Goal: Task Accomplishment & Management: Complete application form

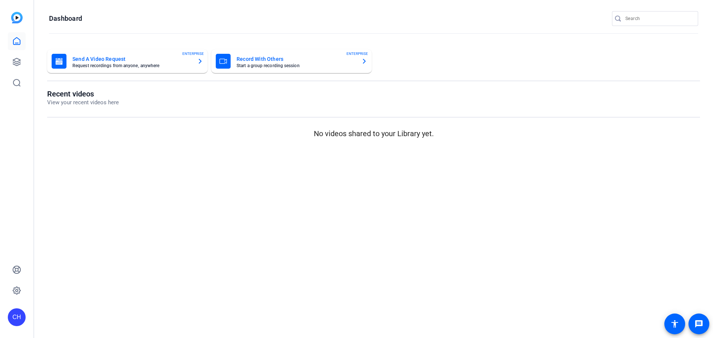
click at [115, 61] on mat-card-title "Send A Video Request" at bounding box center [131, 59] width 119 height 9
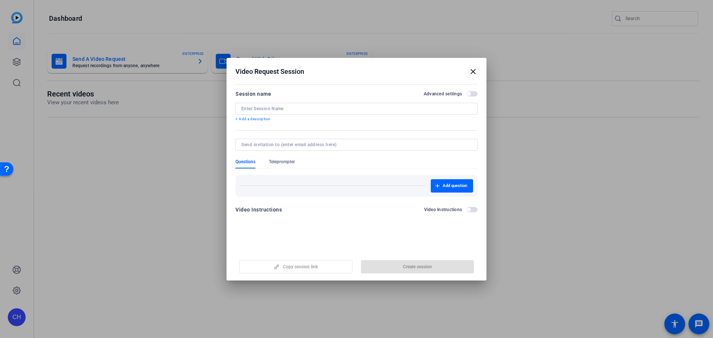
click at [298, 106] on input at bounding box center [356, 109] width 230 height 6
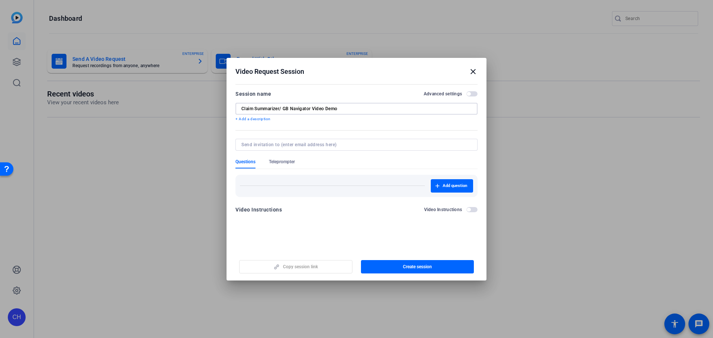
type input "Claim Summarizer/ GB Navigator Video Demo"
click at [320, 143] on input at bounding box center [354, 145] width 227 height 6
type input "[EMAIL_ADDRESS][DOMAIN_NAME]"
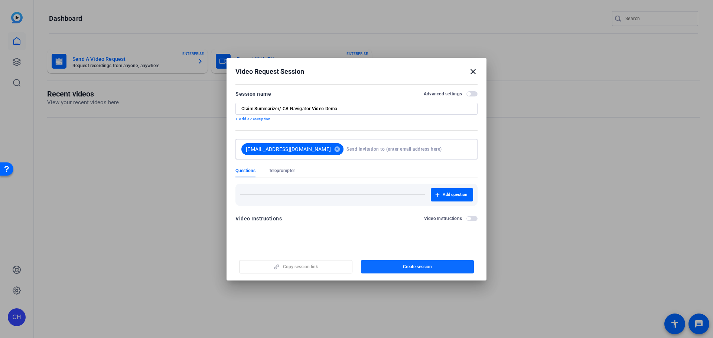
click at [386, 265] on span "button" at bounding box center [417, 267] width 113 height 18
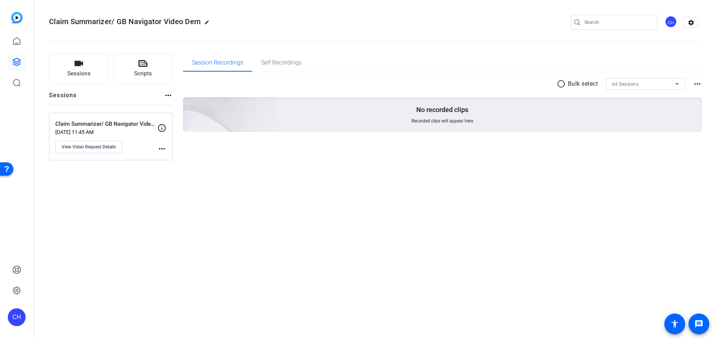
click at [164, 147] on mat-icon "more_horiz" at bounding box center [162, 148] width 9 height 9
click at [139, 128] on div at bounding box center [356, 169] width 713 height 338
click at [101, 149] on span "View Video Request Details" at bounding box center [89, 147] width 54 height 6
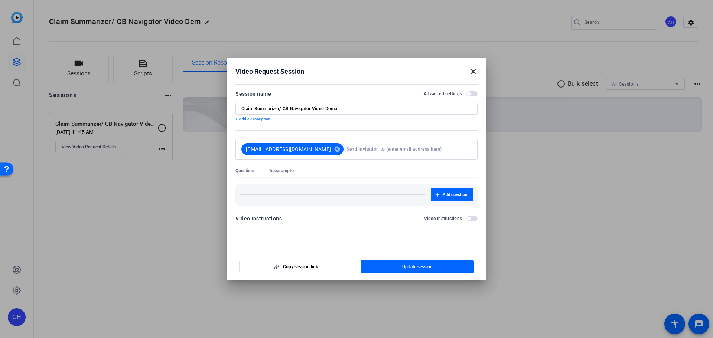
click at [470, 94] on button "Advanced settings" at bounding box center [472, 93] width 11 height 5
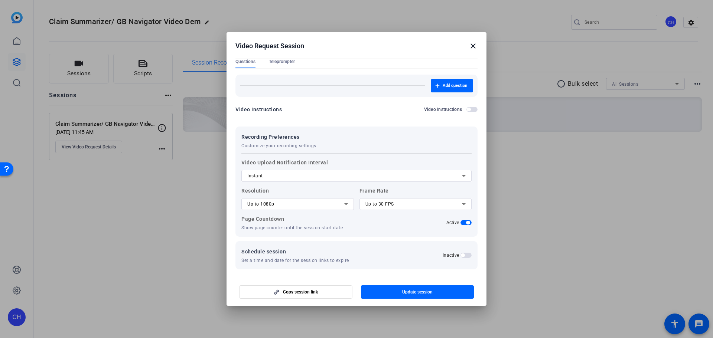
scroll to position [85, 0]
click at [467, 108] on span "button" at bounding box center [469, 108] width 4 height 4
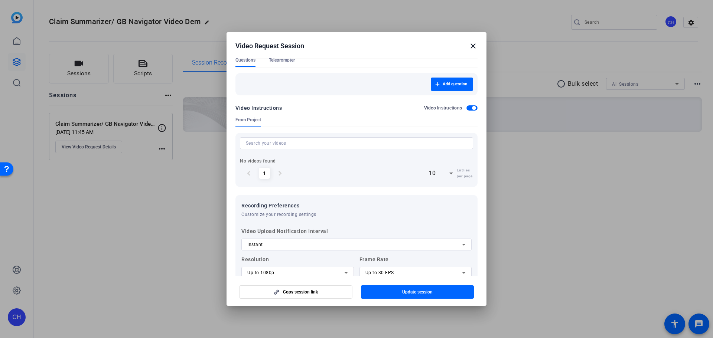
click at [467, 108] on span "button" at bounding box center [472, 107] width 11 height 5
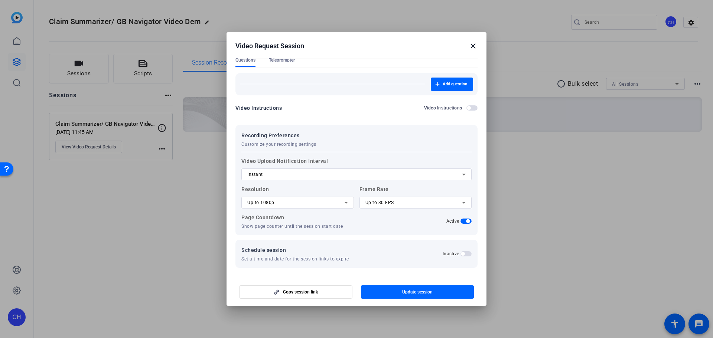
click at [285, 142] on span "Customize your recording settings" at bounding box center [278, 145] width 75 height 6
click at [396, 171] on div "Instant" at bounding box center [354, 174] width 215 height 9
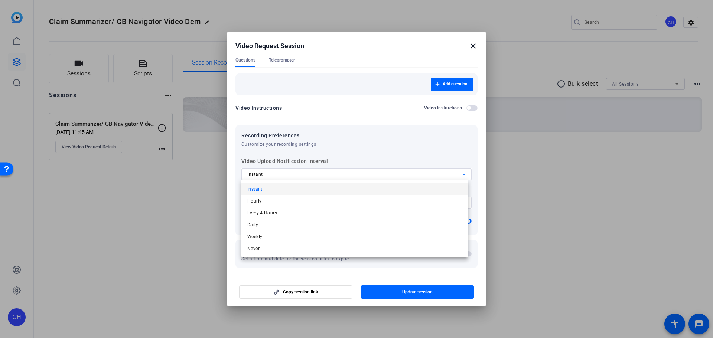
click at [396, 172] on div at bounding box center [356, 169] width 713 height 338
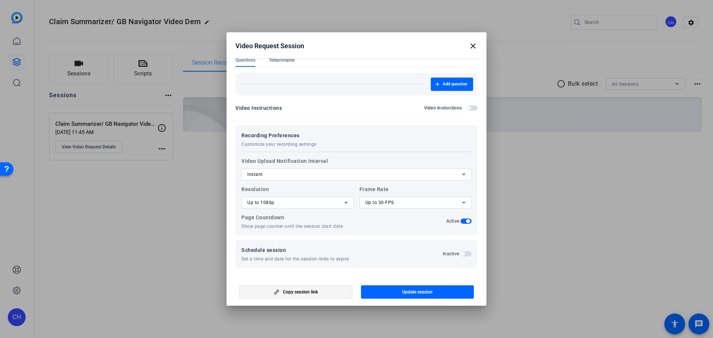
click at [312, 289] on span "button" at bounding box center [296, 292] width 113 height 18
click at [478, 45] on h2 "Video Request Session close" at bounding box center [357, 44] width 260 height 24
click at [473, 45] on mat-icon "close" at bounding box center [473, 46] width 9 height 9
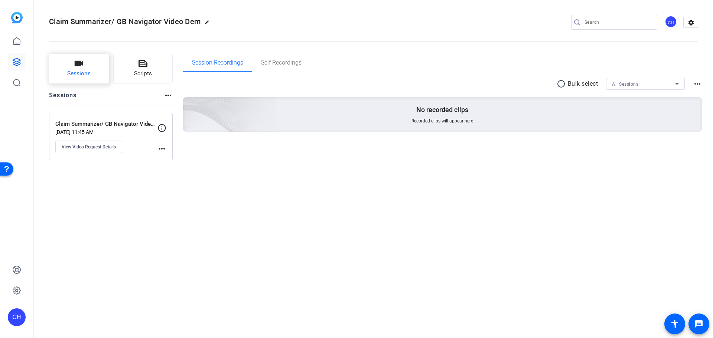
click at [96, 72] on button "Sessions" at bounding box center [79, 69] width 60 height 30
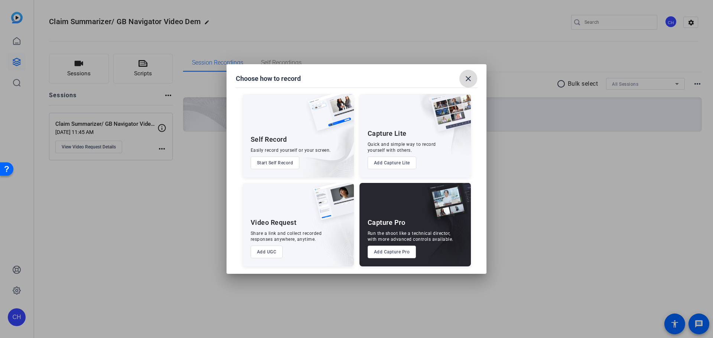
click at [468, 78] on mat-icon "close" at bounding box center [468, 78] width 9 height 9
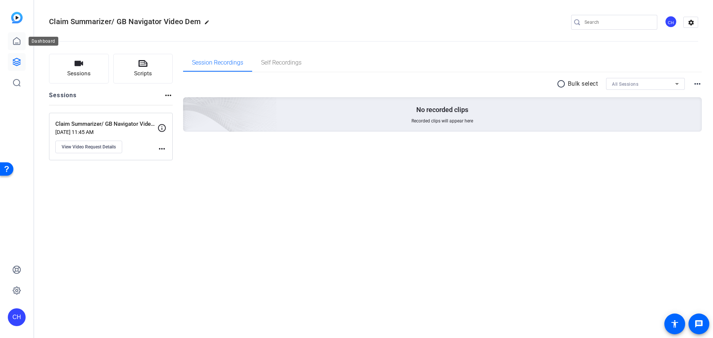
click at [17, 39] on icon at bounding box center [16, 41] width 9 height 9
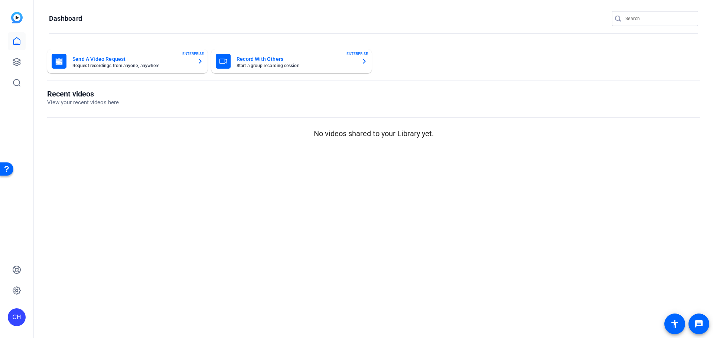
click at [158, 58] on mat-card-title "Send A Video Request" at bounding box center [131, 59] width 119 height 9
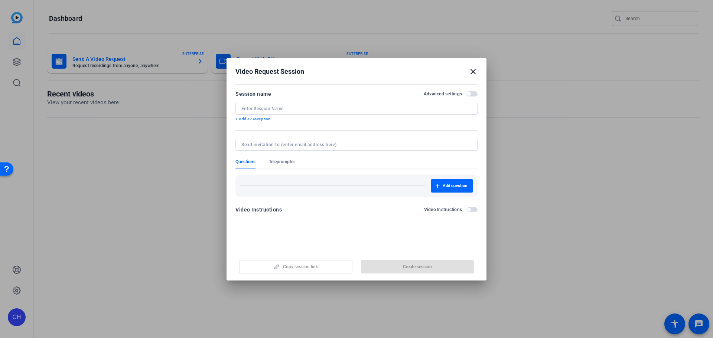
click at [252, 106] on input at bounding box center [356, 109] width 230 height 6
type input "Document Insights Video Demo"
click at [263, 142] on input at bounding box center [354, 145] width 227 height 6
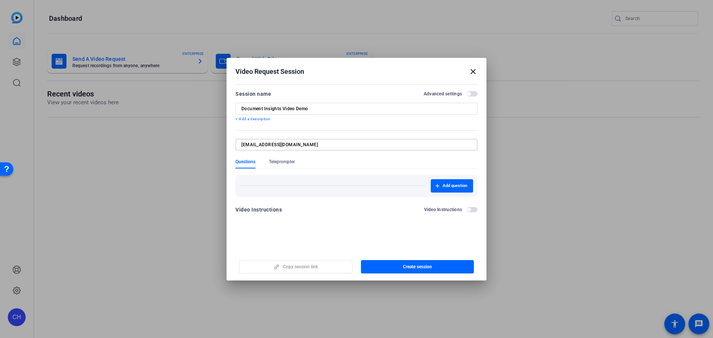
type input "[EMAIL_ADDRESS][DOMAIN_NAME]"
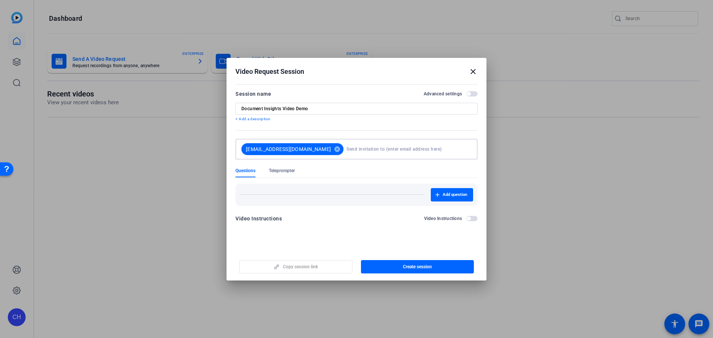
click at [433, 276] on mat-dialog-actions "Copy session link Create session" at bounding box center [357, 266] width 260 height 30
click at [431, 267] on span "Create session" at bounding box center [417, 267] width 29 height 6
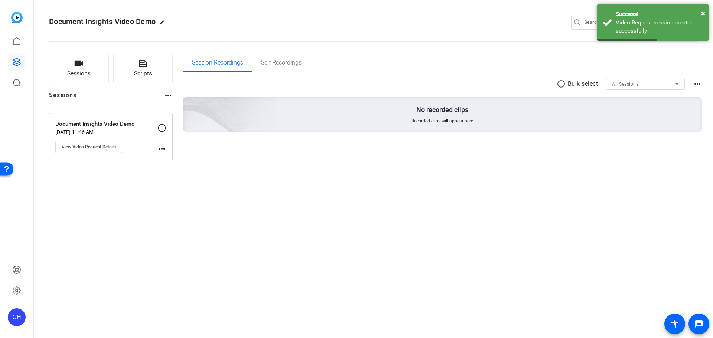
click at [156, 150] on div "Document Insights Video Demo [DATE] 11:46 AM View Video Request Details" at bounding box center [106, 136] width 102 height 33
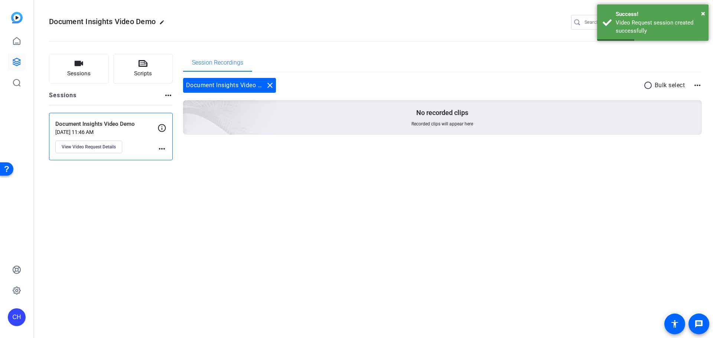
click at [155, 143] on div "Document Insights Video Demo [DATE] 11:46 AM View Video Request Details" at bounding box center [106, 136] width 102 height 33
click at [168, 150] on div "Document Insights Video Demo [DATE] 11:46 AM View Video Request Details more_ho…" at bounding box center [111, 137] width 124 height 48
click at [160, 149] on mat-icon "more_horiz" at bounding box center [162, 148] width 9 height 9
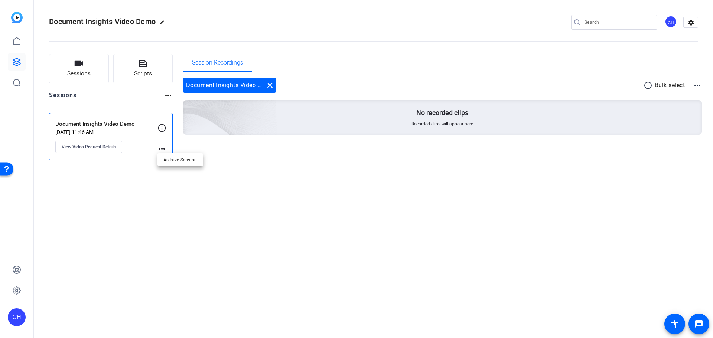
click at [98, 146] on div at bounding box center [356, 169] width 713 height 338
click at [98, 149] on span "View Video Request Details" at bounding box center [89, 147] width 54 height 6
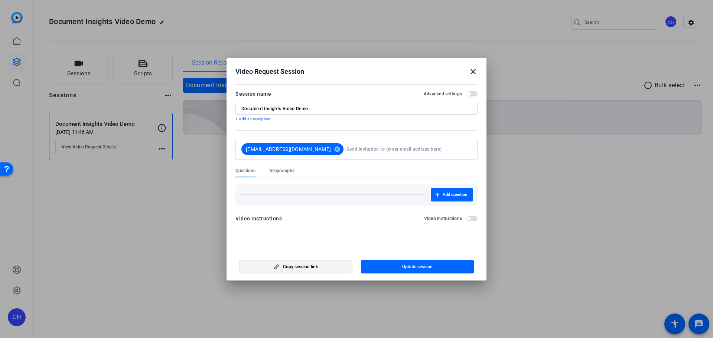
click at [284, 270] on span "Copy session link" at bounding box center [300, 267] width 35 height 6
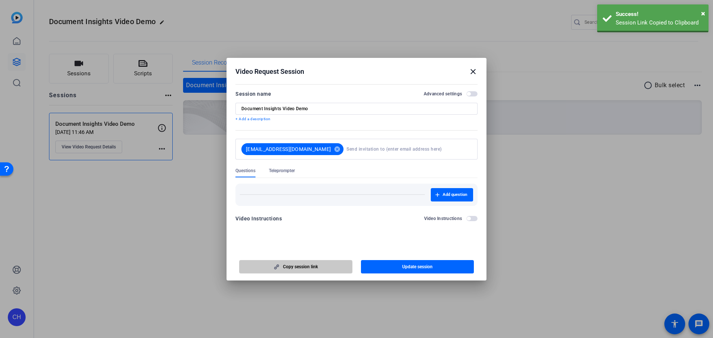
click at [284, 269] on span "Copy session link" at bounding box center [300, 267] width 35 height 6
click at [182, 242] on div at bounding box center [356, 169] width 713 height 338
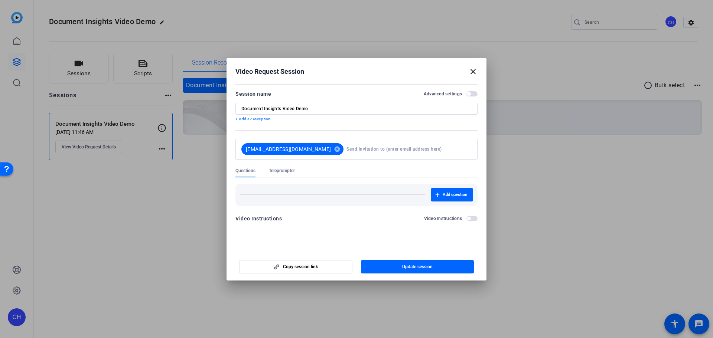
click at [471, 71] on mat-icon "close" at bounding box center [473, 71] width 9 height 9
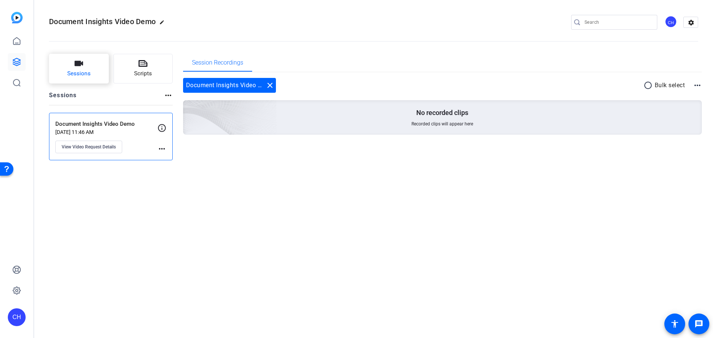
click at [60, 64] on button "Sessions" at bounding box center [79, 69] width 60 height 30
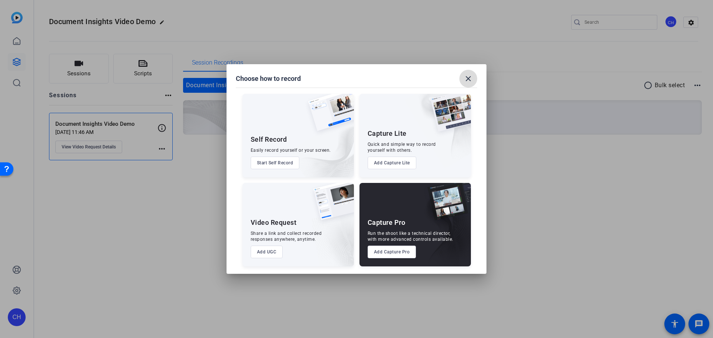
click at [468, 84] on span at bounding box center [469, 79] width 18 height 18
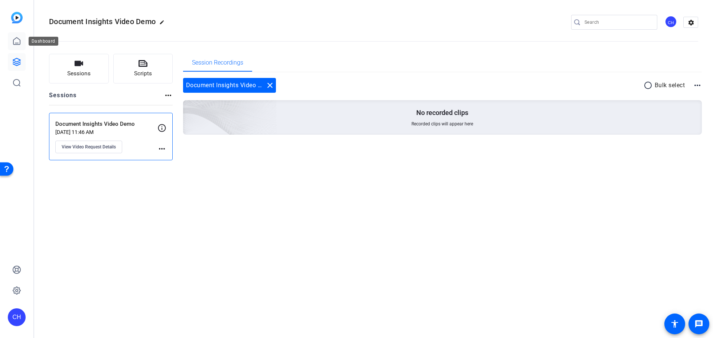
click at [17, 41] on icon at bounding box center [16, 41] width 9 height 9
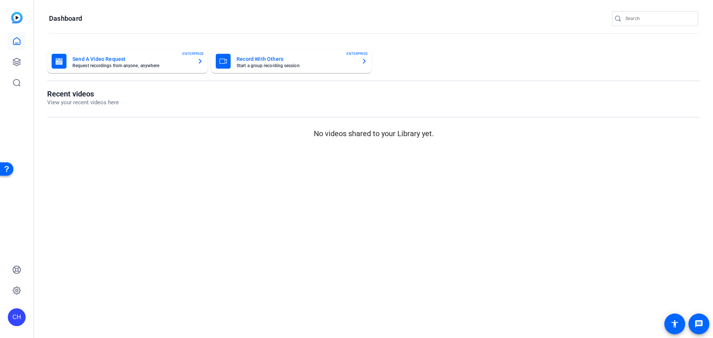
click at [173, 70] on mat-card "Send A Video Request Request recordings from anyone, anywhere ENTERPRISE" at bounding box center [127, 61] width 160 height 24
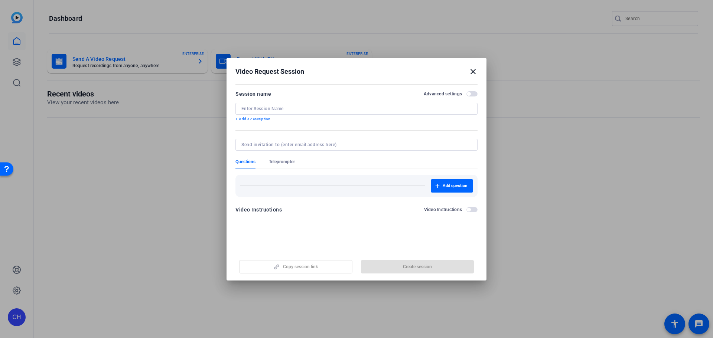
click at [283, 106] on input at bounding box center [356, 109] width 230 height 6
type input "a"
type input "Email Sentry Video Demo"
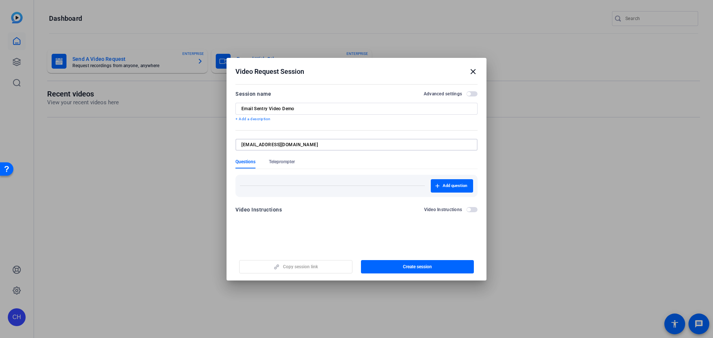
type input "[EMAIL_ADDRESS][DOMAIN_NAME]"
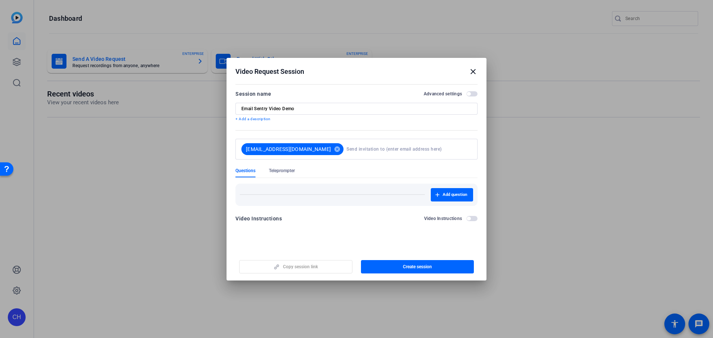
click at [315, 261] on div "Copy session link Create session" at bounding box center [357, 264] width 242 height 19
click at [316, 263] on div "Copy session link Create session" at bounding box center [357, 264] width 242 height 19
drag, startPoint x: 318, startPoint y: 267, endPoint x: 387, endPoint y: 257, distance: 70.5
click at [318, 267] on div "Copy session link Create session" at bounding box center [357, 264] width 242 height 19
click at [412, 269] on span "Create session" at bounding box center [417, 267] width 29 height 6
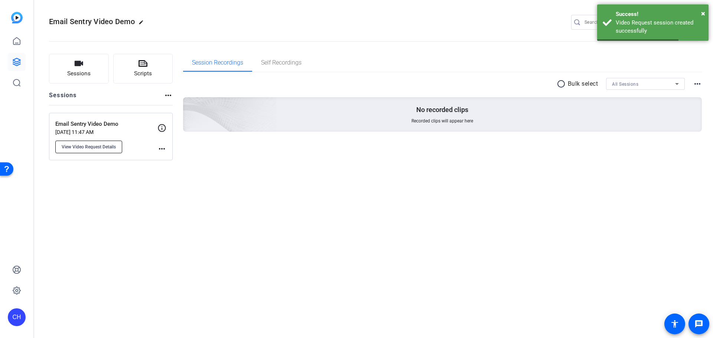
click at [91, 142] on button "View Video Request Details" at bounding box center [88, 147] width 67 height 13
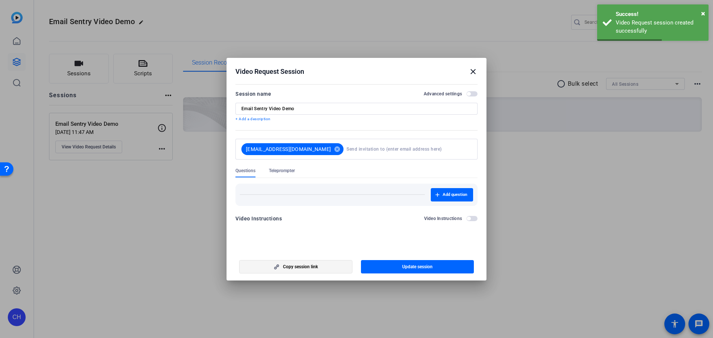
click at [299, 264] on span "Copy session link" at bounding box center [300, 267] width 35 height 6
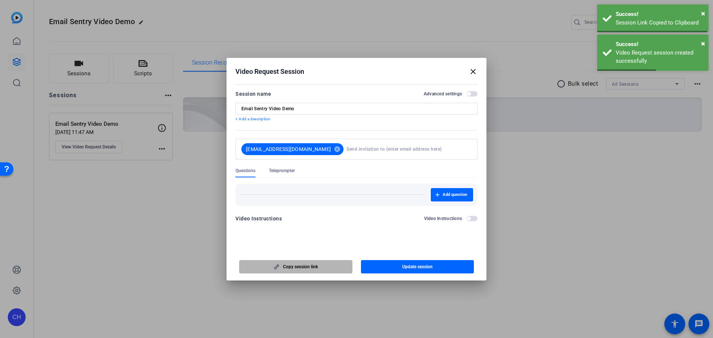
click at [299, 264] on span "Copy session link" at bounding box center [300, 267] width 35 height 6
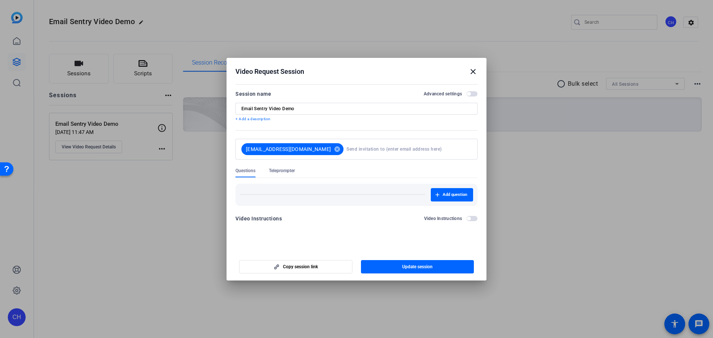
drag, startPoint x: 485, startPoint y: 73, endPoint x: 481, endPoint y: 75, distance: 4.0
click at [481, 74] on h2 "Video Request Session close" at bounding box center [357, 70] width 260 height 24
click at [13, 27] on div at bounding box center [356, 169] width 713 height 338
click at [133, 270] on div at bounding box center [356, 169] width 713 height 338
click at [475, 73] on mat-icon "close" at bounding box center [473, 71] width 9 height 9
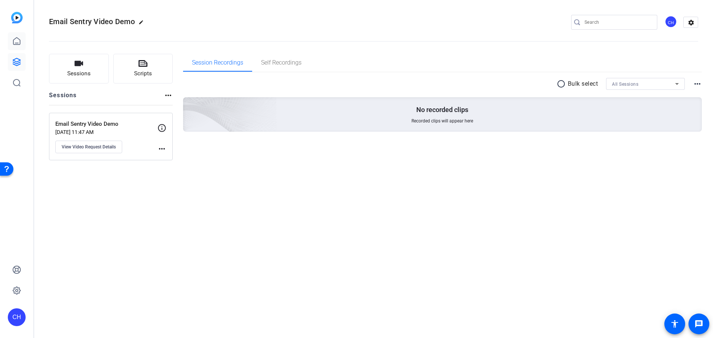
click at [14, 44] on icon at bounding box center [16, 41] width 7 height 7
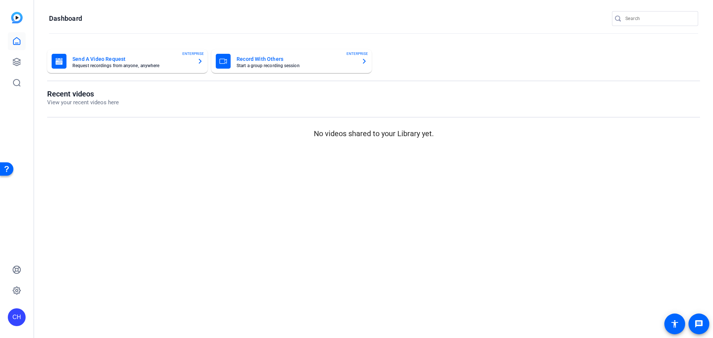
click at [171, 63] on mat-card-title "Send A Video Request" at bounding box center [131, 59] width 119 height 9
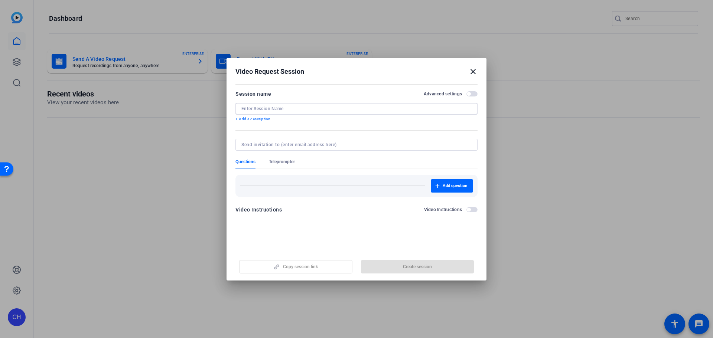
click at [295, 108] on input at bounding box center [356, 109] width 230 height 6
type input "AI for Telephony Video Demo"
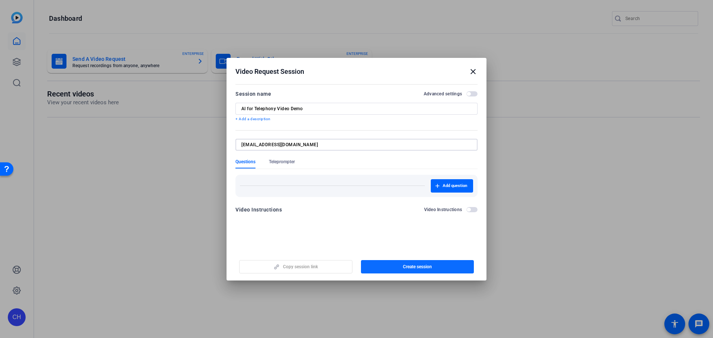
type input "[EMAIL_ADDRESS][DOMAIN_NAME]"
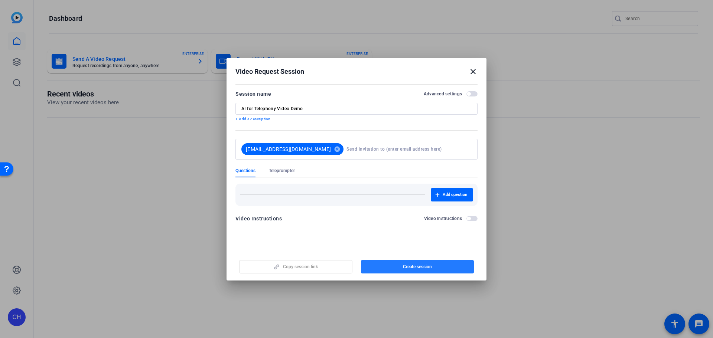
click at [441, 264] on span "button" at bounding box center [417, 267] width 113 height 18
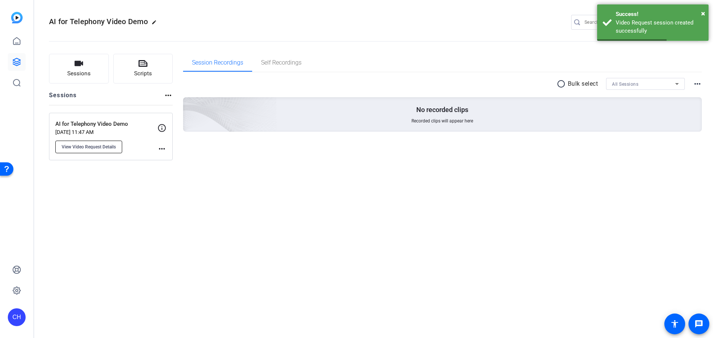
click at [98, 148] on span "View Video Request Details" at bounding box center [89, 147] width 54 height 6
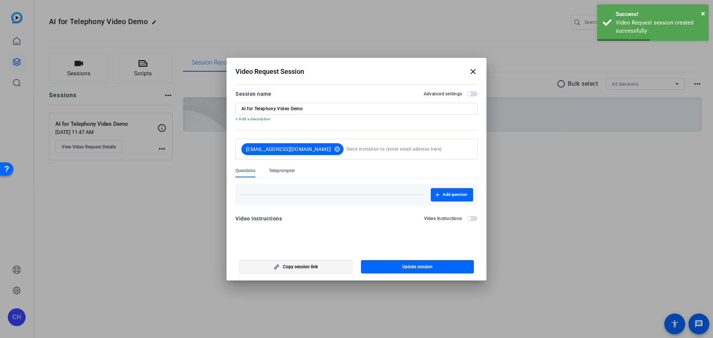
click at [326, 266] on span "button" at bounding box center [296, 267] width 113 height 18
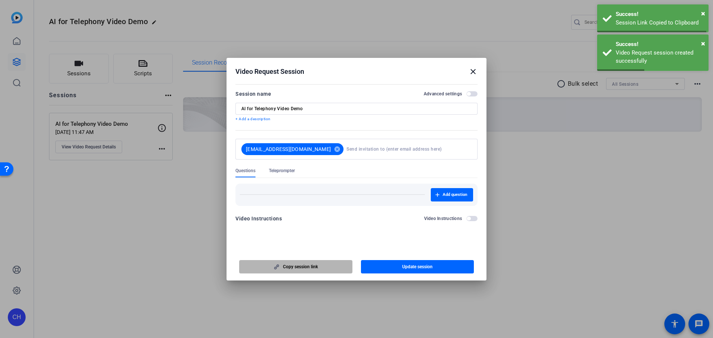
click at [326, 266] on span "button" at bounding box center [296, 267] width 113 height 18
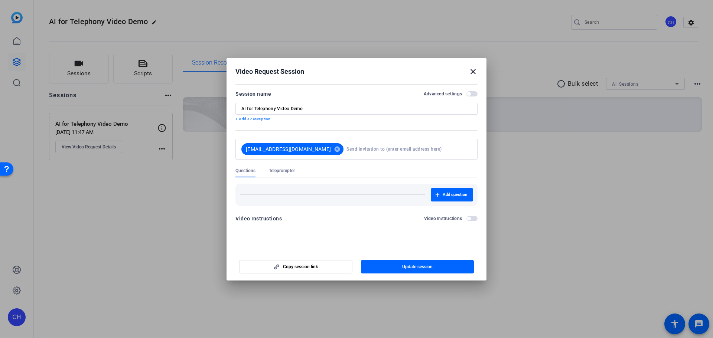
click at [137, 215] on div at bounding box center [356, 169] width 713 height 338
click at [471, 73] on mat-icon "close" at bounding box center [473, 71] width 9 height 9
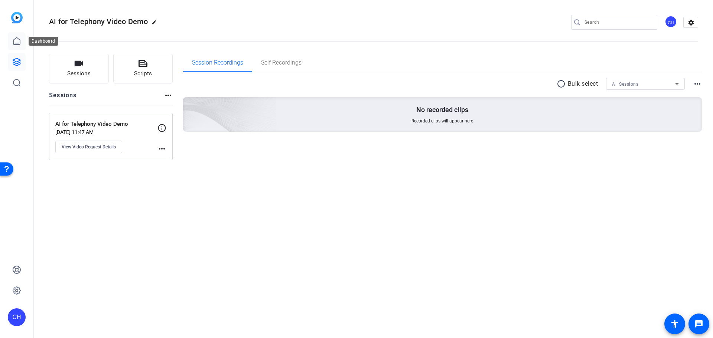
click at [19, 43] on icon at bounding box center [16, 41] width 9 height 9
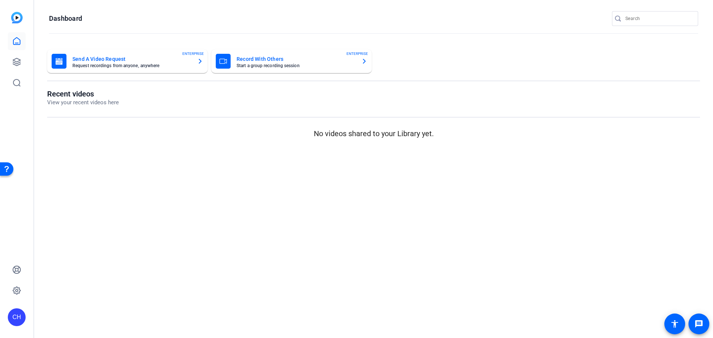
click at [79, 65] on mat-card-subtitle "Request recordings from anyone, anywhere" at bounding box center [131, 66] width 119 height 4
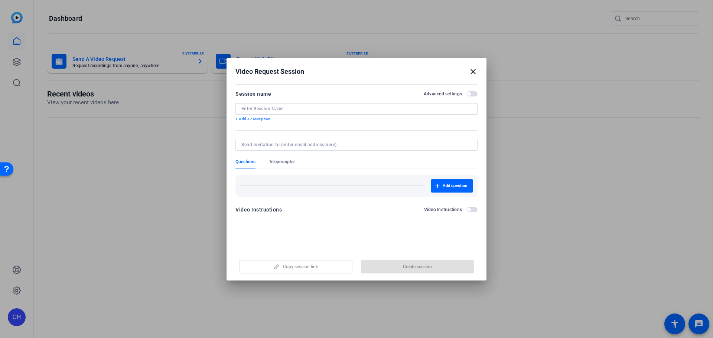
click at [264, 106] on input at bounding box center [356, 109] width 230 height 6
type input "Luminos Universal Search"
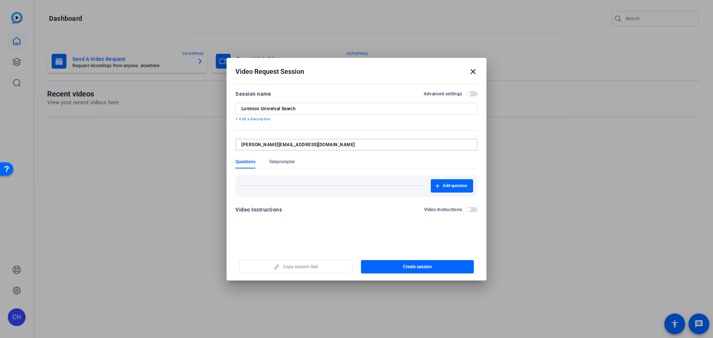
type input "[PERSON_NAME][EMAIL_ADDRESS][DOMAIN_NAME]"
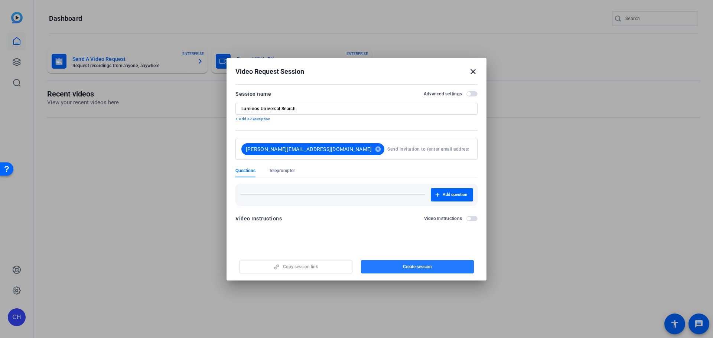
click at [411, 258] on span "button" at bounding box center [417, 267] width 113 height 18
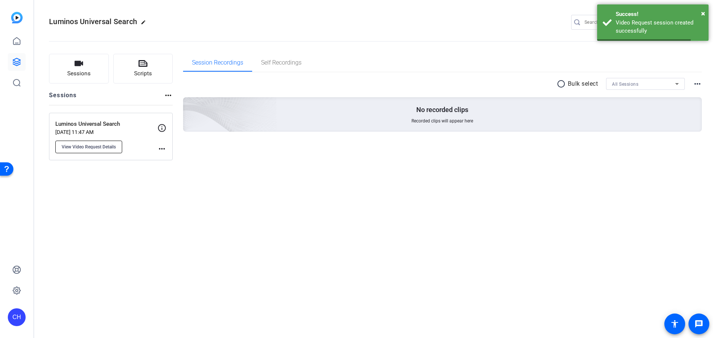
click at [88, 144] on button "View Video Request Details" at bounding box center [88, 147] width 67 height 13
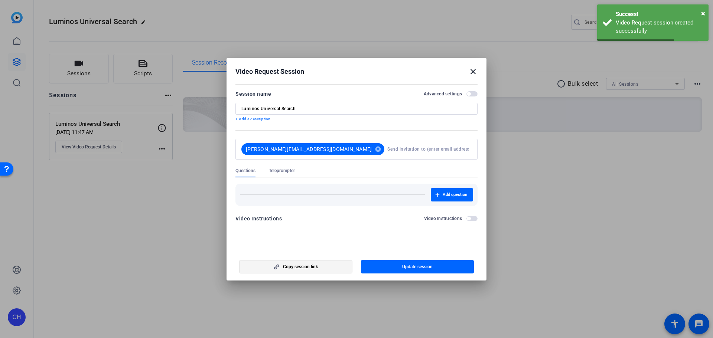
click at [309, 263] on span "button" at bounding box center [296, 267] width 113 height 18
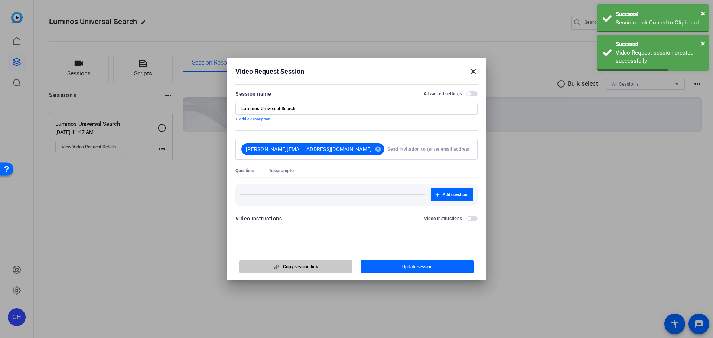
click at [309, 263] on span "button" at bounding box center [296, 267] width 113 height 18
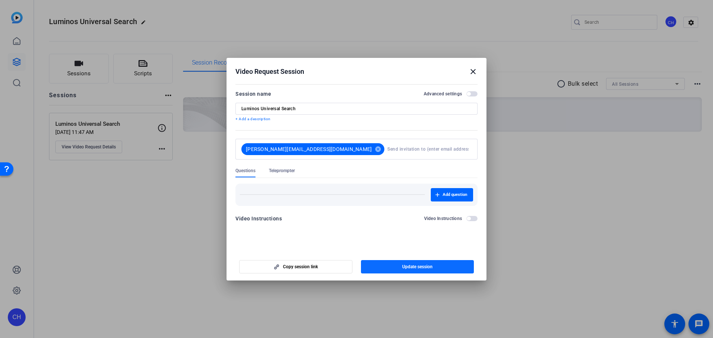
click at [418, 268] on span "Update session" at bounding box center [417, 267] width 30 height 6
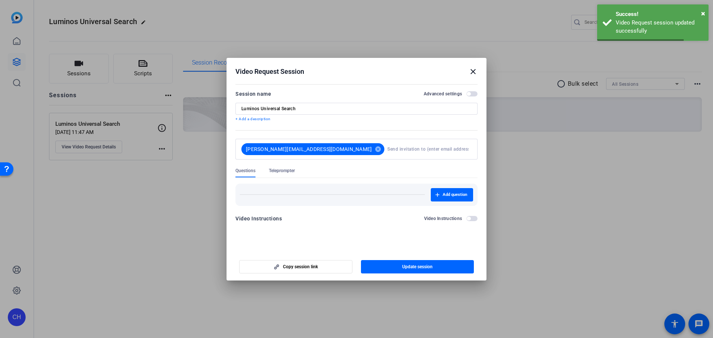
click at [14, 40] on div at bounding box center [356, 169] width 713 height 338
click at [475, 73] on mat-icon "close" at bounding box center [473, 71] width 9 height 9
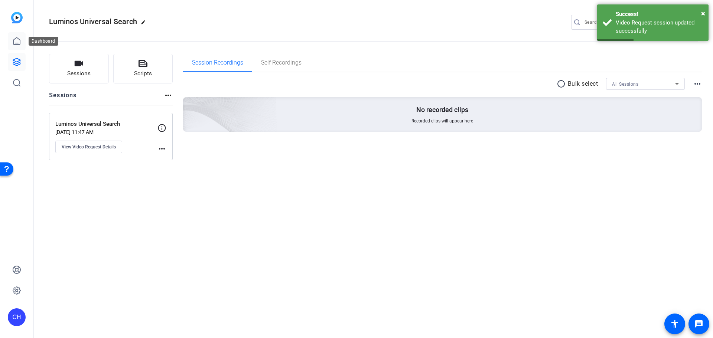
click at [16, 42] on icon at bounding box center [16, 41] width 9 height 9
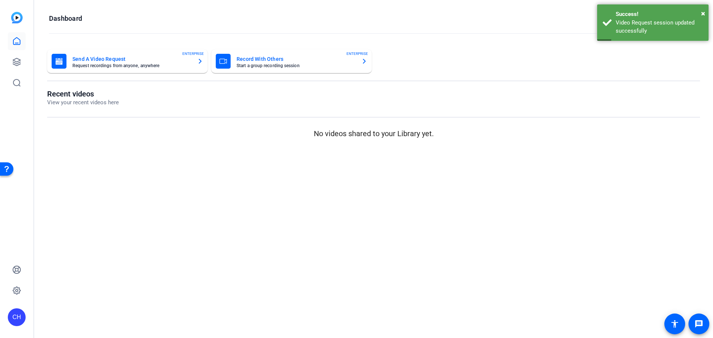
click at [107, 61] on mat-card-title "Send A Video Request" at bounding box center [131, 59] width 119 height 9
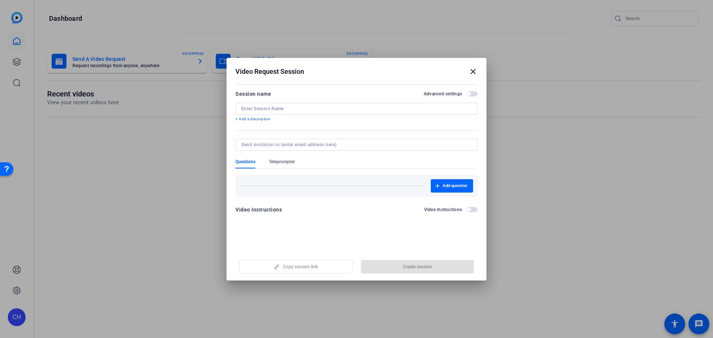
drag, startPoint x: 257, startPoint y: 99, endPoint x: 258, endPoint y: 105, distance: 6.3
click at [257, 100] on div "Session name Advanced settings + Add a description" at bounding box center [357, 106] width 242 height 33
click at [257, 107] on input at bounding box center [356, 109] width 230 height 6
type input "Waypoint - Litigation Avoidance"
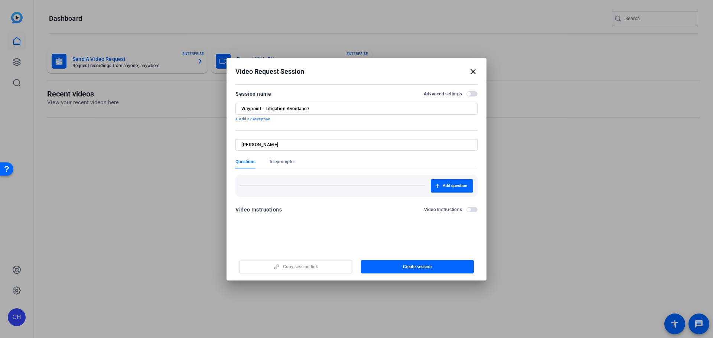
type input "[PERSON_NAME]"
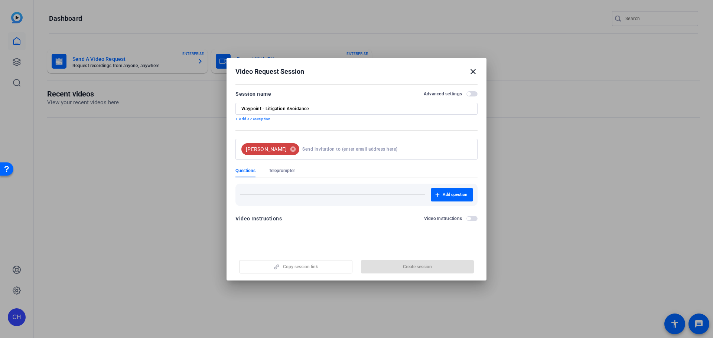
click at [611, 155] on div at bounding box center [356, 169] width 713 height 338
click at [287, 148] on mat-icon "cancel" at bounding box center [293, 149] width 13 height 7
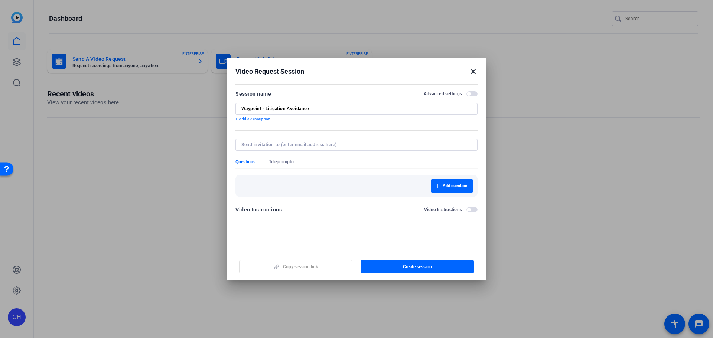
click at [270, 148] on div at bounding box center [356, 145] width 230 height 12
paste input "[PERSON_NAME][EMAIL_ADDRESS][DOMAIN_NAME]"
type input "[PERSON_NAME][EMAIL_ADDRESS][DOMAIN_NAME]"
click at [351, 110] on input "Waypoint - Litigation Avoidance" at bounding box center [356, 109] width 230 height 6
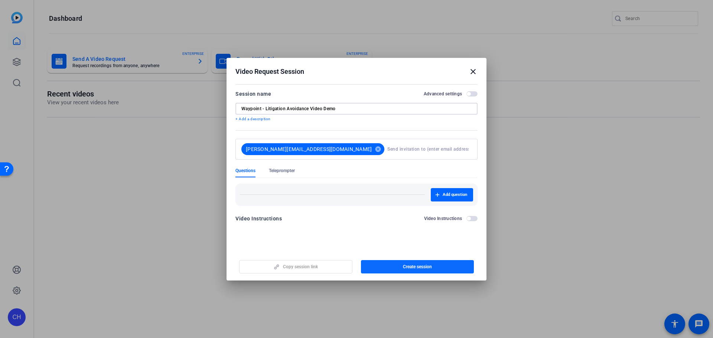
type input "Waypoint - Litigation Avoidance Video Demo"
click at [396, 269] on span "button" at bounding box center [417, 267] width 113 height 18
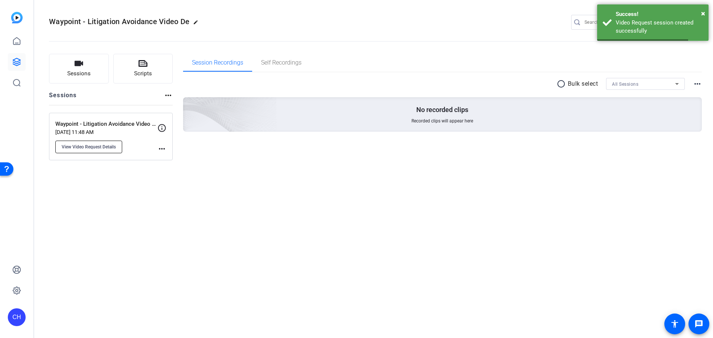
click at [98, 151] on button "View Video Request Details" at bounding box center [88, 147] width 67 height 13
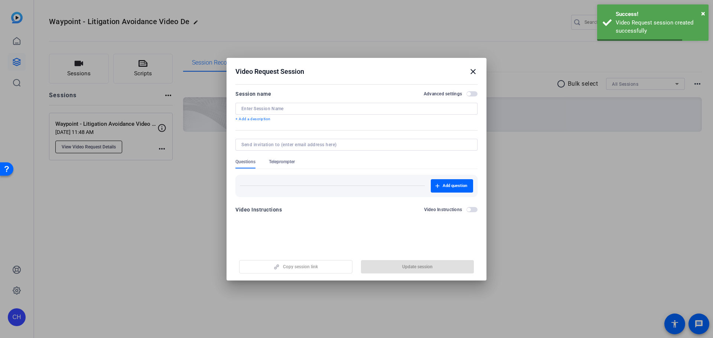
type input "Waypoint - Litigation Avoidance Video Demo"
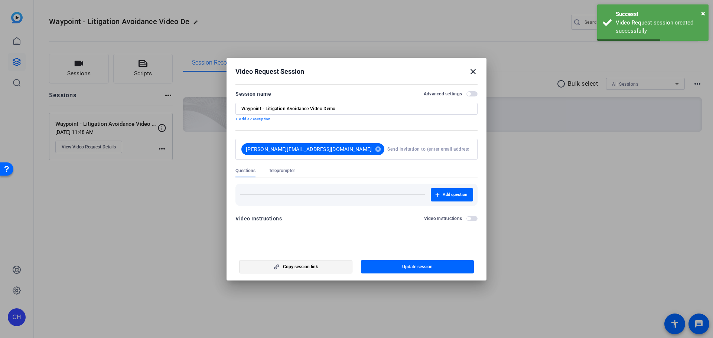
click at [312, 265] on span "Copy session link" at bounding box center [300, 267] width 35 height 6
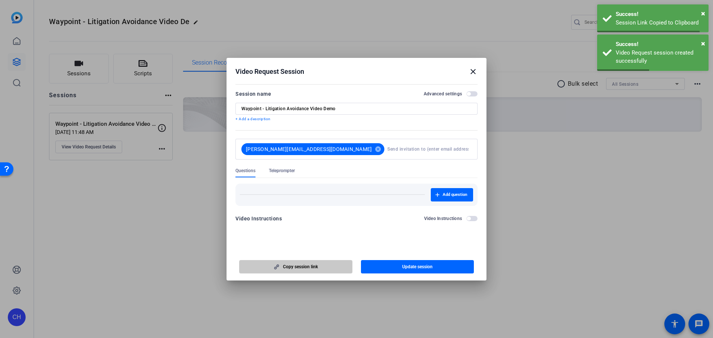
click at [312, 265] on span "Copy session link" at bounding box center [300, 267] width 35 height 6
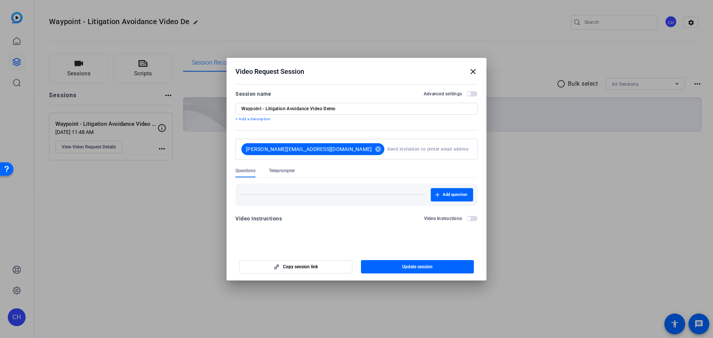
drag, startPoint x: 155, startPoint y: 263, endPoint x: 151, endPoint y: 271, distance: 9.1
click at [155, 263] on div at bounding box center [356, 169] width 713 height 338
click at [325, 269] on span "button" at bounding box center [296, 267] width 113 height 18
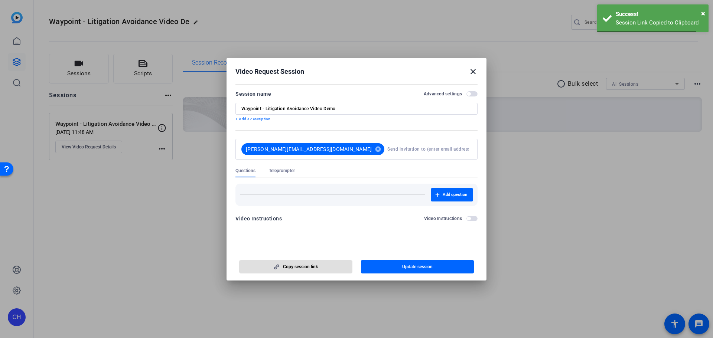
click at [383, 267] on span "button" at bounding box center [417, 267] width 113 height 18
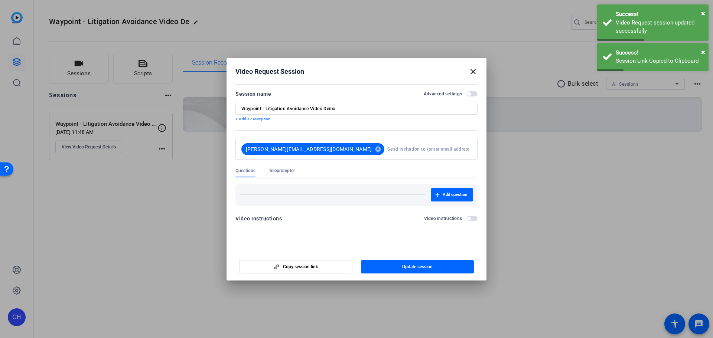
click at [474, 71] on mat-icon "close" at bounding box center [473, 71] width 9 height 9
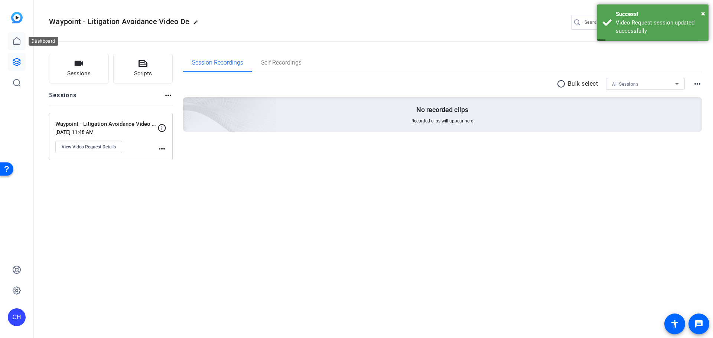
click at [15, 44] on icon at bounding box center [16, 41] width 9 height 9
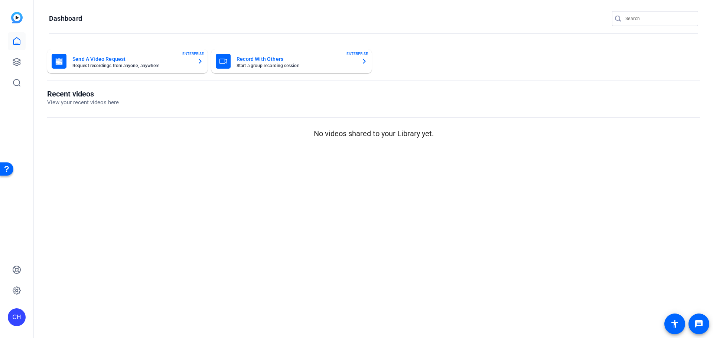
click at [87, 59] on mat-card-title "Send A Video Request" at bounding box center [131, 59] width 119 height 9
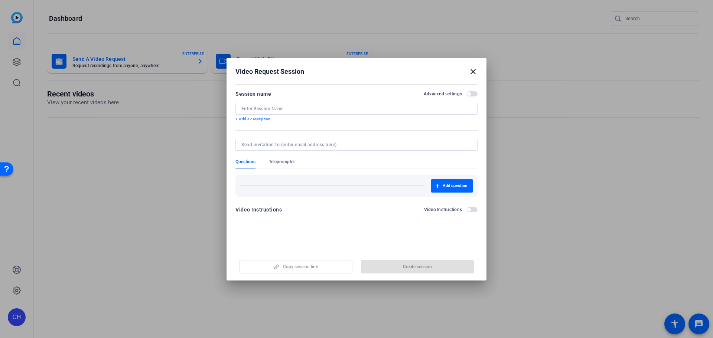
click at [265, 108] on input at bounding box center [356, 109] width 230 height 6
type input "Waypoint - Clinical Guidance"
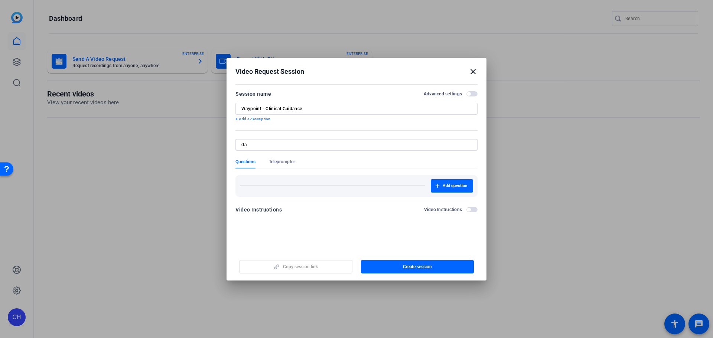
type input "d"
click at [309, 114] on div "Waypoint - Clinical Guidance" at bounding box center [356, 109] width 230 height 12
click at [315, 111] on input "Waypoint - Clinical Guidance" at bounding box center [356, 109] width 230 height 6
click at [316, 110] on input "Waypoint - Clinical Guidance" at bounding box center [356, 109] width 230 height 6
click at [315, 109] on input "Waypoint - Clinical Guidance" at bounding box center [356, 109] width 230 height 6
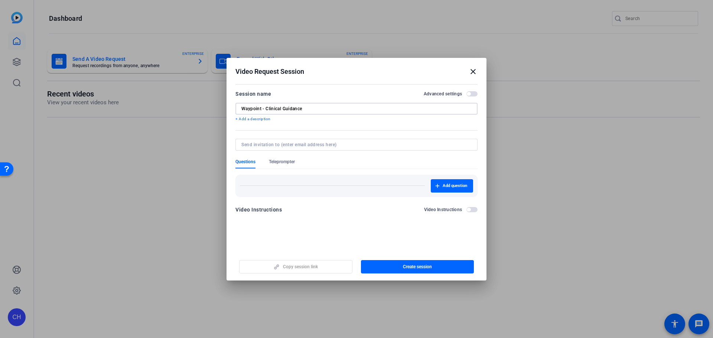
click at [315, 109] on input "Waypoint - Clinical Guidance" at bounding box center [356, 109] width 230 height 6
type input "Legalscore - Auto Liability Video Demo"
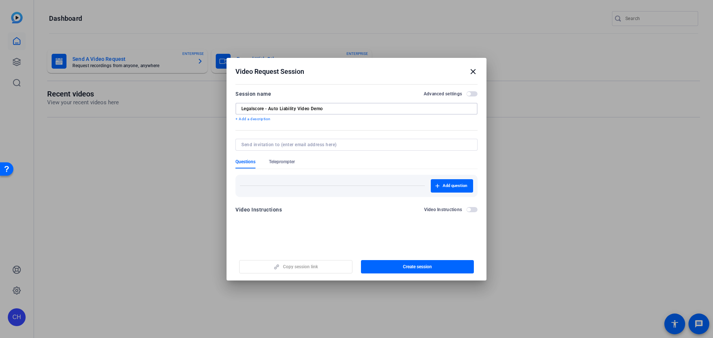
click at [306, 146] on input at bounding box center [354, 145] width 227 height 6
paste input "[URL][DOMAIN_NAME]"
type input "[URL][DOMAIN_NAME]"
type input "[PERSON_NAME][EMAIL_ADDRESS][DOMAIN_NAME]"
click at [405, 270] on span "button" at bounding box center [417, 267] width 113 height 18
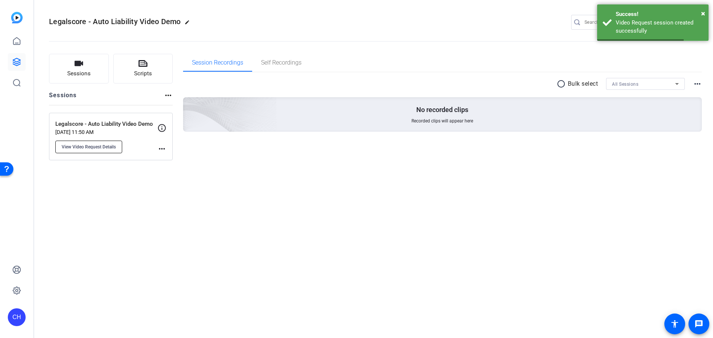
click at [116, 146] on span "View Video Request Details" at bounding box center [89, 147] width 54 height 6
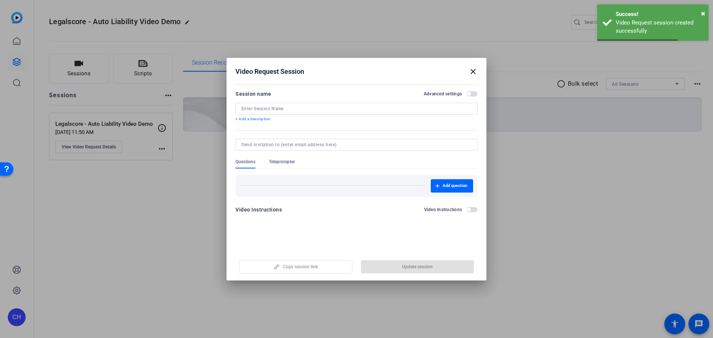
type input "Legalscore - Auto Liability Video Demo"
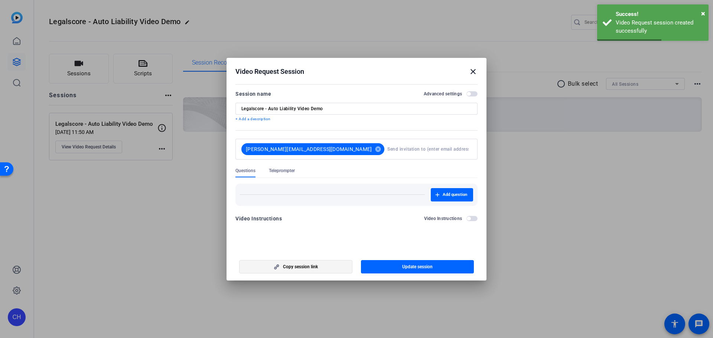
click at [288, 272] on span "button" at bounding box center [296, 267] width 113 height 18
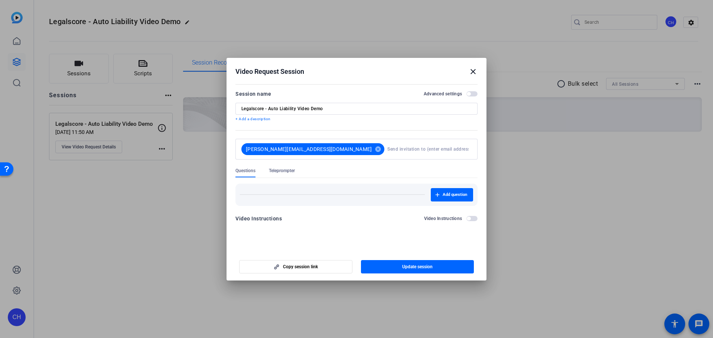
click at [476, 72] on mat-icon "close" at bounding box center [473, 71] width 9 height 9
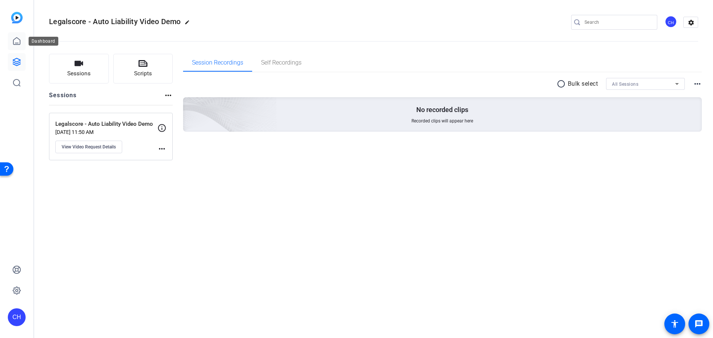
click at [16, 40] on icon at bounding box center [16, 41] width 9 height 9
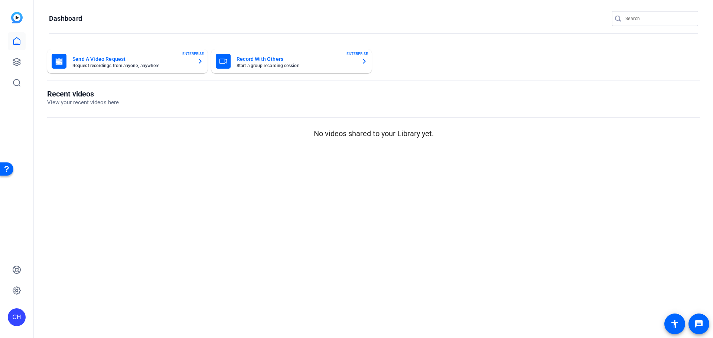
click at [80, 61] on mat-card-title "Send A Video Request" at bounding box center [131, 59] width 119 height 9
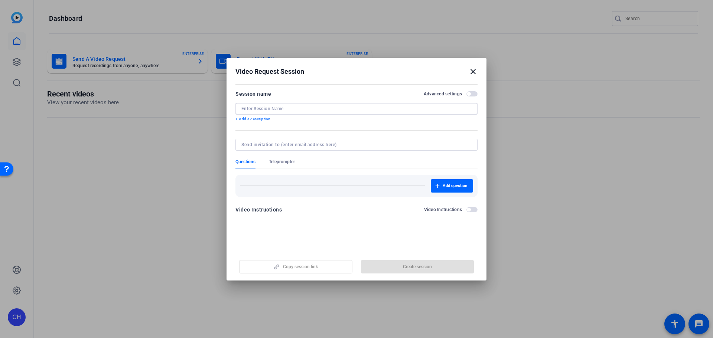
click at [274, 107] on input at bounding box center [356, 109] width 230 height 6
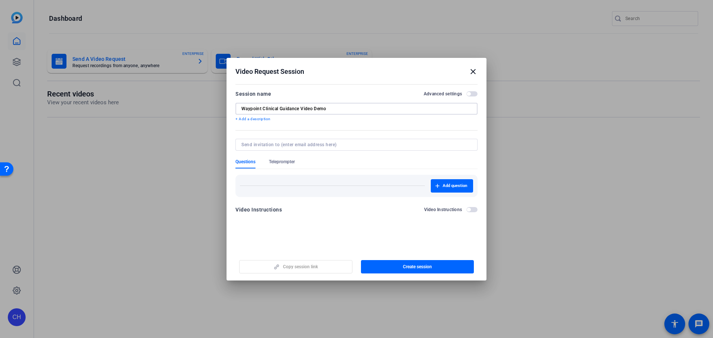
type input "Waypoint Clinical Guidance Video Demo"
type input "[EMAIL_ADDRESS][DOMAIN_NAME]"
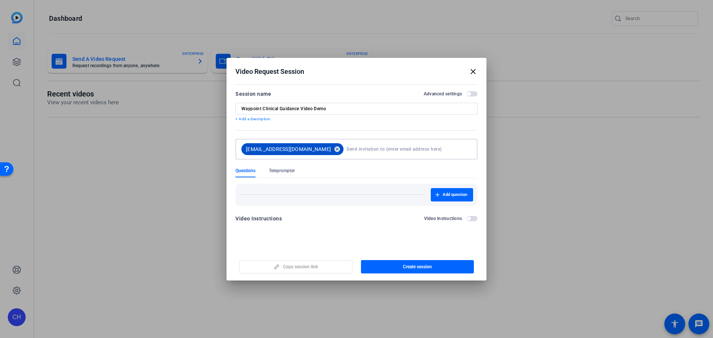
click at [331, 147] on mat-icon "cancel" at bounding box center [337, 149] width 13 height 7
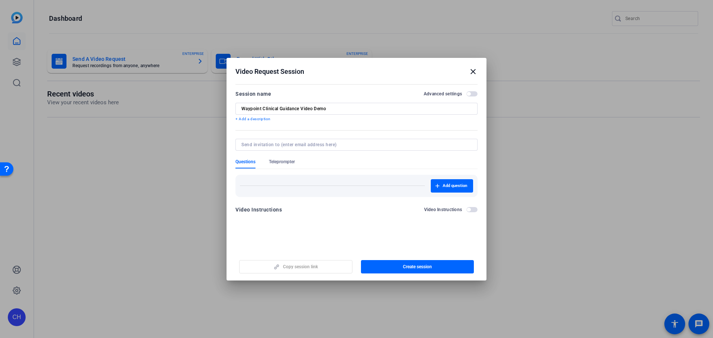
click at [302, 148] on div at bounding box center [356, 145] width 230 height 12
type input "[PERSON_NAME][EMAIL_ADDRESS][DOMAIN_NAME]"
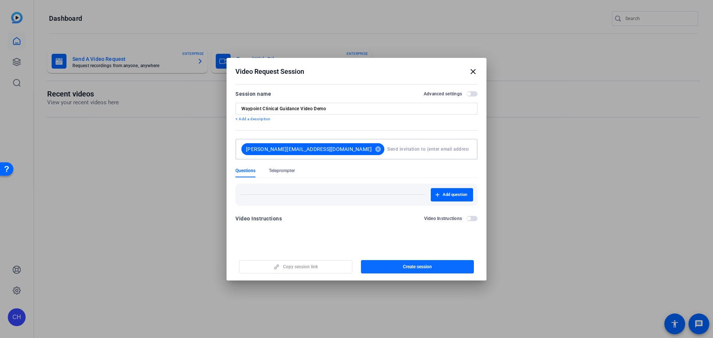
click at [401, 267] on span "button" at bounding box center [417, 267] width 113 height 18
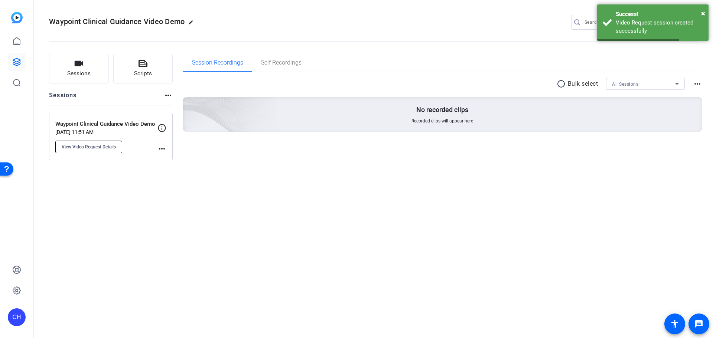
click at [95, 145] on span "View Video Request Details" at bounding box center [89, 147] width 54 height 6
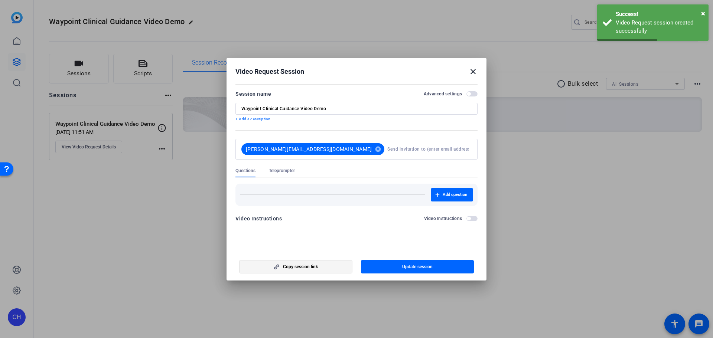
click at [317, 265] on span "Copy session link" at bounding box center [300, 267] width 35 height 6
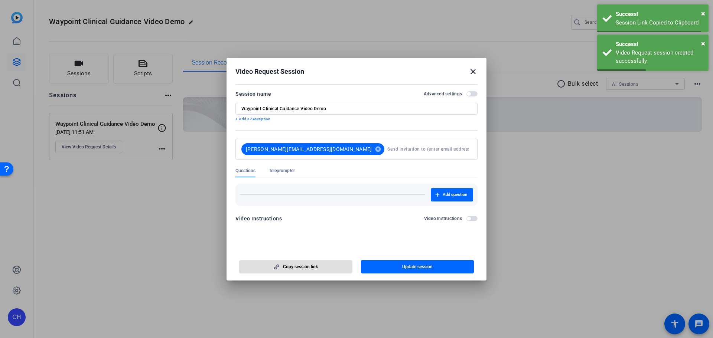
click at [317, 265] on span "Copy session link" at bounding box center [300, 267] width 35 height 6
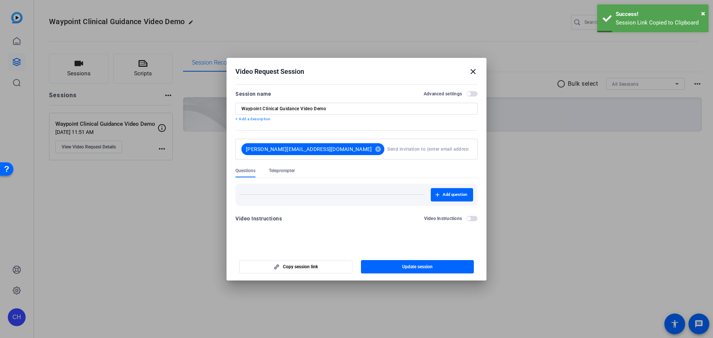
click at [477, 74] on mat-icon "close" at bounding box center [473, 71] width 9 height 9
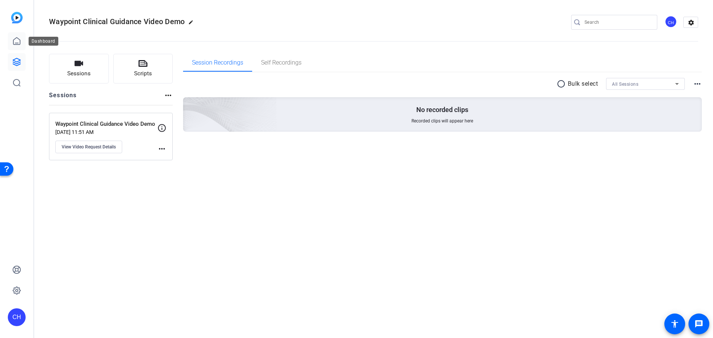
click at [18, 41] on icon at bounding box center [16, 41] width 9 height 9
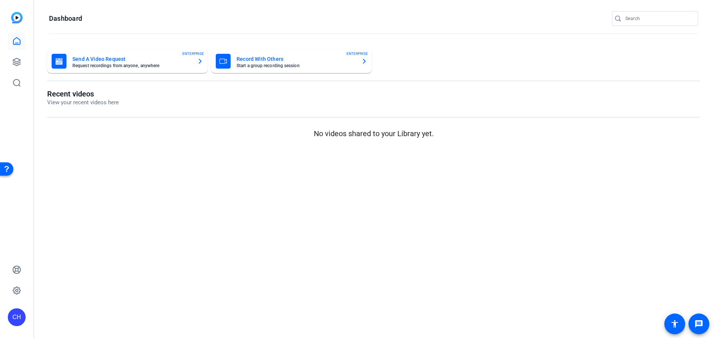
click at [87, 65] on mat-card-subtitle "Request recordings from anyone, anywhere" at bounding box center [131, 66] width 119 height 4
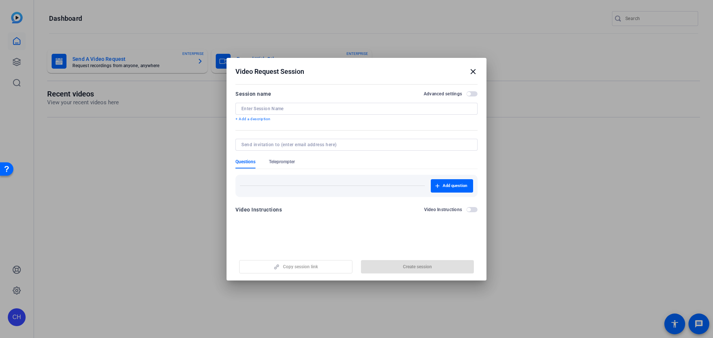
click at [273, 109] on input at bounding box center [356, 109] width 230 height 6
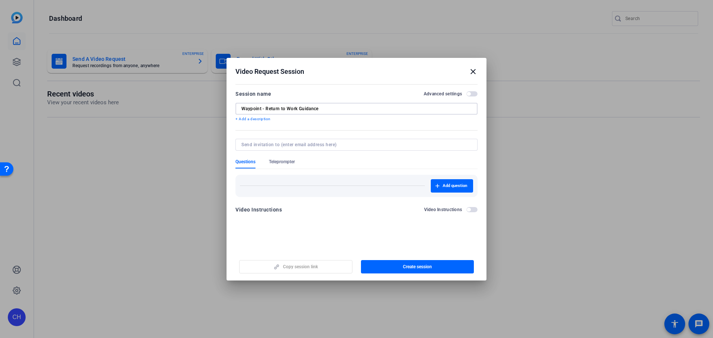
type input "Waypoint - Return to Work Guidance"
type input "[PERSON_NAME][EMAIL_ADDRESS][DOMAIN_NAME]"
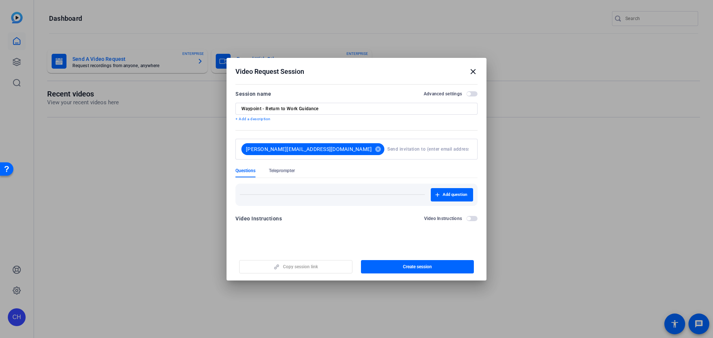
click at [351, 105] on div "Waypoint - Return to Work Guidance" at bounding box center [356, 109] width 230 height 12
type input "Waypoint - Return to Work Guidance Video Demo"
click at [403, 267] on span "Create session" at bounding box center [417, 267] width 29 height 6
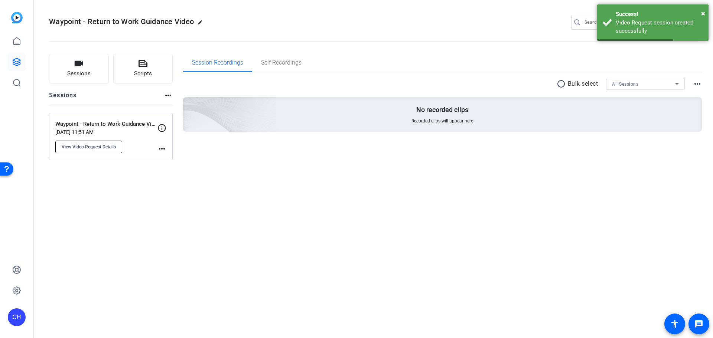
click at [107, 147] on span "View Video Request Details" at bounding box center [89, 147] width 54 height 6
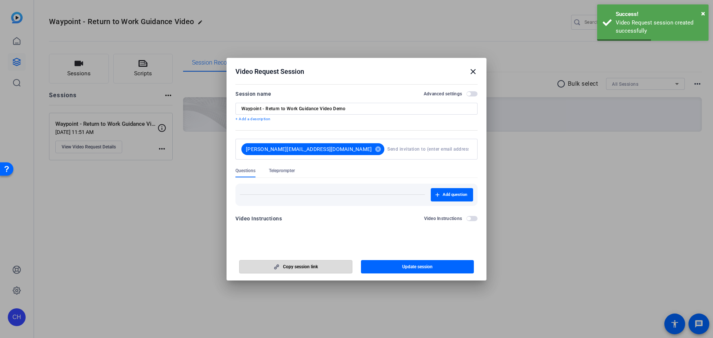
click at [316, 269] on span "Copy session link" at bounding box center [300, 267] width 35 height 6
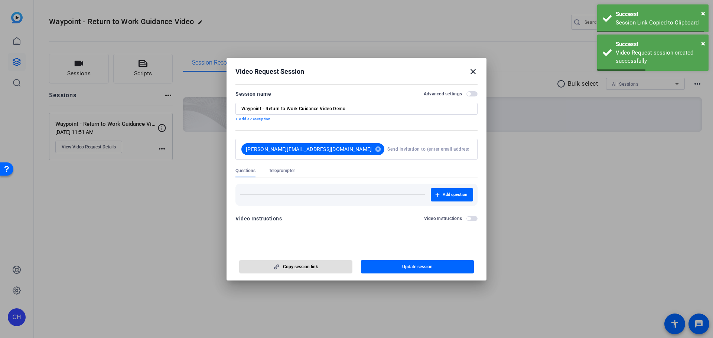
click at [316, 269] on span "Copy session link" at bounding box center [300, 267] width 35 height 6
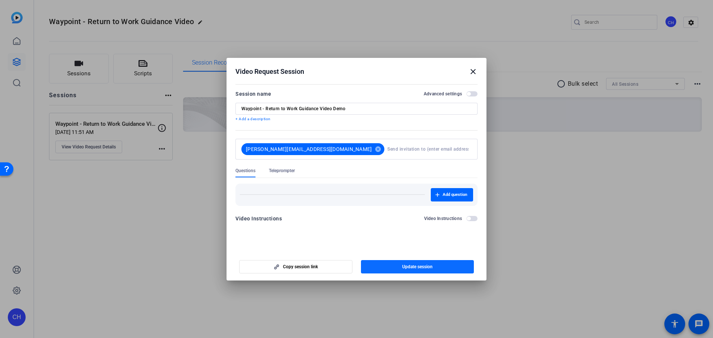
click at [421, 266] on span "Update session" at bounding box center [417, 267] width 30 height 6
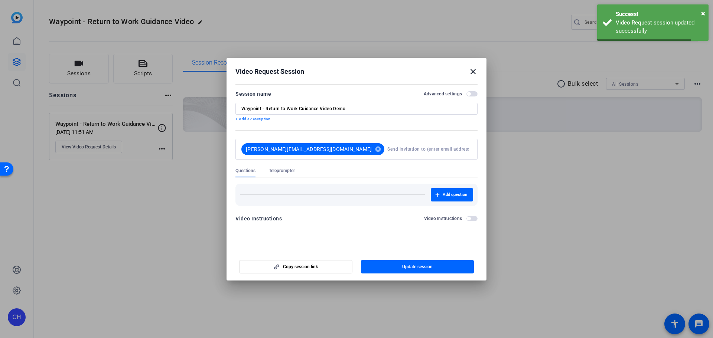
drag, startPoint x: 2, startPoint y: 37, endPoint x: 522, endPoint y: 66, distance: 521.2
click at [22, 40] on div at bounding box center [356, 169] width 713 height 338
click at [469, 69] on mat-icon "close" at bounding box center [473, 71] width 9 height 9
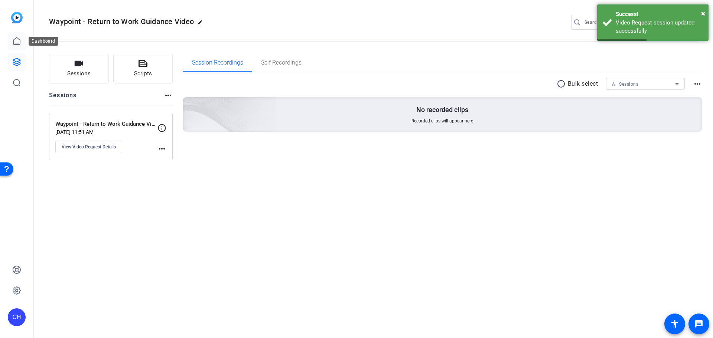
click at [13, 38] on icon at bounding box center [16, 41] width 9 height 9
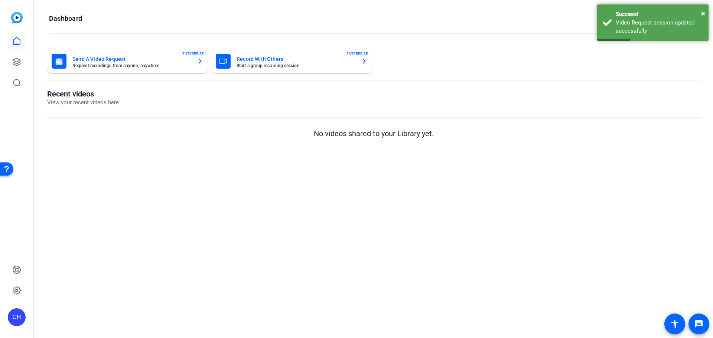
click at [91, 61] on mat-card-title "Send A Video Request" at bounding box center [131, 59] width 119 height 9
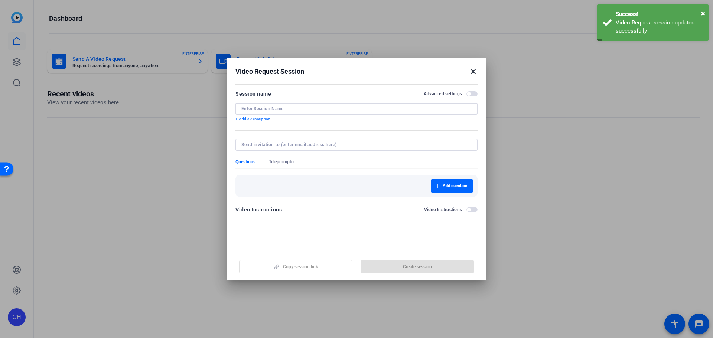
click at [263, 108] on input at bounding box center [356, 109] width 230 height 6
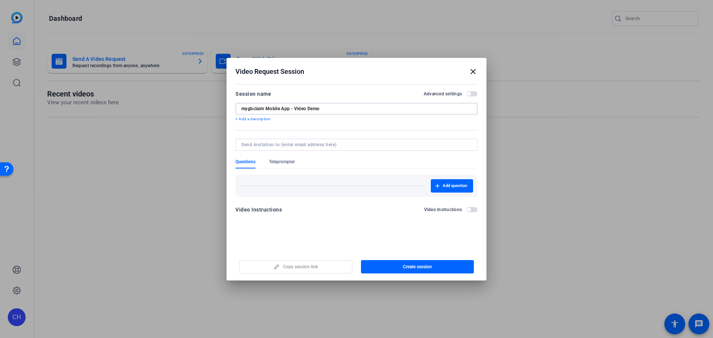
type input "mygbclaim Mobile App - Video Demo"
type input "[EMAIL_ADDRESS][DOMAIN_NAME]"
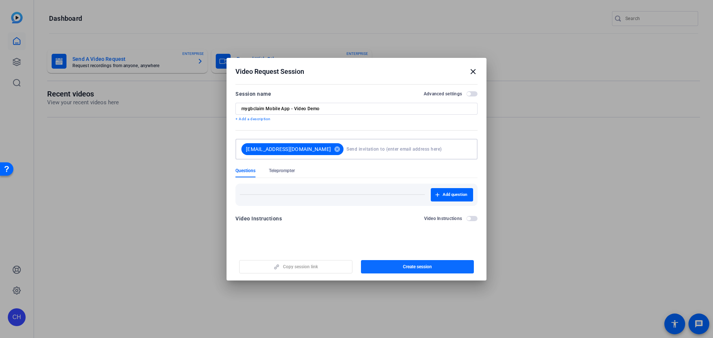
click at [406, 265] on span "Create session" at bounding box center [417, 267] width 29 height 6
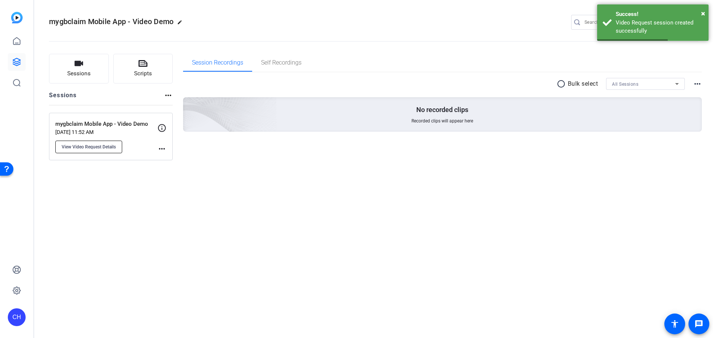
click at [102, 149] on span "View Video Request Details" at bounding box center [89, 147] width 54 height 6
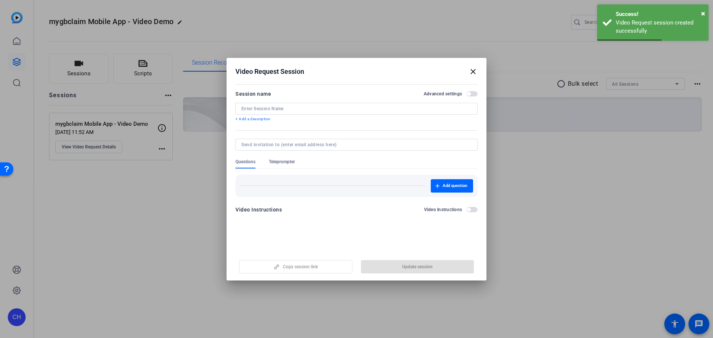
type input "mygbclaim Mobile App - Video Demo"
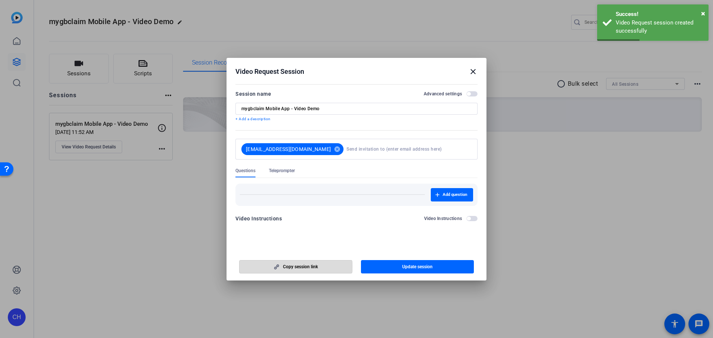
click at [269, 267] on span "button" at bounding box center [296, 267] width 113 height 18
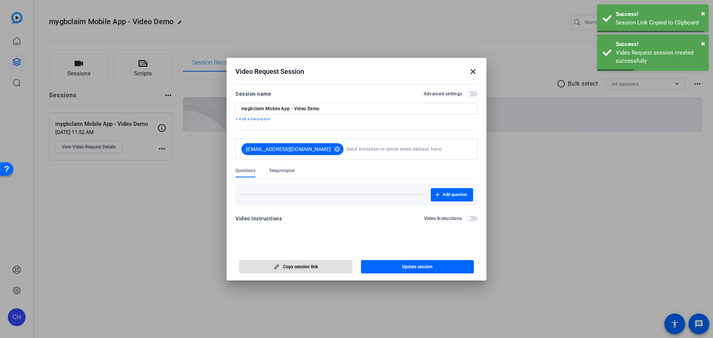
click at [269, 267] on span "button" at bounding box center [296, 267] width 113 height 18
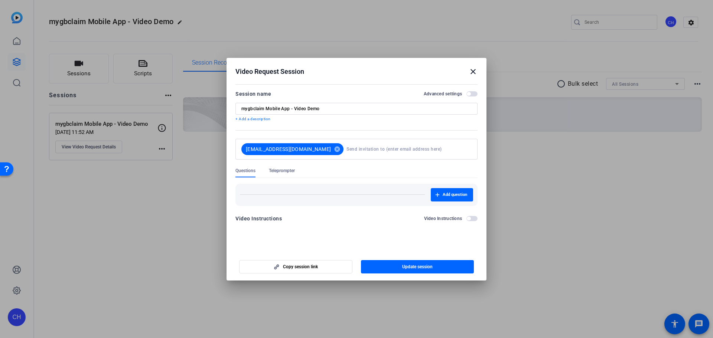
click at [129, 247] on div at bounding box center [356, 169] width 713 height 338
click at [474, 71] on mat-icon "close" at bounding box center [473, 71] width 9 height 9
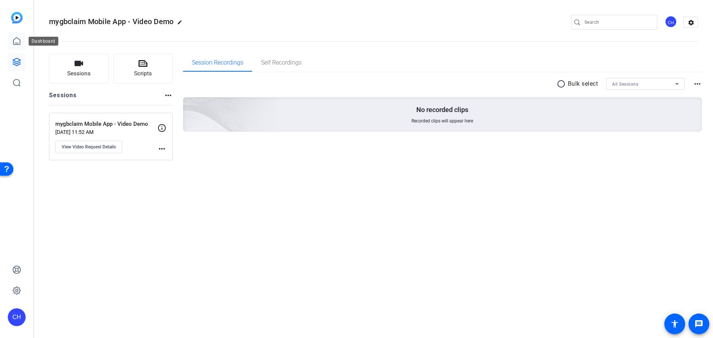
click at [18, 45] on icon at bounding box center [16, 41] width 7 height 7
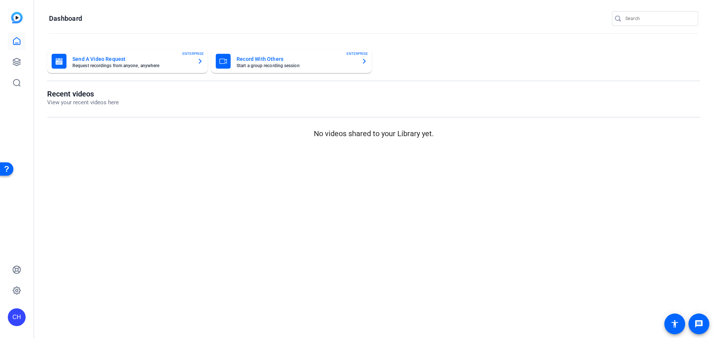
click at [87, 61] on mat-card-title "Send A Video Request" at bounding box center [131, 59] width 119 height 9
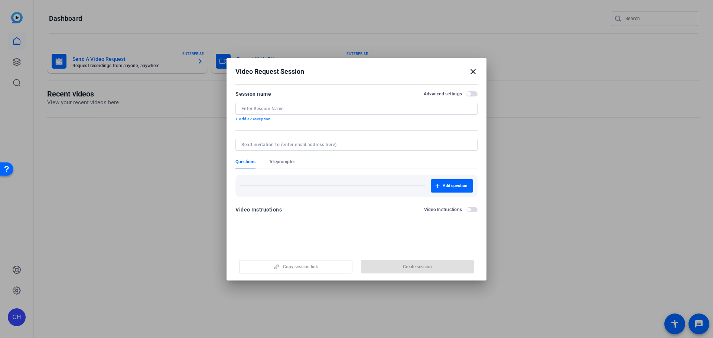
click at [297, 114] on div at bounding box center [356, 109] width 230 height 12
click at [299, 110] on input at bounding box center [356, 109] width 230 height 6
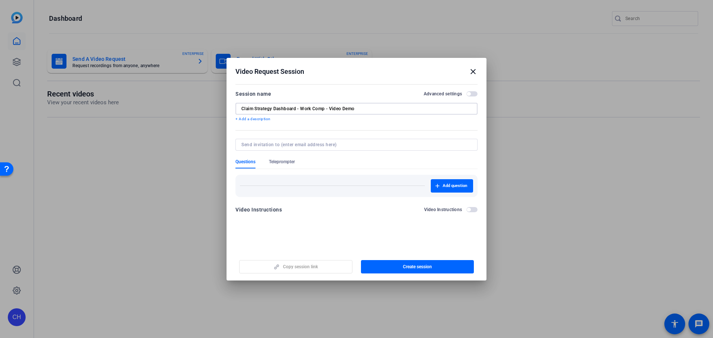
type input "Claim Strategy Dashboard - Work Comp - Video Demo"
type input "[PERSON_NAME][EMAIL_ADDRESS][DOMAIN_NAME]"
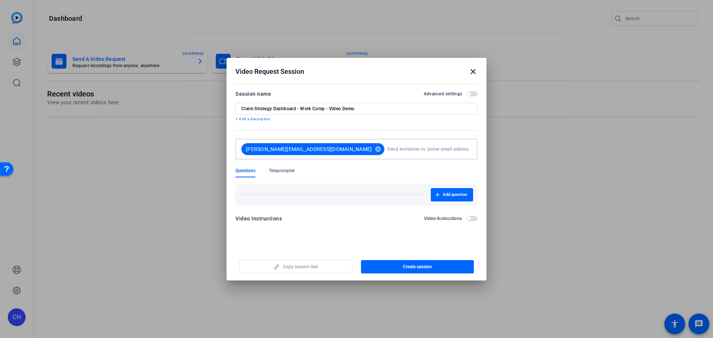
click at [402, 269] on span "button" at bounding box center [417, 267] width 113 height 18
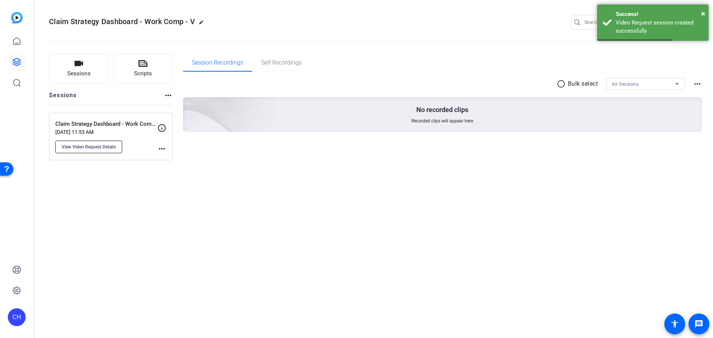
click at [85, 146] on span "View Video Request Details" at bounding box center [89, 147] width 54 height 6
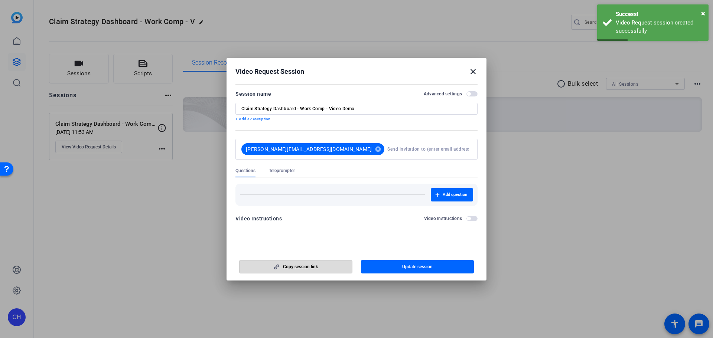
click at [284, 272] on span "button" at bounding box center [296, 267] width 113 height 18
click at [284, 271] on span "button" at bounding box center [296, 267] width 113 height 18
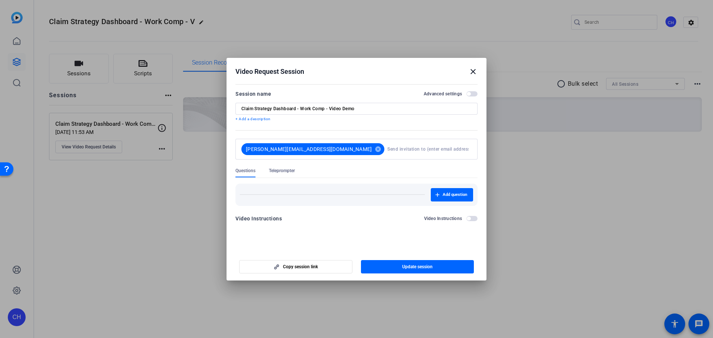
click at [554, 238] on div at bounding box center [356, 169] width 713 height 338
click at [474, 72] on mat-icon "close" at bounding box center [473, 71] width 9 height 9
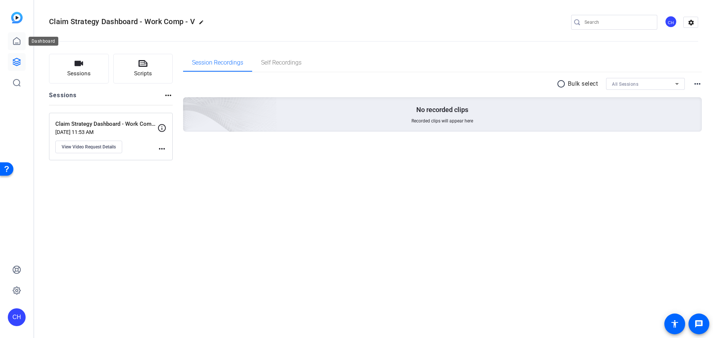
click at [10, 48] on link at bounding box center [17, 41] width 18 height 18
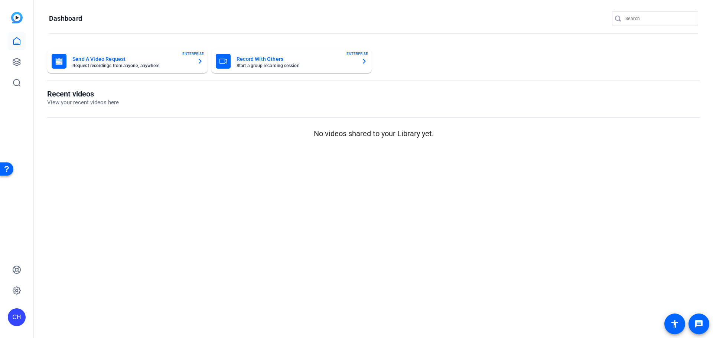
click at [87, 54] on div "Send A Video Request Request recordings from anyone, anywhere ENTERPRISE" at bounding box center [128, 61] width 152 height 15
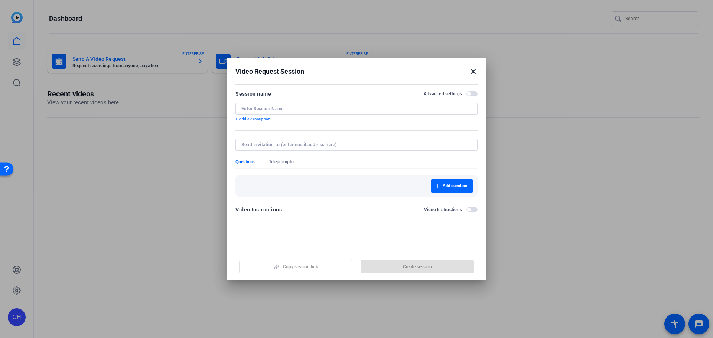
click at [260, 111] on input at bounding box center [356, 109] width 230 height 6
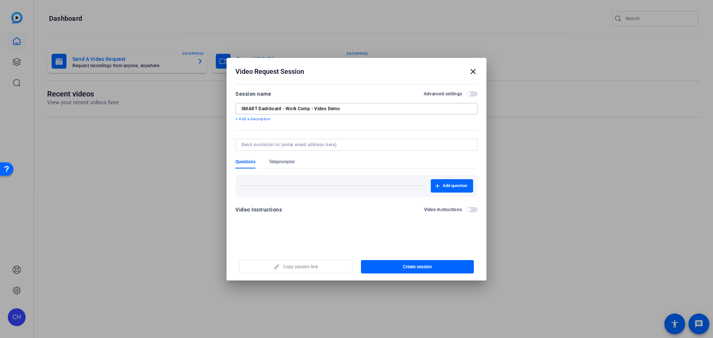
type input "SMART Dashboard - Work Comp - Video Demo"
type input "[PERSON_NAME][EMAIL_ADDRESS][DOMAIN_NAME]"
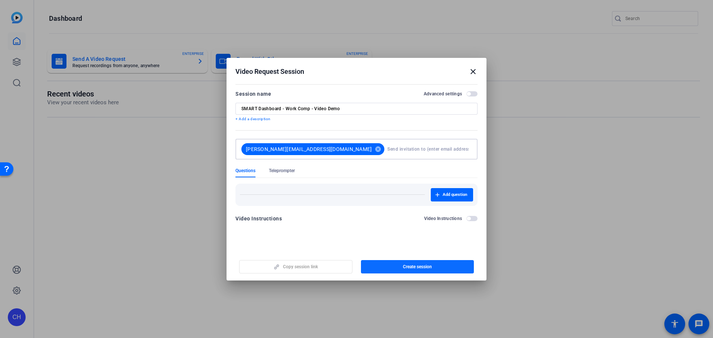
click at [423, 269] on span "Create session" at bounding box center [417, 267] width 29 height 6
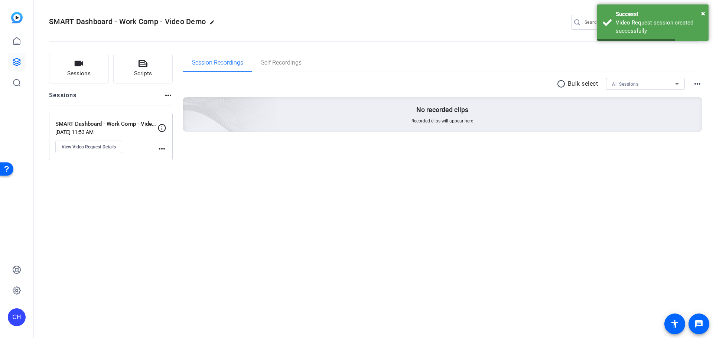
click at [127, 134] on p "[DATE] 11:53 AM" at bounding box center [106, 132] width 102 height 6
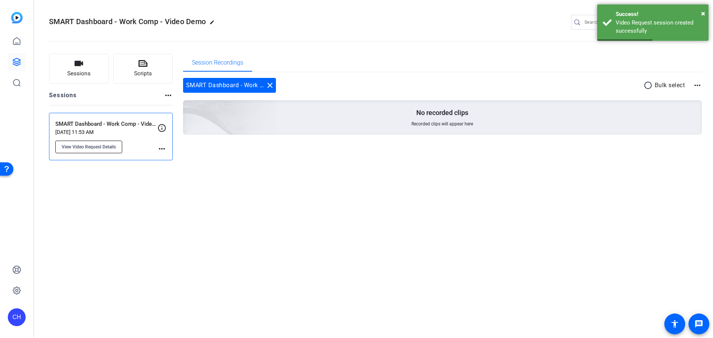
click at [105, 147] on span "View Video Request Details" at bounding box center [89, 147] width 54 height 6
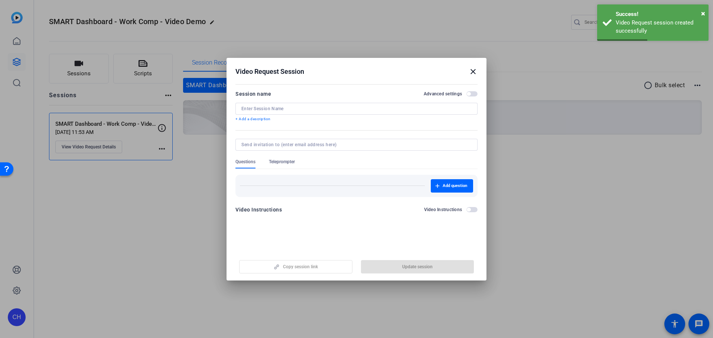
type input "SMART Dashboard - Work Comp - Video Demo"
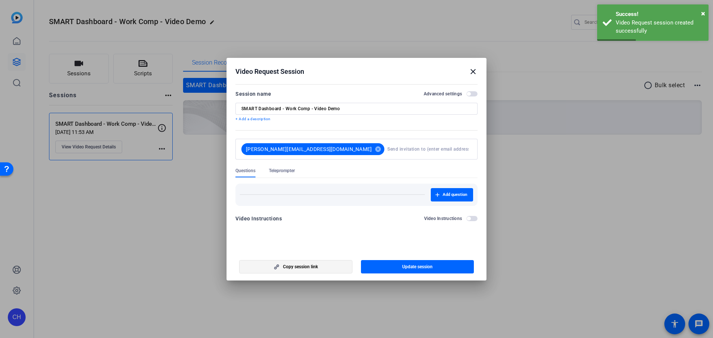
click at [278, 275] on span "button" at bounding box center [296, 267] width 113 height 18
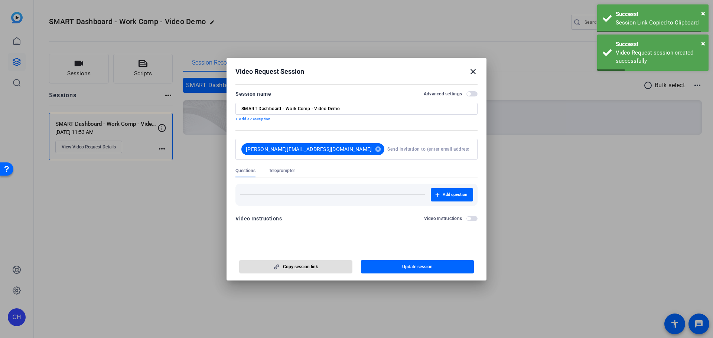
click at [282, 268] on span "button" at bounding box center [296, 267] width 113 height 18
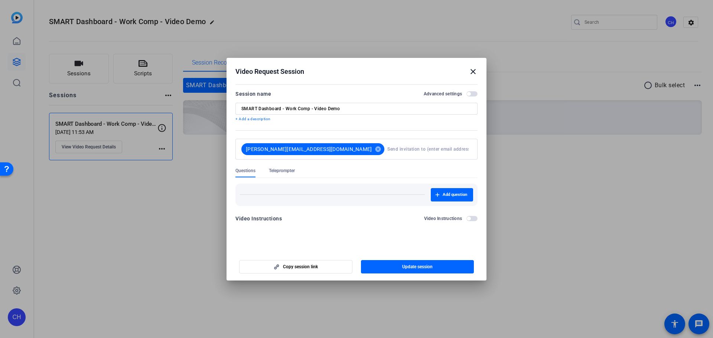
click at [177, 242] on div at bounding box center [356, 169] width 713 height 338
click at [472, 71] on mat-icon "close" at bounding box center [473, 71] width 9 height 9
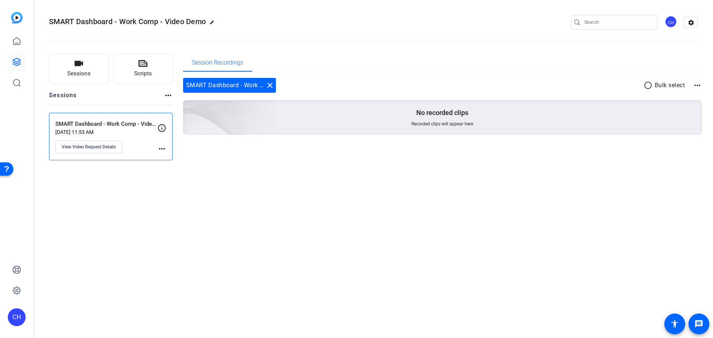
click at [340, 214] on div "SMART Dashboard - Work Comp - Video Demo edit CH settings Sessions Scripts Sess…" at bounding box center [373, 169] width 679 height 338
click at [20, 37] on icon at bounding box center [16, 41] width 9 height 9
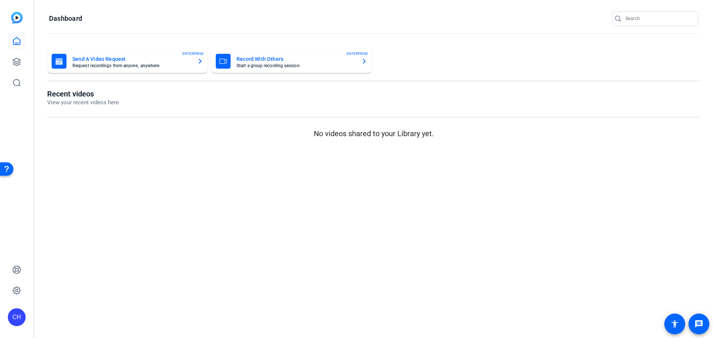
click at [82, 59] on mat-card-title "Send A Video Request" at bounding box center [131, 59] width 119 height 9
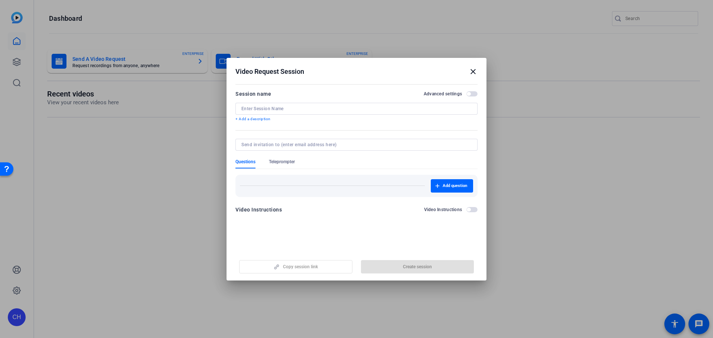
click at [298, 105] on div at bounding box center [356, 109] width 230 height 12
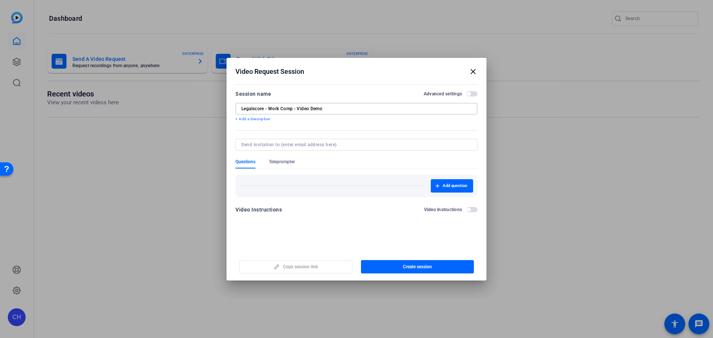
type input "Legalscore - Work Comp - Video Demo"
click at [301, 140] on div at bounding box center [356, 145] width 230 height 12
click at [304, 147] on input at bounding box center [354, 145] width 227 height 6
type input "[PERSON_NAME][EMAIL_ADDRESS][DOMAIN_NAME]"
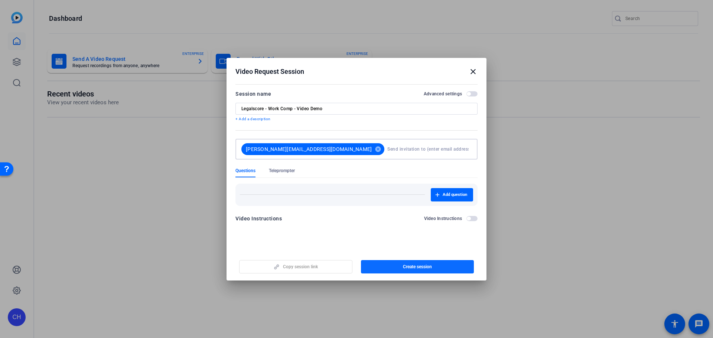
click at [421, 269] on span "Create session" at bounding box center [417, 267] width 29 height 6
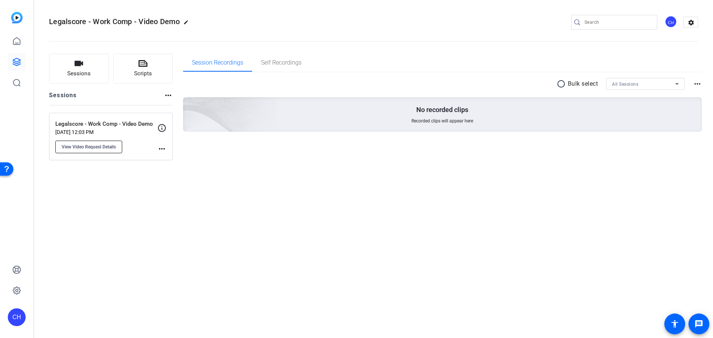
click at [105, 148] on span "View Video Request Details" at bounding box center [89, 147] width 54 height 6
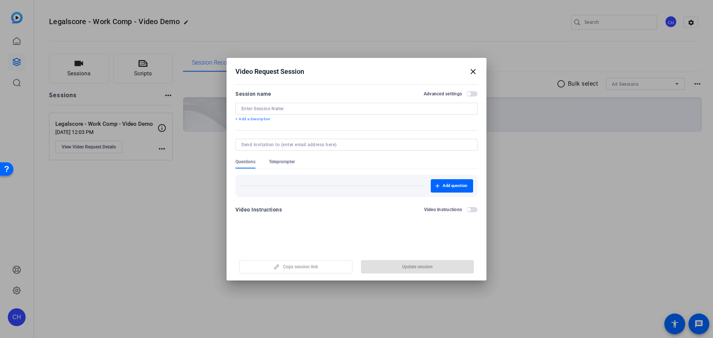
type input "Legalscore - Work Comp - Video Demo"
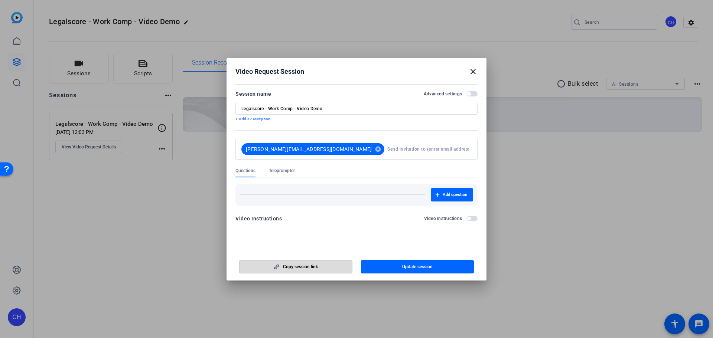
click at [306, 270] on span "button" at bounding box center [296, 267] width 113 height 18
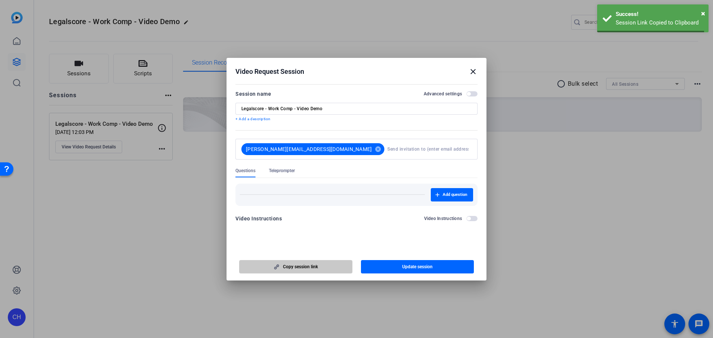
click at [306, 270] on span "button" at bounding box center [296, 267] width 113 height 18
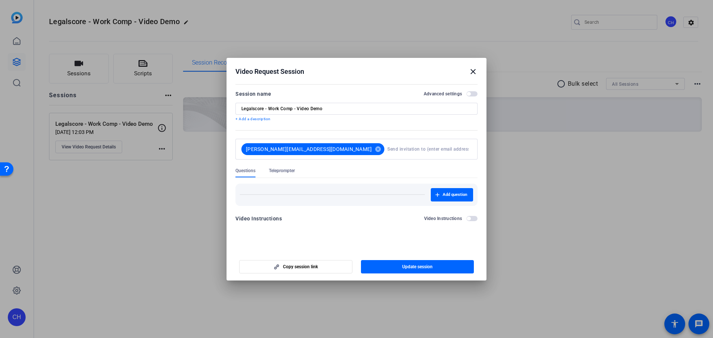
click at [613, 230] on div at bounding box center [356, 169] width 713 height 338
click at [475, 70] on mat-icon "close" at bounding box center [473, 71] width 9 height 9
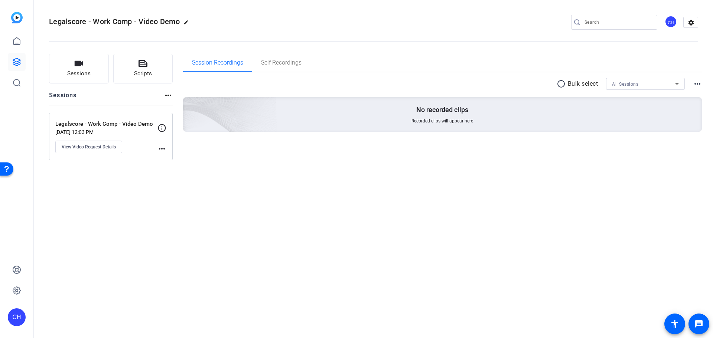
click at [470, 70] on div "Session Recordings Self Recordings" at bounding box center [442, 63] width 519 height 18
click at [24, 47] on link at bounding box center [17, 41] width 18 height 18
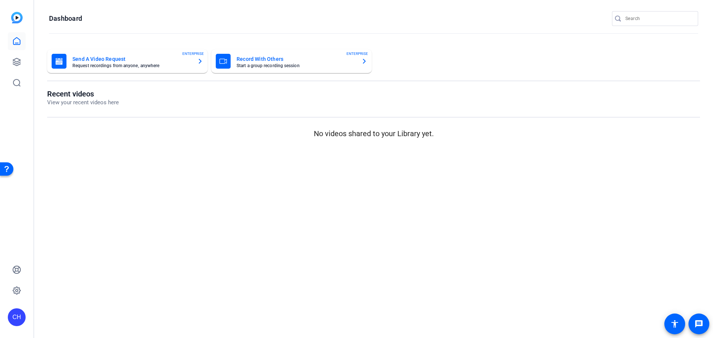
click at [78, 59] on mat-card-title "Send A Video Request" at bounding box center [131, 59] width 119 height 9
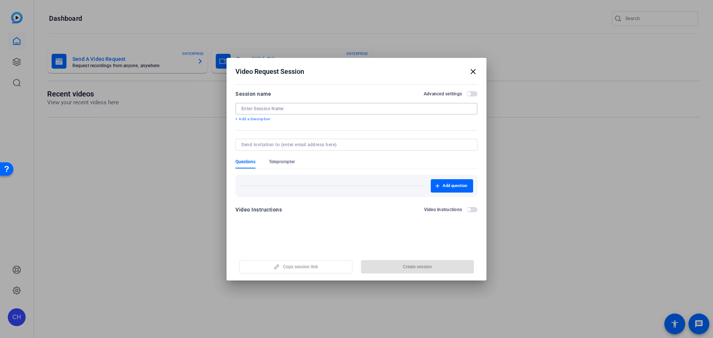
click at [269, 110] on input at bounding box center [356, 109] width 230 height 6
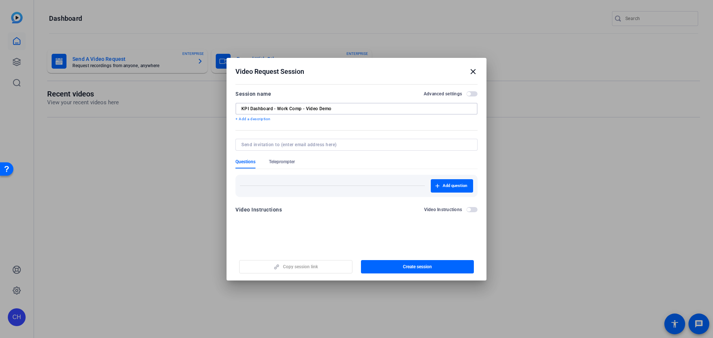
type input "KPI Dashboard - Work Comp - Video Demo"
type input "[PERSON_NAME][EMAIL_ADDRESS][DOMAIN_NAME]"
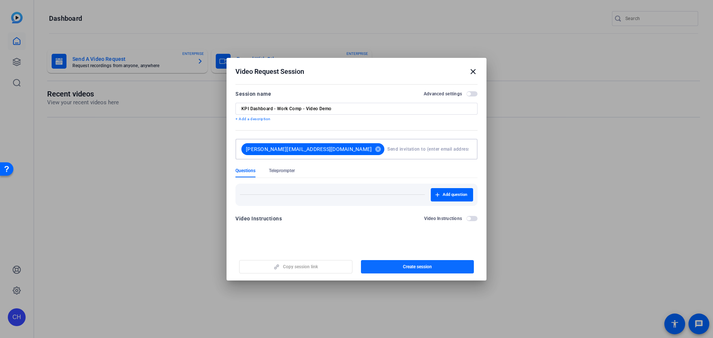
click at [414, 273] on span "button" at bounding box center [417, 267] width 113 height 18
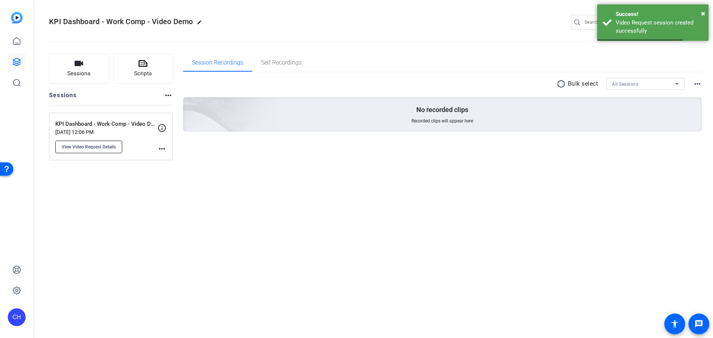
click at [78, 146] on span "View Video Request Details" at bounding box center [89, 147] width 54 height 6
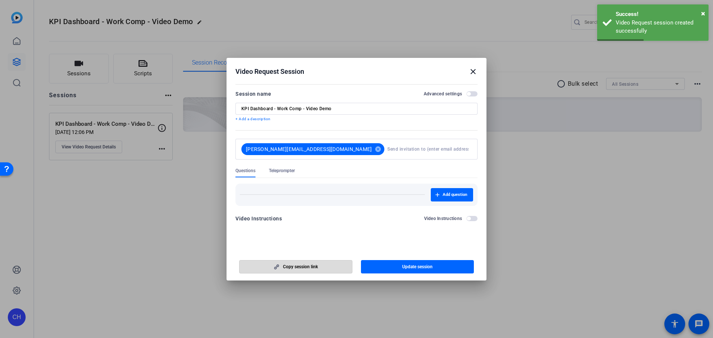
click at [320, 266] on span "button" at bounding box center [296, 267] width 113 height 18
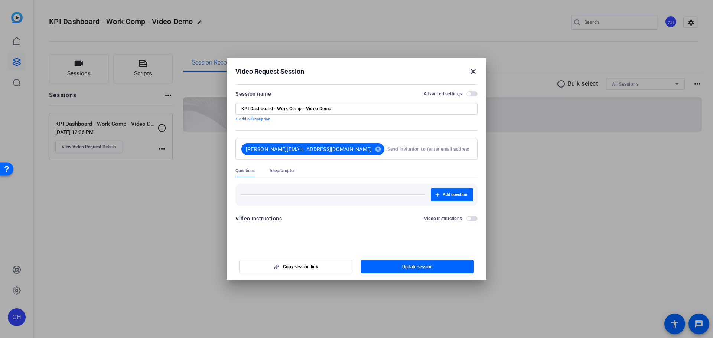
click at [471, 70] on mat-icon "close" at bounding box center [473, 71] width 9 height 9
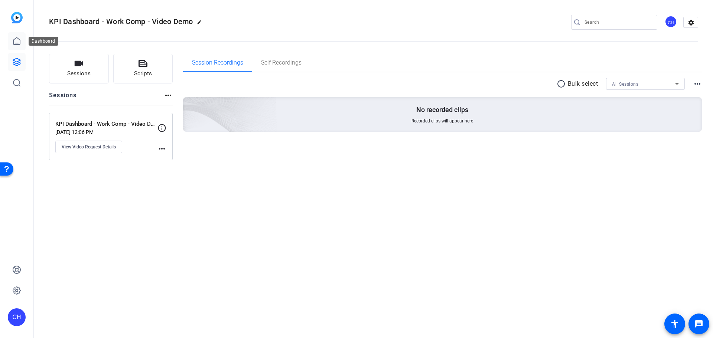
click at [14, 44] on icon at bounding box center [16, 41] width 7 height 7
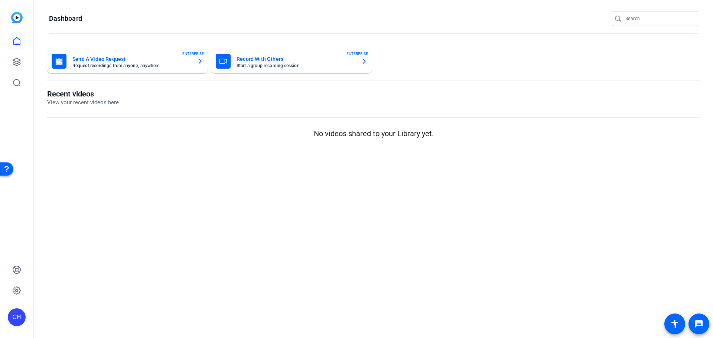
click at [129, 62] on mat-card-title "Send A Video Request" at bounding box center [131, 59] width 119 height 9
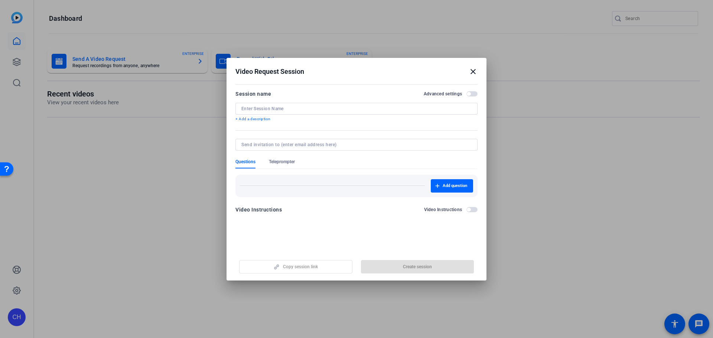
click at [287, 112] on div at bounding box center [356, 109] width 230 height 12
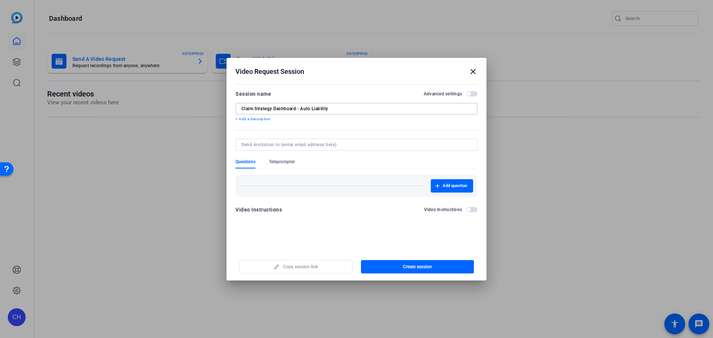
type input "Claim Strategy Dashboard - Auto Liability"
type input "[PERSON_NAME][EMAIL_ADDRESS][DOMAIN_NAME]"
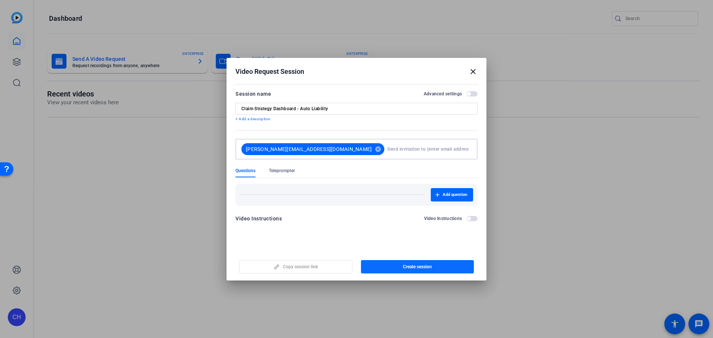
click at [382, 270] on span "button" at bounding box center [417, 267] width 113 height 18
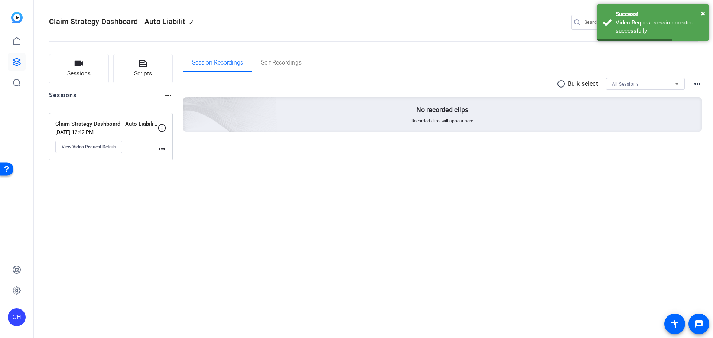
click at [163, 149] on mat-icon "more_horiz" at bounding box center [162, 148] width 9 height 9
click at [97, 147] on div at bounding box center [356, 169] width 713 height 338
click at [97, 147] on span "View Video Request Details" at bounding box center [89, 147] width 54 height 6
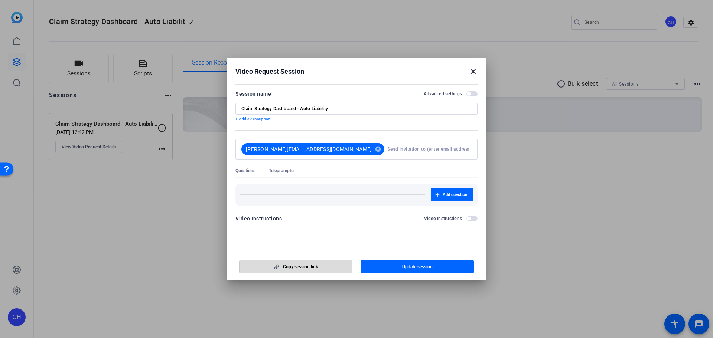
click at [300, 267] on span "Copy session link" at bounding box center [300, 267] width 35 height 6
click at [301, 267] on span "Copy session link" at bounding box center [300, 267] width 35 height 6
click at [362, 108] on input "Claim Strategy Dashboard - Auto Liability" at bounding box center [356, 109] width 230 height 6
type input "Claim Strategy Dashboard - Auto Liability - Demo"
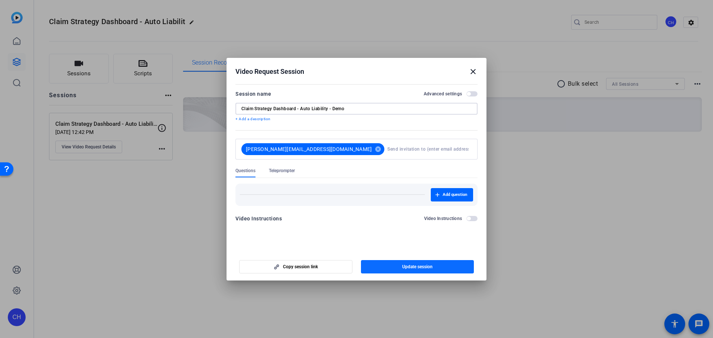
click at [393, 270] on span "button" at bounding box center [417, 267] width 113 height 18
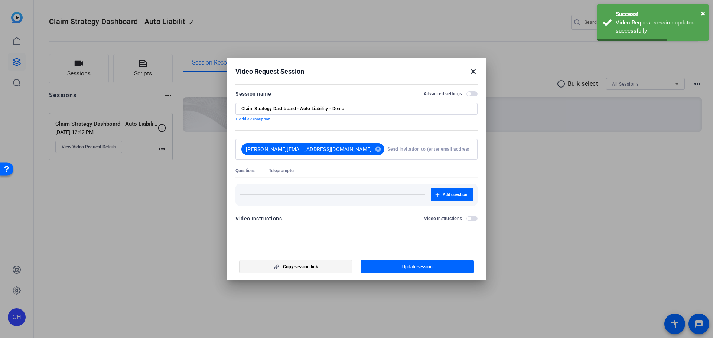
click at [314, 262] on span "button" at bounding box center [296, 267] width 113 height 18
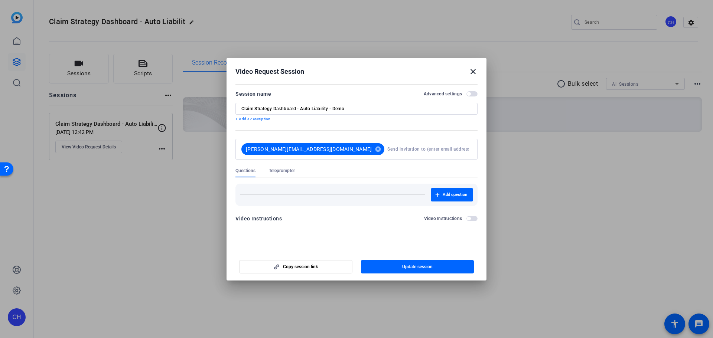
drag, startPoint x: 607, startPoint y: 227, endPoint x: 582, endPoint y: 224, distance: 24.7
click at [607, 227] on div at bounding box center [356, 169] width 713 height 338
click at [470, 71] on mat-icon "close" at bounding box center [473, 71] width 9 height 9
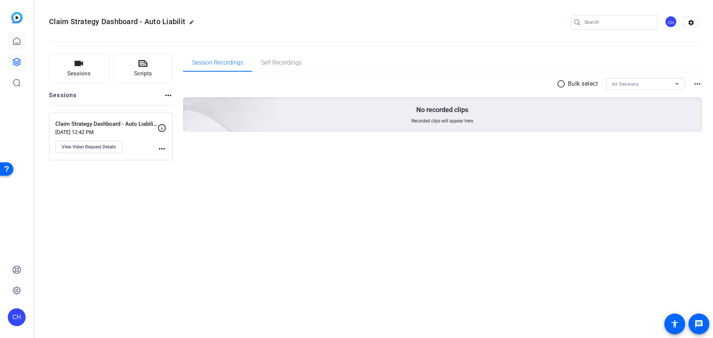
click at [19, 46] on link at bounding box center [17, 41] width 18 height 18
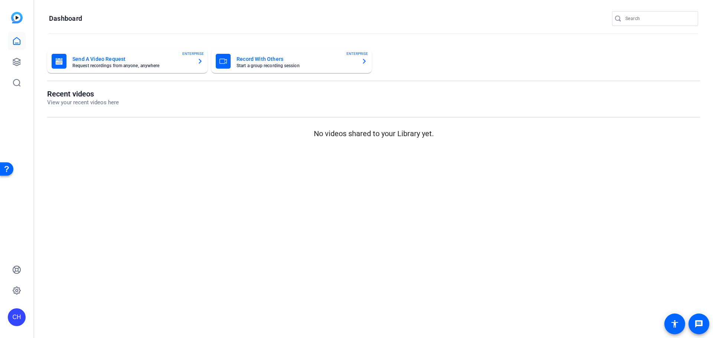
click at [59, 68] on div "button" at bounding box center [59, 61] width 15 height 15
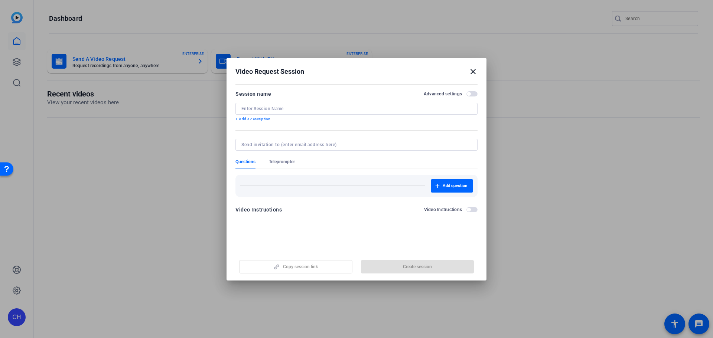
click at [311, 107] on input at bounding box center [356, 109] width 230 height 6
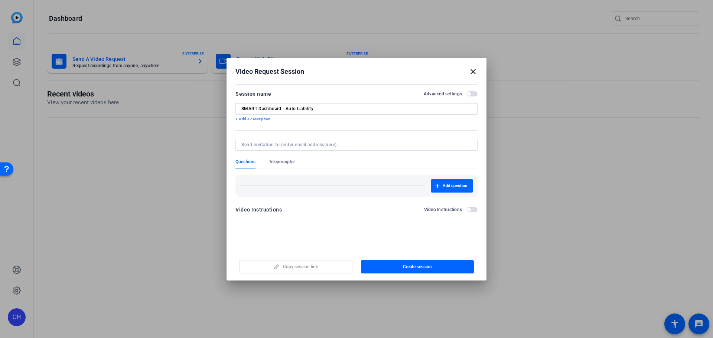
type input "SMART Dashboard - Auto Liability"
type input "[PERSON_NAME][EMAIL_ADDRESS][DOMAIN_NAME]"
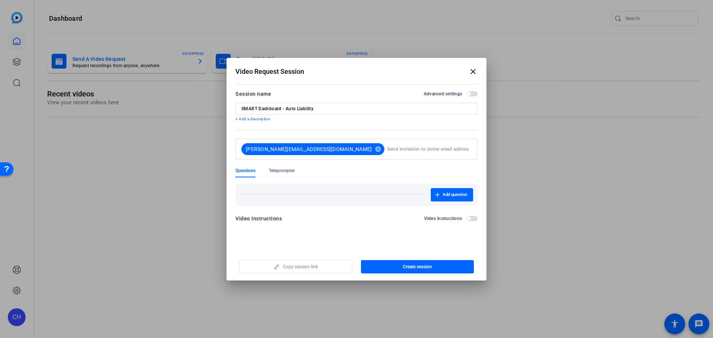
click at [342, 105] on div "SMART Dashboard - Auto Liability" at bounding box center [356, 109] width 230 height 12
type input "SMART Dashboard - Auto Liability - Demo"
click at [409, 274] on span "button" at bounding box center [417, 267] width 113 height 18
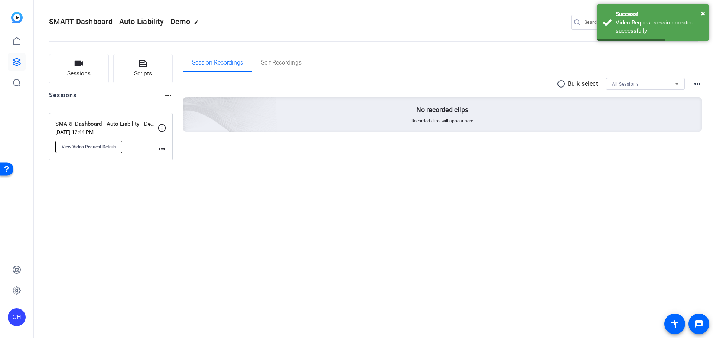
click at [101, 147] on span "View Video Request Details" at bounding box center [89, 147] width 54 height 6
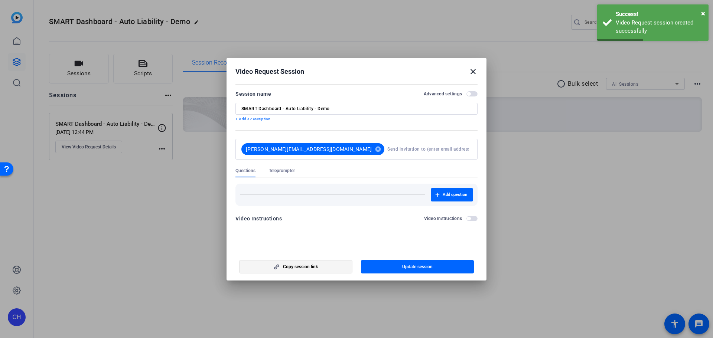
click at [316, 265] on span "Copy session link" at bounding box center [300, 267] width 35 height 6
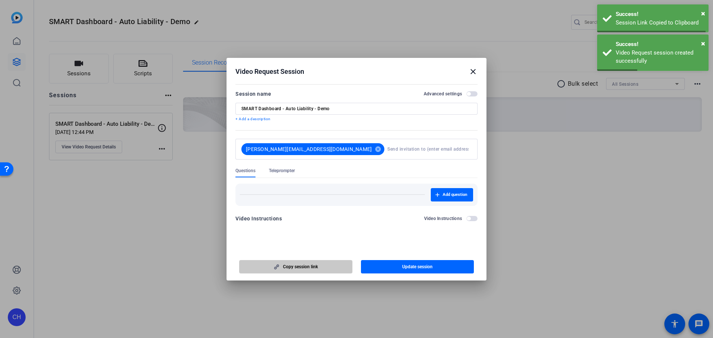
click at [316, 265] on span "Copy session link" at bounding box center [300, 267] width 35 height 6
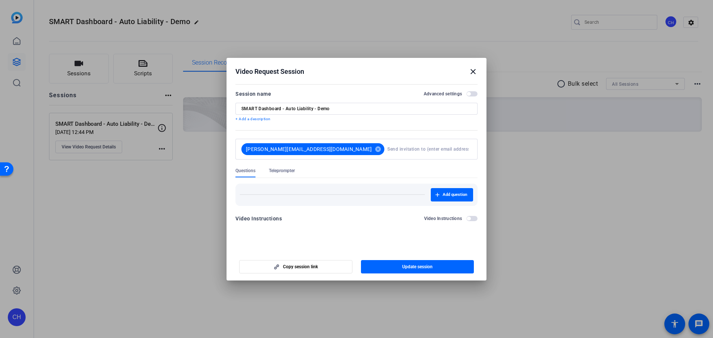
click at [95, 228] on div at bounding box center [356, 169] width 713 height 338
click at [473, 69] on mat-icon "close" at bounding box center [473, 71] width 9 height 9
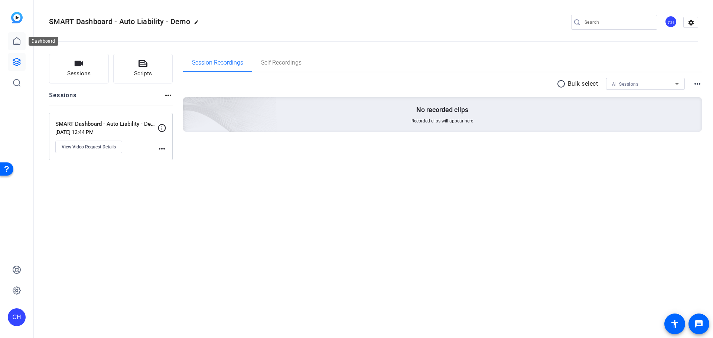
click at [16, 42] on icon at bounding box center [16, 41] width 9 height 9
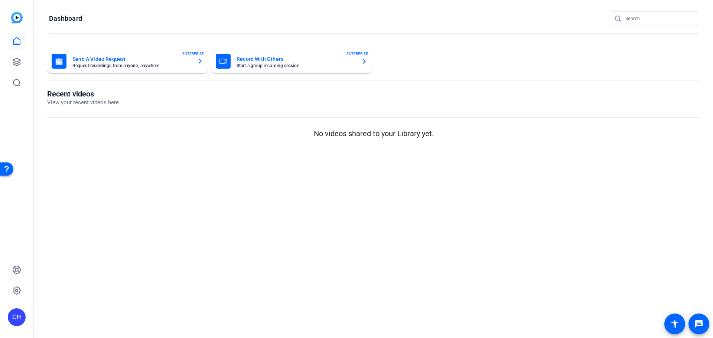
click at [68, 62] on div "Send A Video Request Request recordings from anyone, anywhere ENTERPRISE" at bounding box center [128, 61] width 152 height 15
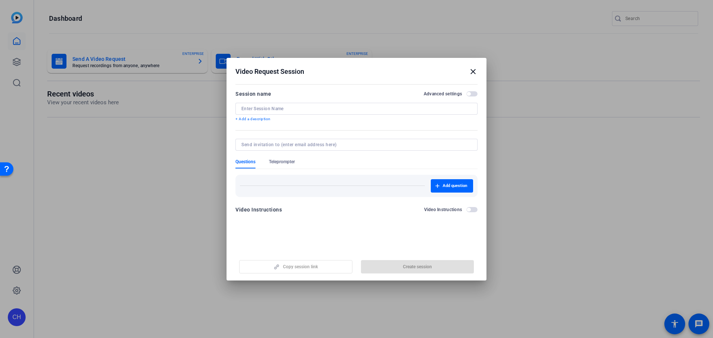
click at [272, 106] on input at bounding box center [356, 109] width 230 height 6
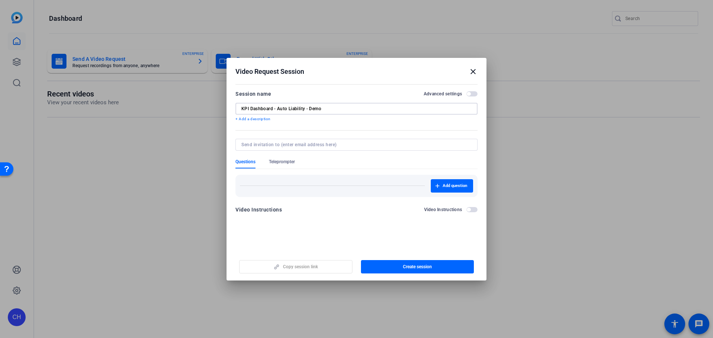
type input "KPI Dashboard - Auto Liability - Demo"
type input "[EMAIL_ADDRESS][DOMAIN_NAME]"
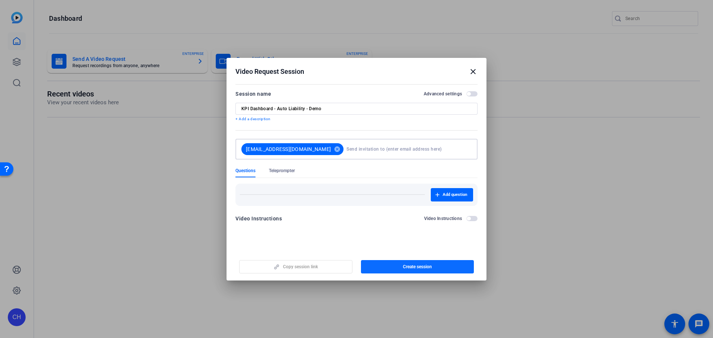
click at [416, 266] on span "Create session" at bounding box center [417, 267] width 29 height 6
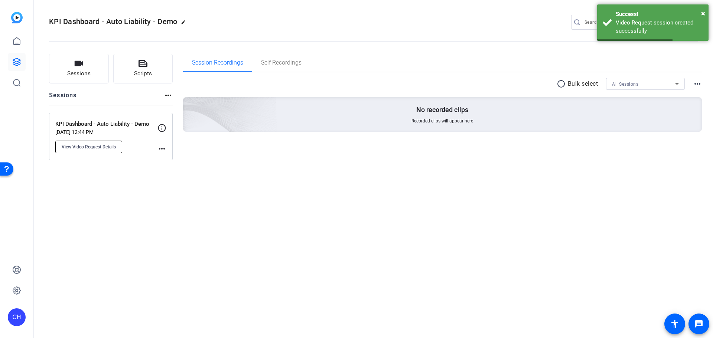
click at [112, 146] on span "View Video Request Details" at bounding box center [89, 147] width 54 height 6
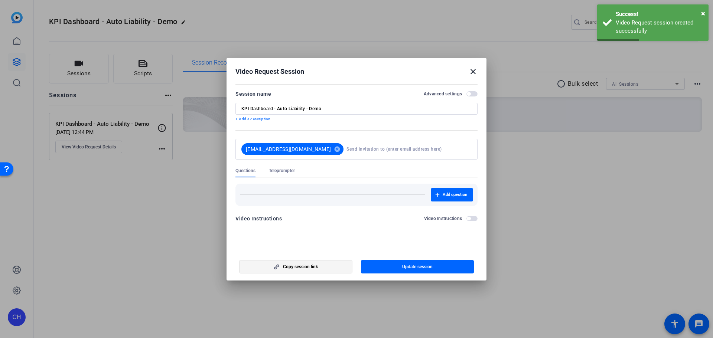
click at [285, 266] on span "Copy session link" at bounding box center [300, 267] width 35 height 6
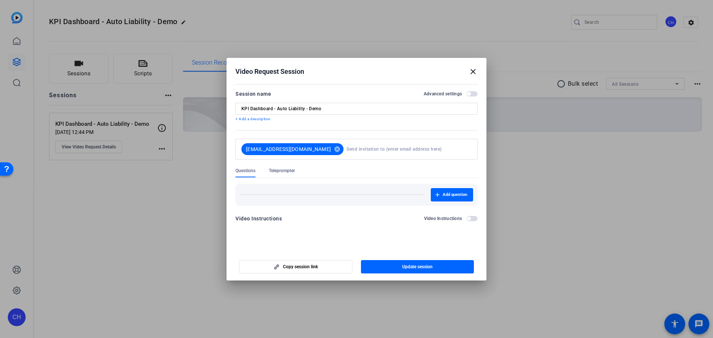
click at [473, 72] on mat-icon "close" at bounding box center [473, 71] width 9 height 9
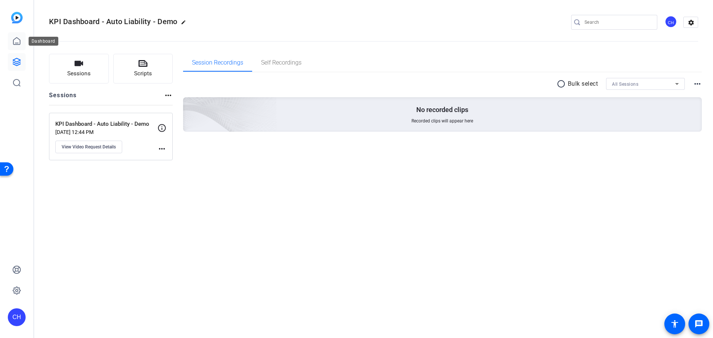
click at [17, 44] on icon at bounding box center [16, 41] width 7 height 7
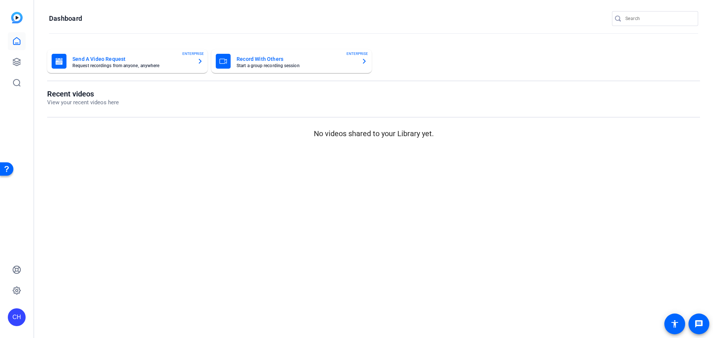
click at [124, 60] on mat-card-title "Send A Video Request" at bounding box center [131, 59] width 119 height 9
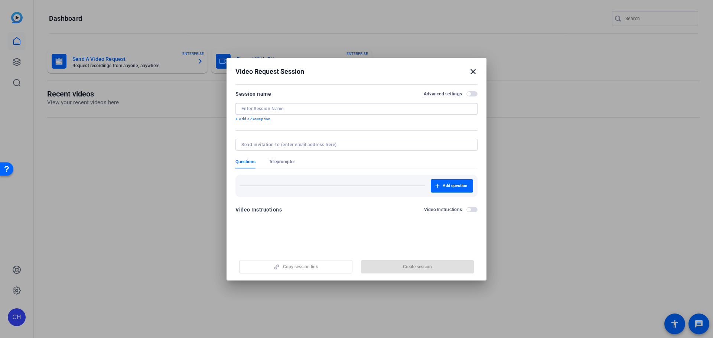
click at [277, 109] on input at bounding box center [356, 109] width 230 height 6
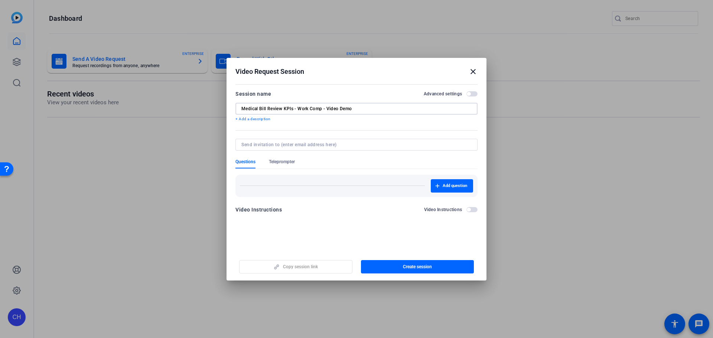
type input "Medical Bill Review KPIs - Work Comp - Video Demo"
type input "d"
type input "[EMAIL_ADDRESS][DOMAIN_NAME]"
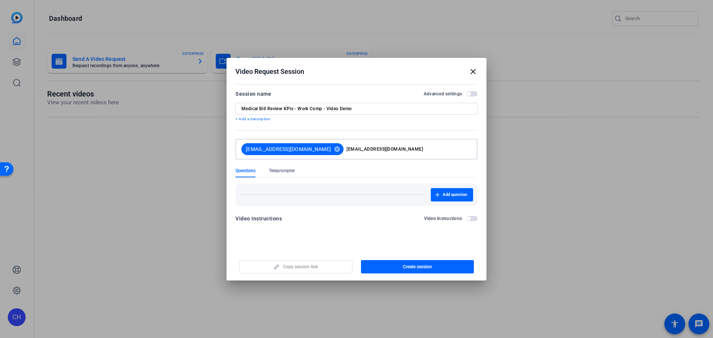
type input "[EMAIL_ADDRESS][DOMAIN_NAME]"
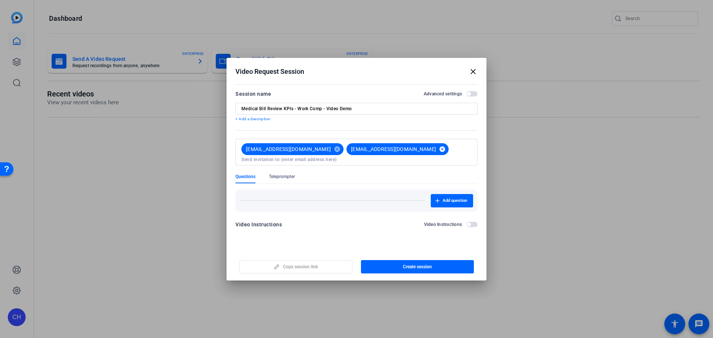
click at [436, 149] on mat-icon "cancel" at bounding box center [442, 149] width 13 height 7
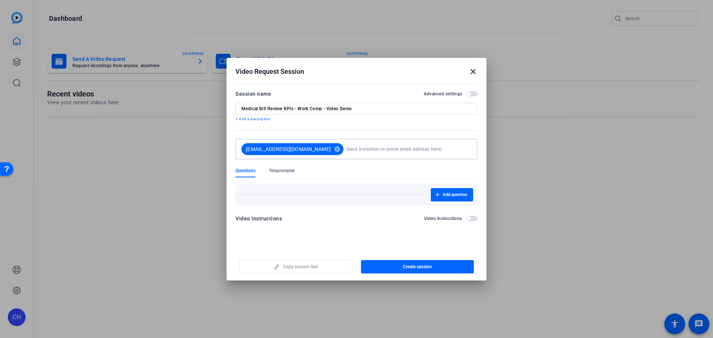
click at [392, 148] on input at bounding box center [408, 149] width 122 height 15
type input "[EMAIL_ADDRESS][DOMAIN_NAME]"
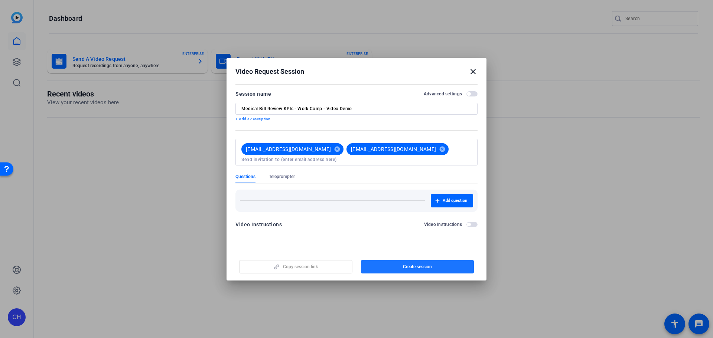
click at [407, 257] on div "Copy session link Create session" at bounding box center [357, 264] width 242 height 19
click at [413, 268] on span "Create session" at bounding box center [417, 267] width 29 height 6
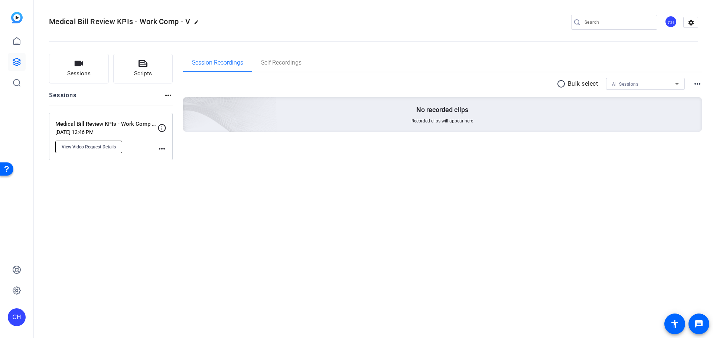
click at [91, 150] on button "View Video Request Details" at bounding box center [88, 147] width 67 height 13
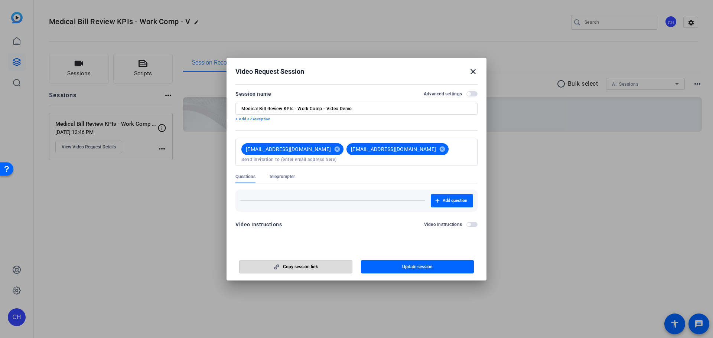
click at [296, 267] on span "Copy session link" at bounding box center [300, 267] width 35 height 6
drag, startPoint x: 470, startPoint y: 71, endPoint x: 419, endPoint y: 71, distance: 50.9
click at [470, 71] on mat-icon "close" at bounding box center [473, 71] width 9 height 9
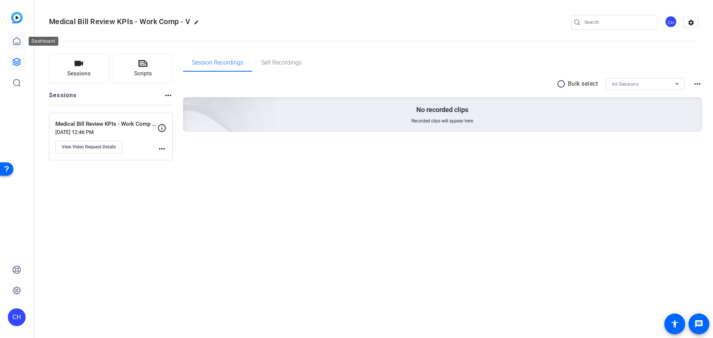
click at [19, 40] on icon at bounding box center [16, 41] width 9 height 9
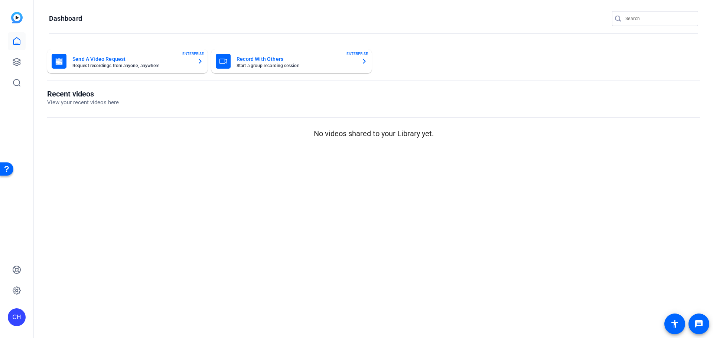
click at [69, 58] on div "Send A Video Request Request recordings from anyone, anywhere ENTERPRISE" at bounding box center [128, 61] width 152 height 15
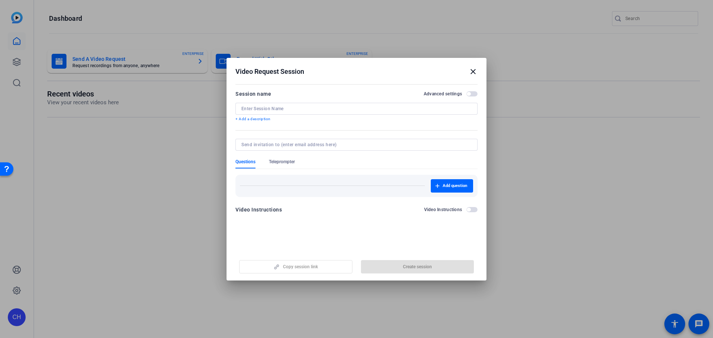
click at [297, 107] on input at bounding box center [356, 109] width 230 height 6
type input "PC365 KPIS - Video Demo"
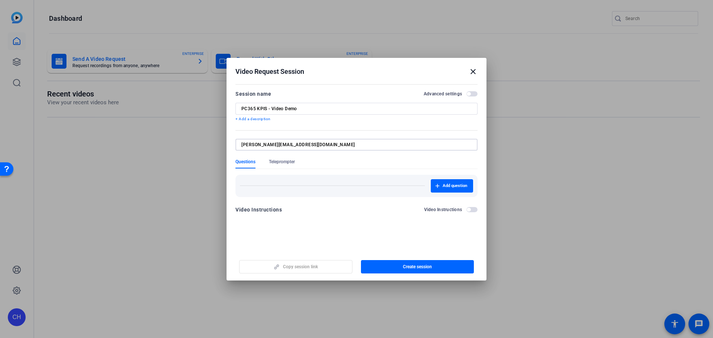
type input "[PERSON_NAME][EMAIL_ADDRESS][DOMAIN_NAME]"
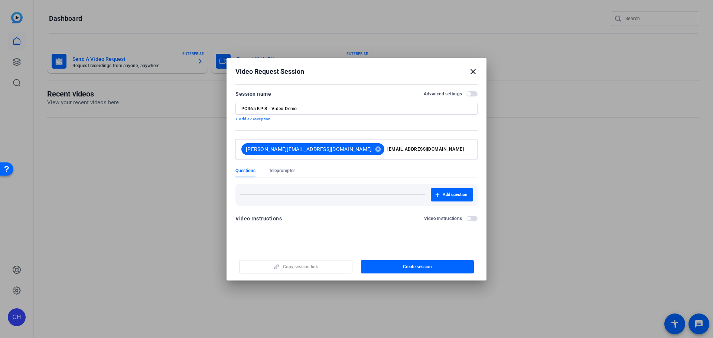
type input "[EMAIL_ADDRESS][DOMAIN_NAME]"
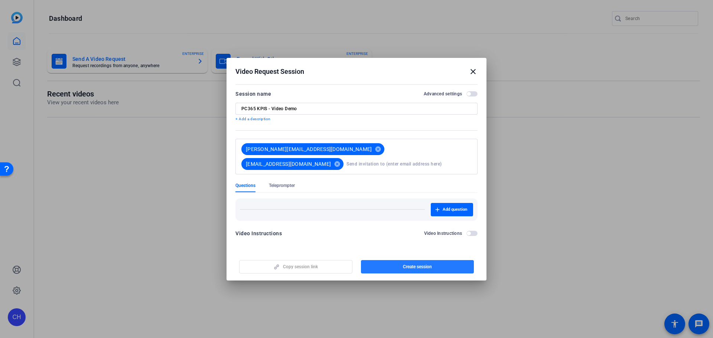
click at [392, 266] on span "button" at bounding box center [417, 267] width 113 height 18
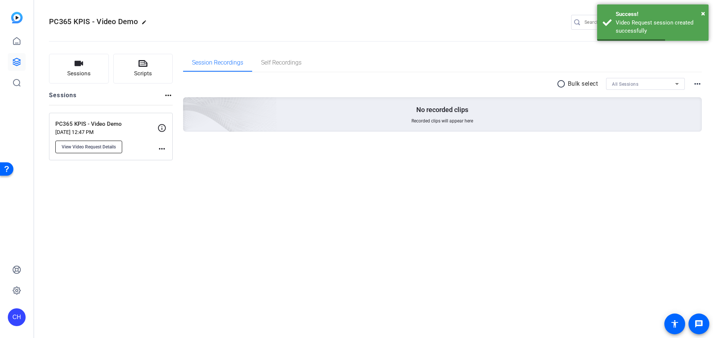
click at [80, 147] on span "View Video Request Details" at bounding box center [89, 147] width 54 height 6
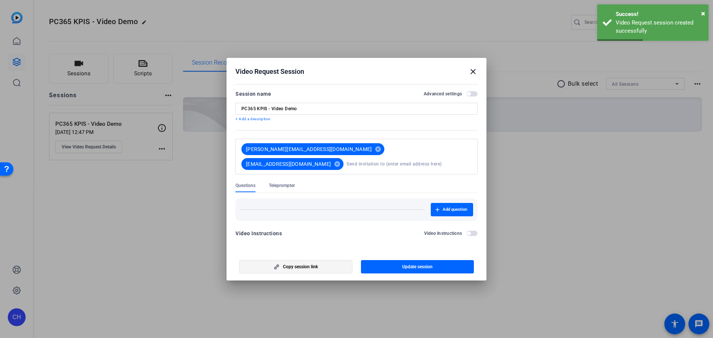
click at [302, 267] on span "Copy session link" at bounding box center [300, 267] width 35 height 6
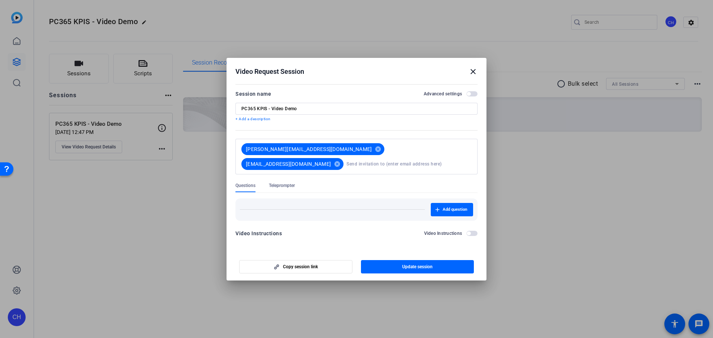
click at [473, 73] on mat-icon "close" at bounding box center [473, 71] width 9 height 9
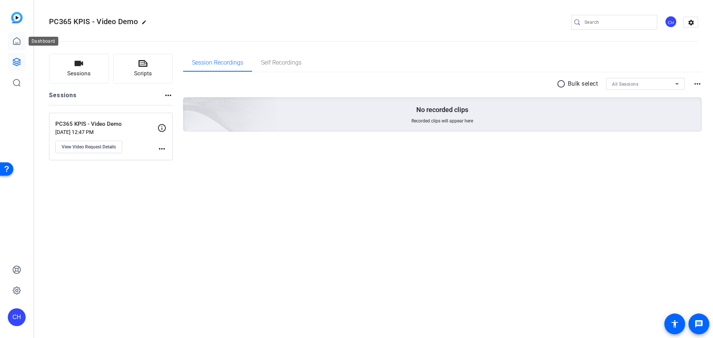
click at [12, 37] on icon at bounding box center [16, 41] width 9 height 9
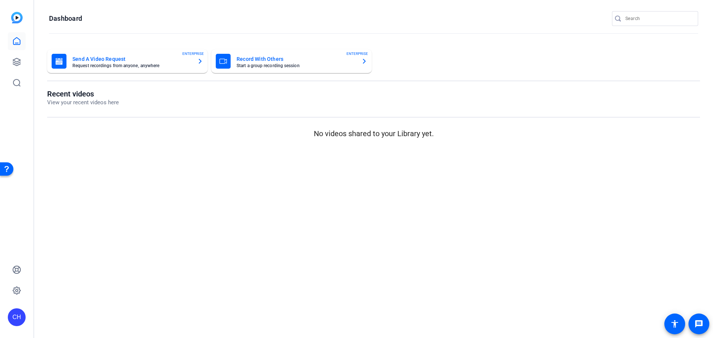
click at [90, 59] on mat-card-title "Send A Video Request" at bounding box center [131, 59] width 119 height 9
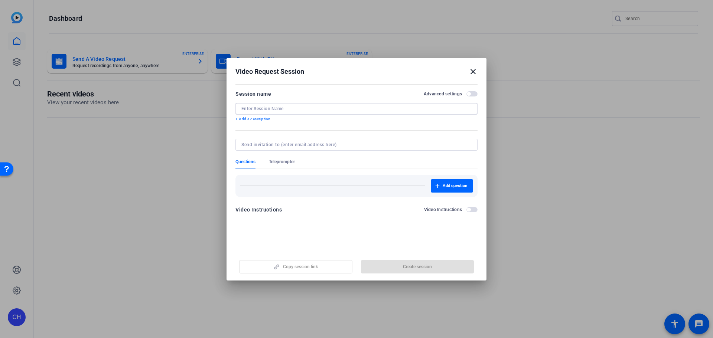
click at [280, 107] on input at bounding box center [356, 109] width 230 height 6
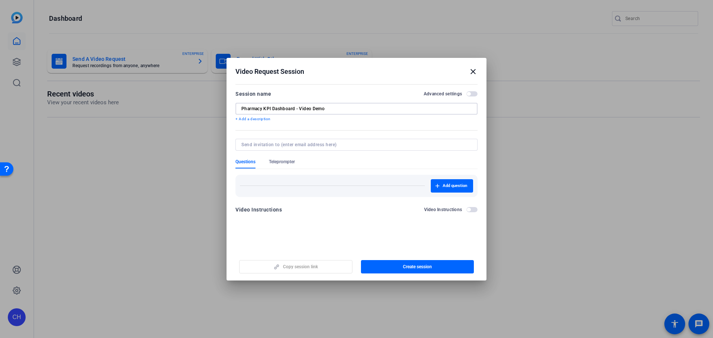
type input "Pharmacy KPI Dashboard - Video Demo"
click at [312, 149] on div at bounding box center [356, 145] width 230 height 12
type input "[PERSON_NAME][EMAIL_ADDRESS][DOMAIN_NAME]"
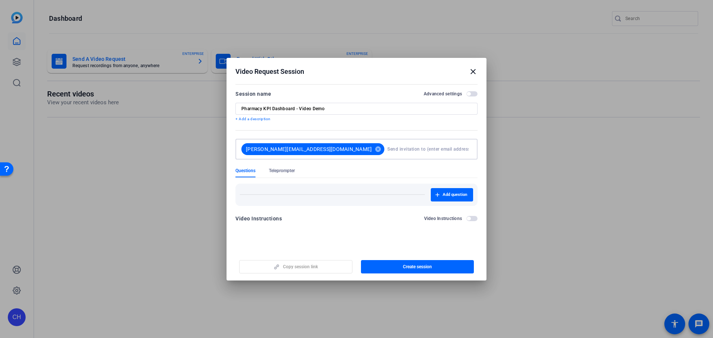
type input "m"
type input "[EMAIL_ADDRESS][DOMAIN_NAME]"
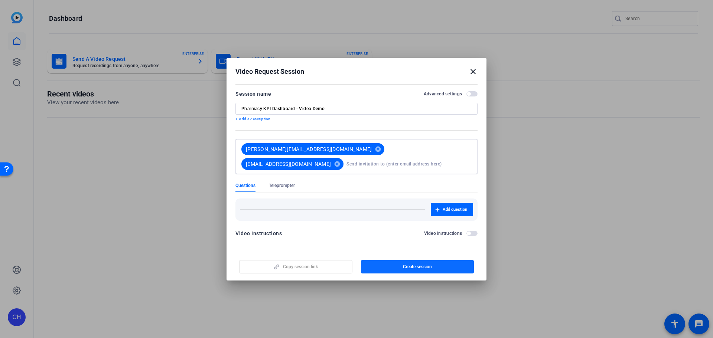
click at [424, 273] on span "button" at bounding box center [417, 267] width 113 height 18
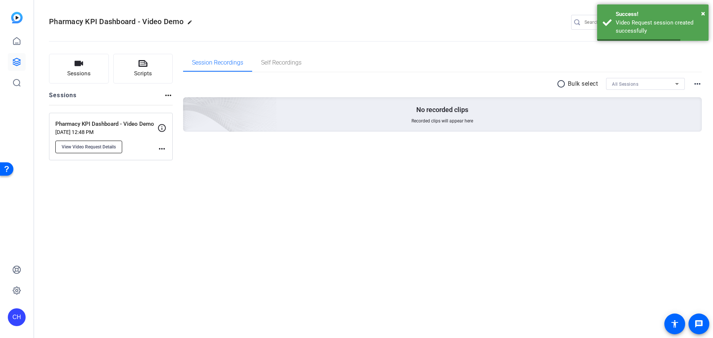
click at [91, 145] on span "View Video Request Details" at bounding box center [89, 147] width 54 height 6
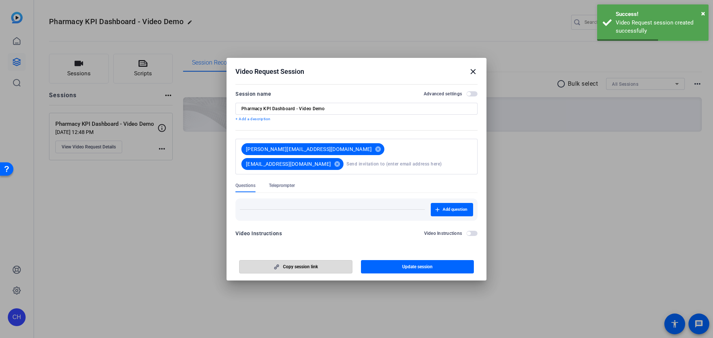
click at [309, 270] on span "button" at bounding box center [296, 267] width 113 height 18
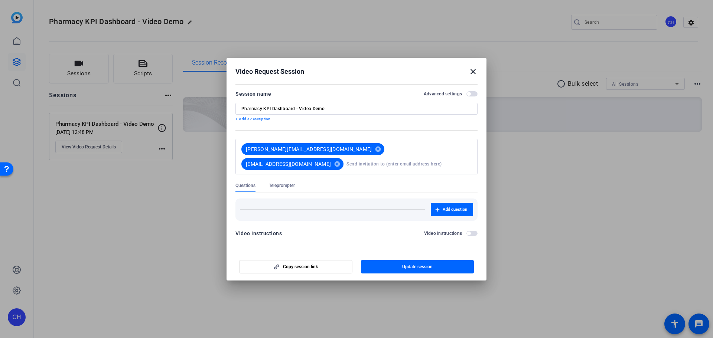
click at [473, 70] on mat-icon "close" at bounding box center [473, 71] width 9 height 9
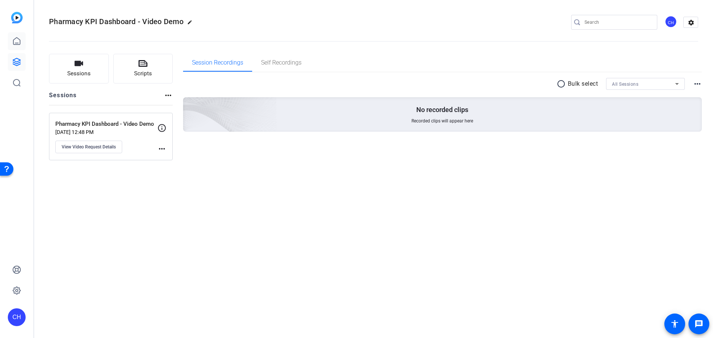
drag, startPoint x: 6, startPoint y: 39, endPoint x: 10, endPoint y: 41, distance: 5.1
click at [7, 40] on div "CH" at bounding box center [16, 169] width 33 height 338
click at [12, 42] on icon at bounding box center [16, 41] width 9 height 9
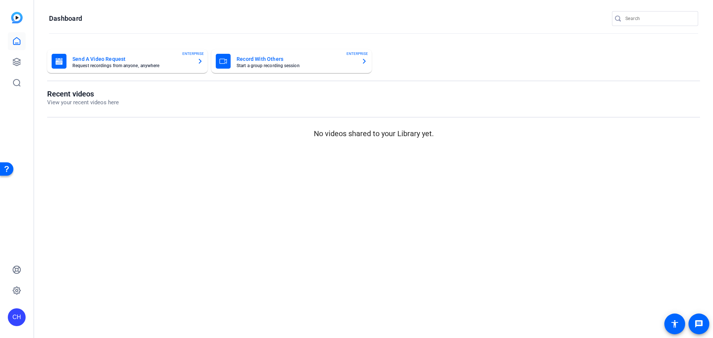
click at [65, 57] on div "button" at bounding box center [59, 61] width 15 height 15
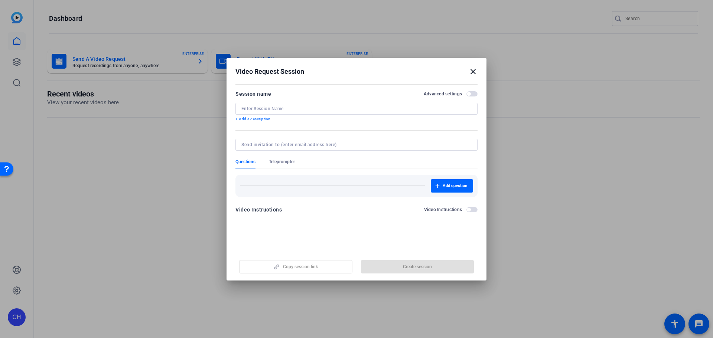
click at [260, 108] on input at bounding box center [356, 109] width 230 height 6
type input "j"
type input "Client Quality Dashboard"
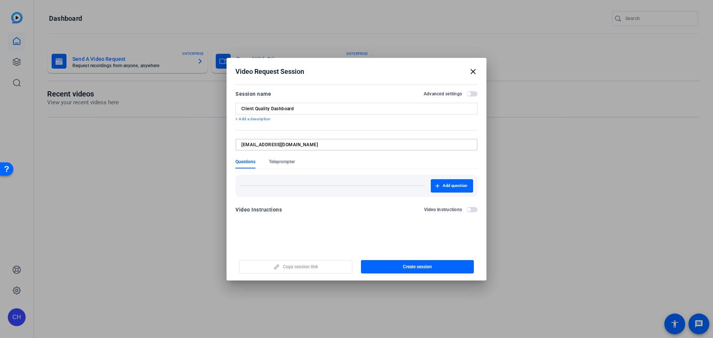
type input "[EMAIL_ADDRESS][DOMAIN_NAME]"
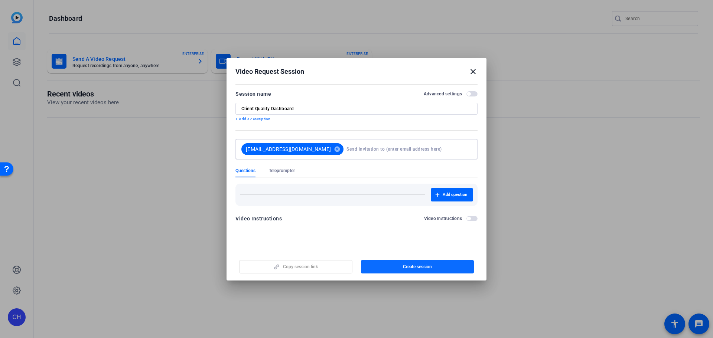
click at [420, 270] on button "Create session" at bounding box center [417, 266] width 113 height 13
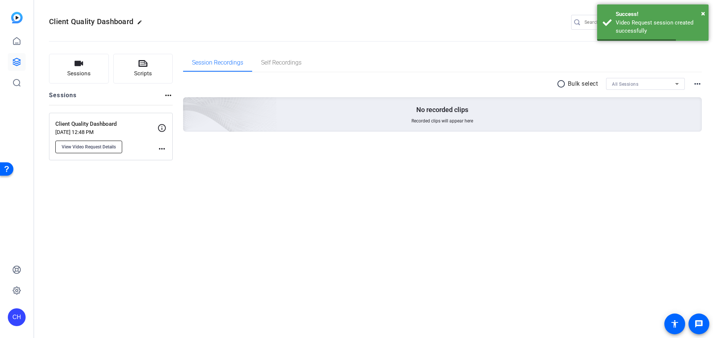
click at [75, 147] on span "View Video Request Details" at bounding box center [89, 147] width 54 height 6
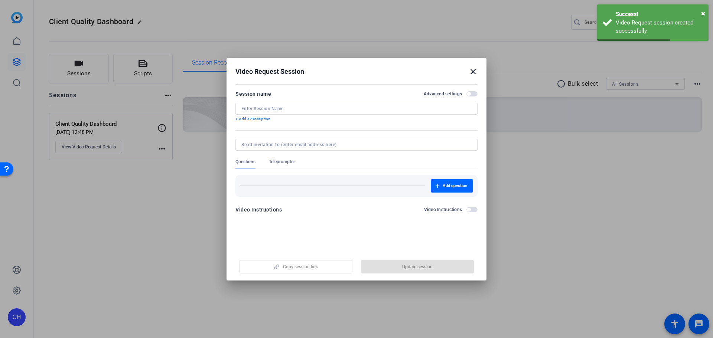
type input "Client Quality Dashboard"
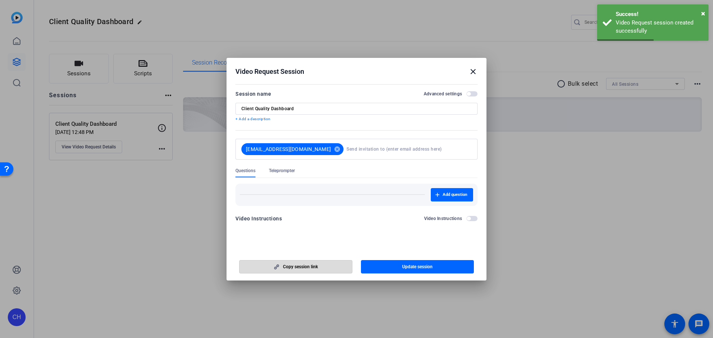
click at [300, 269] on span "Copy session link" at bounding box center [300, 267] width 35 height 6
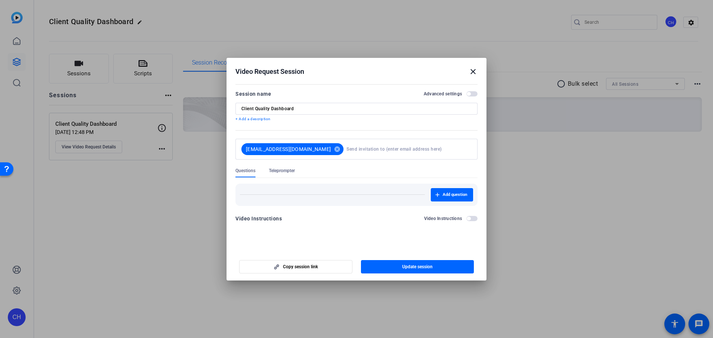
click at [472, 71] on mat-icon "close" at bounding box center [473, 71] width 9 height 9
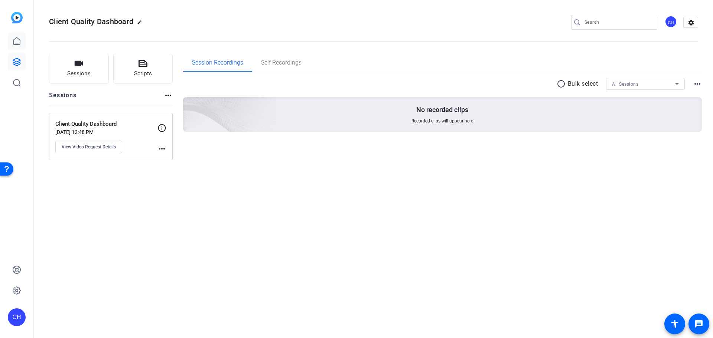
click at [14, 38] on icon at bounding box center [16, 41] width 9 height 9
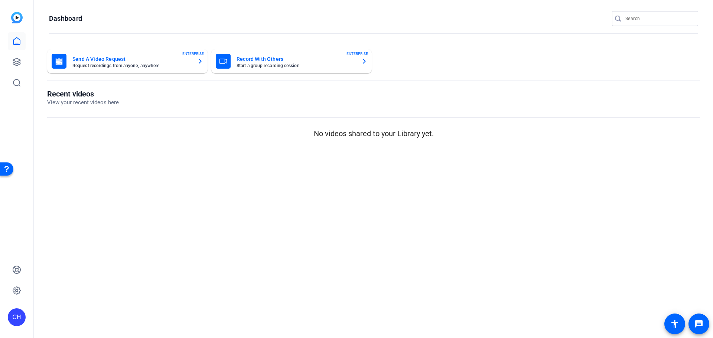
click at [75, 65] on mat-card-subtitle "Request recordings from anyone, anywhere" at bounding box center [131, 66] width 119 height 4
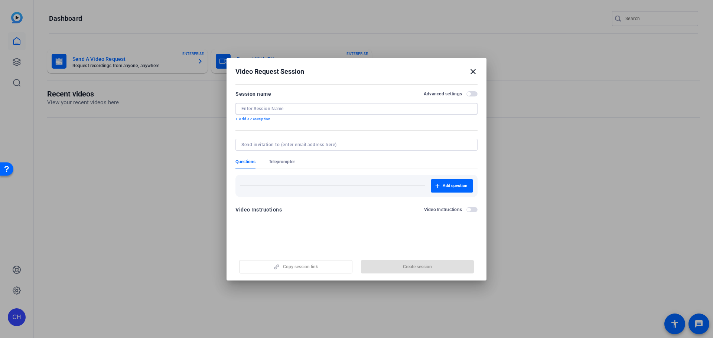
click at [304, 105] on div at bounding box center [356, 109] width 230 height 12
type input "Waypoint Financial Guidance"
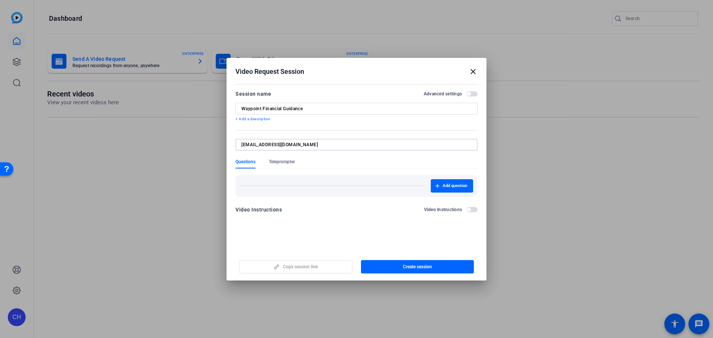
type input "[EMAIL_ADDRESS][DOMAIN_NAME]"
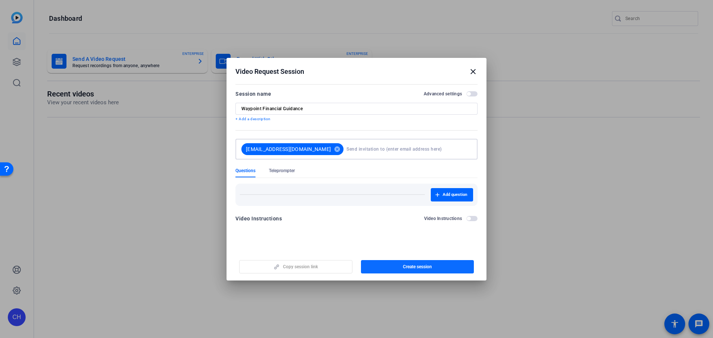
click at [423, 263] on span "button" at bounding box center [417, 267] width 113 height 18
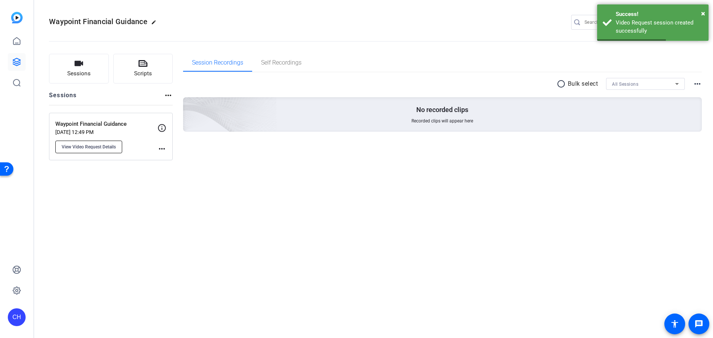
click at [88, 146] on span "View Video Request Details" at bounding box center [89, 147] width 54 height 6
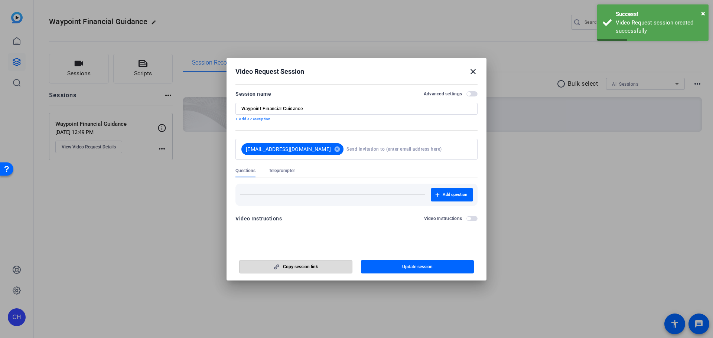
click at [314, 264] on span "Copy session link" at bounding box center [300, 267] width 35 height 6
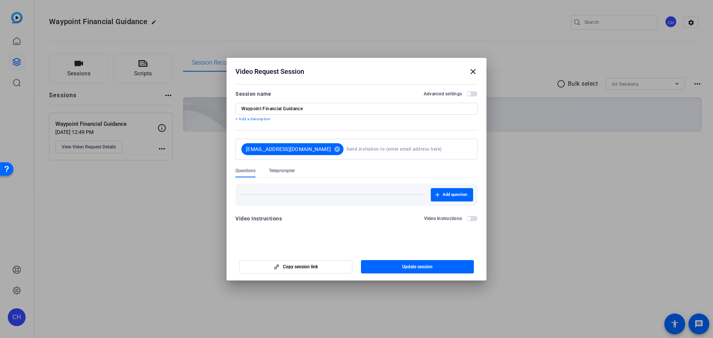
click at [477, 69] on mat-icon "close" at bounding box center [473, 71] width 9 height 9
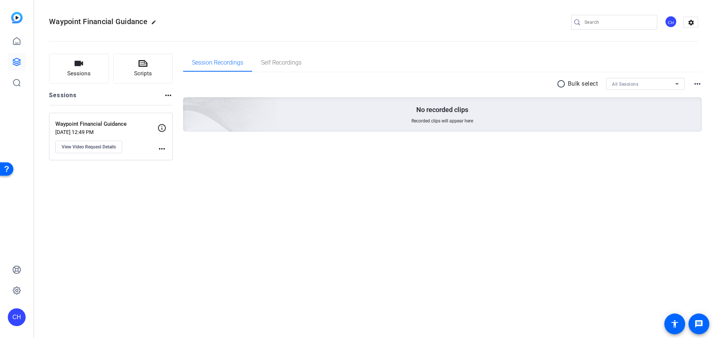
click at [471, 72] on div "Session Recordings Self Recordings" at bounding box center [442, 63] width 519 height 19
click at [12, 42] on icon at bounding box center [16, 41] width 9 height 9
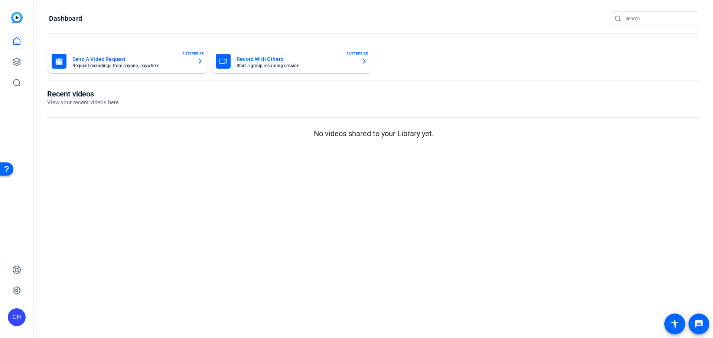
click at [92, 58] on mat-card-title "Send A Video Request" at bounding box center [131, 59] width 119 height 9
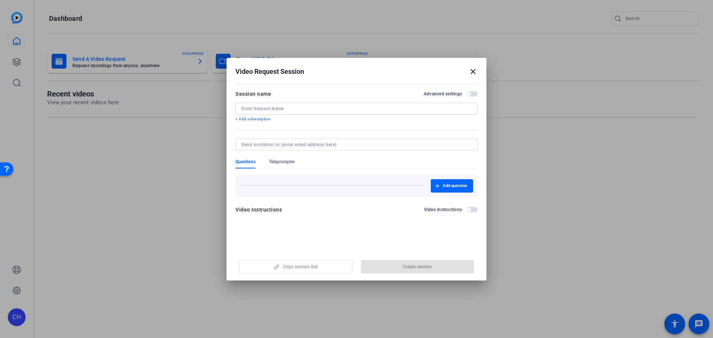
click at [329, 109] on input at bounding box center [356, 109] width 230 height 6
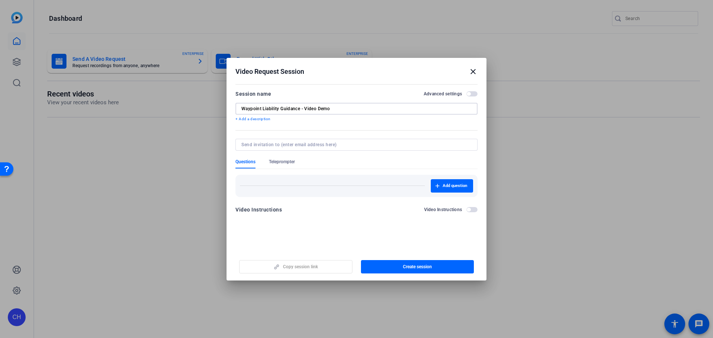
type input "Waypoint Liability Guidance - Video Demo"
type input "[EMAIL_ADDRESS][DOMAIN_NAME]"
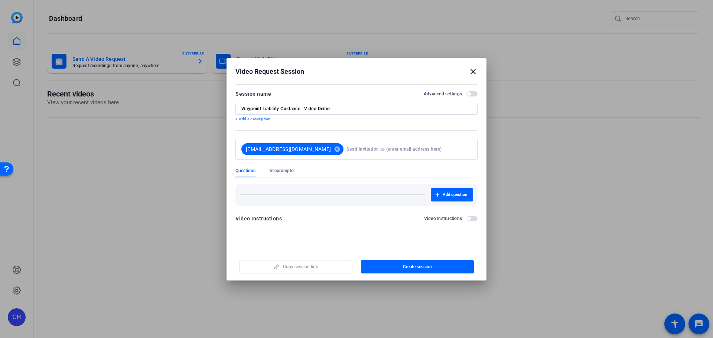
click at [330, 270] on div "Copy session link Create session" at bounding box center [357, 264] width 242 height 19
click at [399, 269] on span "button" at bounding box center [417, 267] width 113 height 18
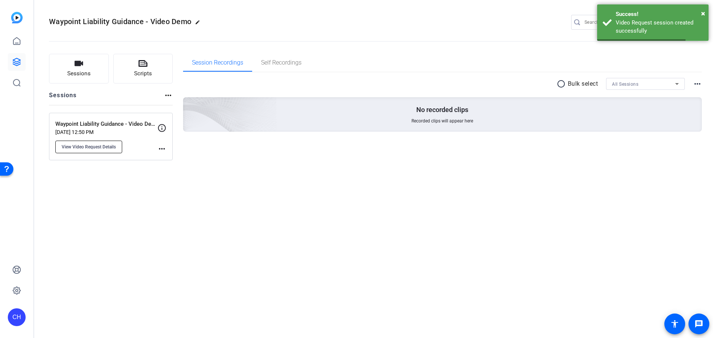
click at [69, 146] on span "View Video Request Details" at bounding box center [89, 147] width 54 height 6
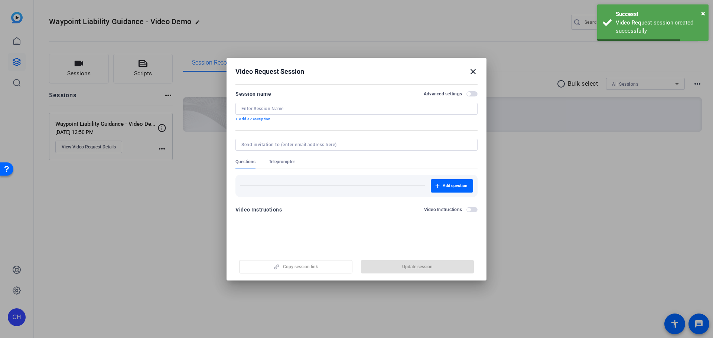
type input "Waypoint Liability Guidance - Video Demo"
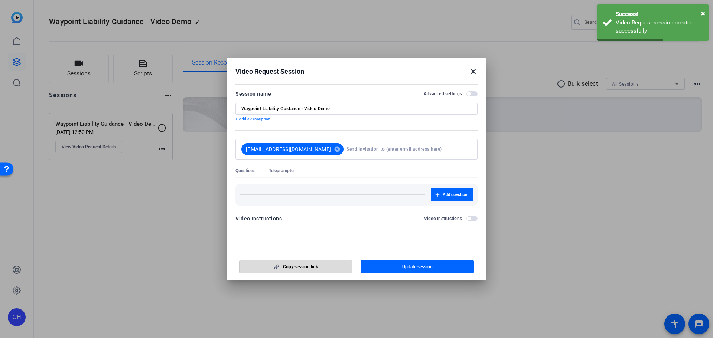
click at [312, 269] on span "Copy session link" at bounding box center [300, 267] width 35 height 6
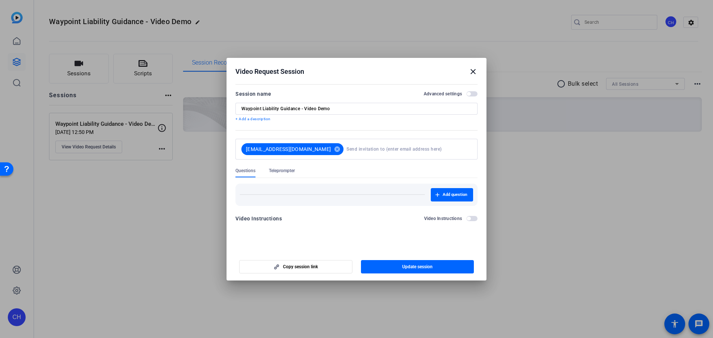
click at [476, 71] on mat-icon "close" at bounding box center [473, 71] width 9 height 9
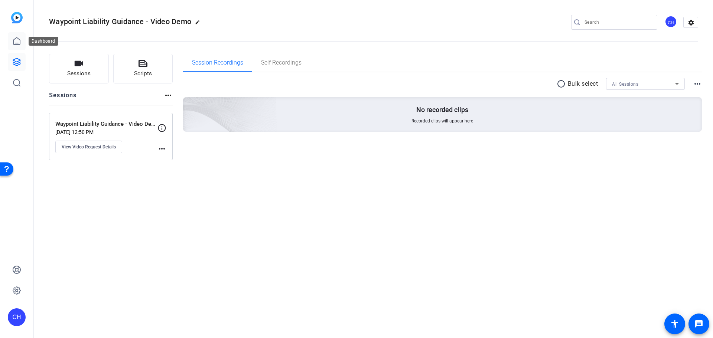
click at [15, 39] on icon at bounding box center [16, 41] width 9 height 9
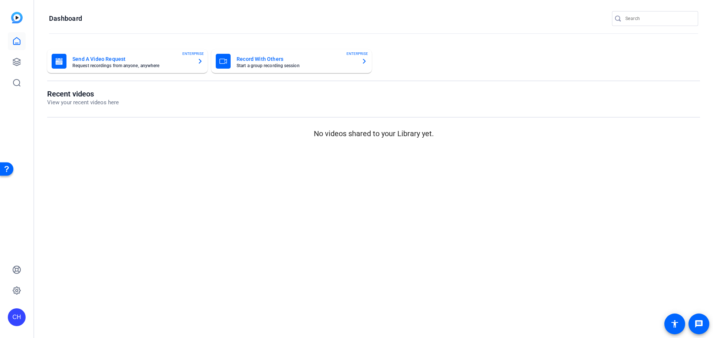
click at [72, 67] on mat-card-subtitle "Request recordings from anyone, anywhere" at bounding box center [131, 66] width 119 height 4
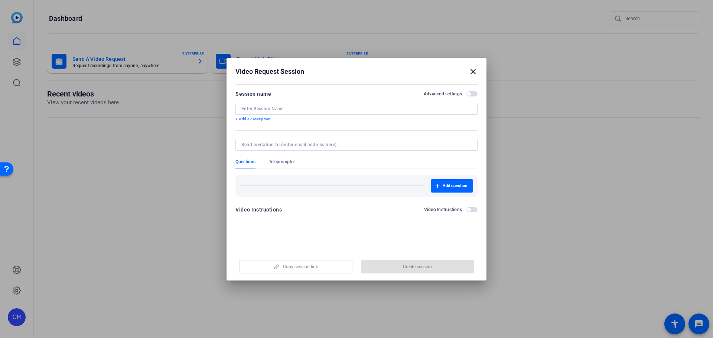
click at [266, 106] on input at bounding box center [356, 109] width 230 height 6
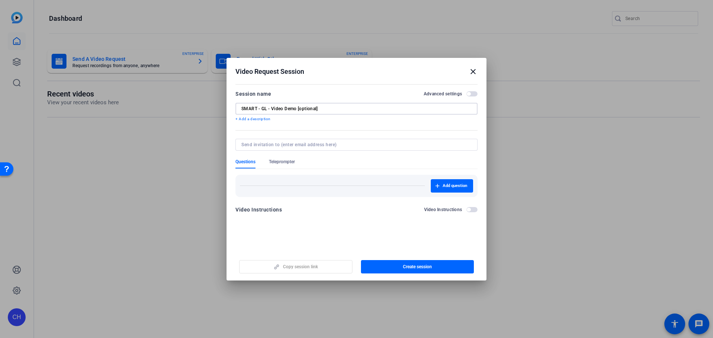
type input "SMART - GL - Video Demo [optional]"
type input "[EMAIL_ADDRESS][DOMAIN_NAME]"
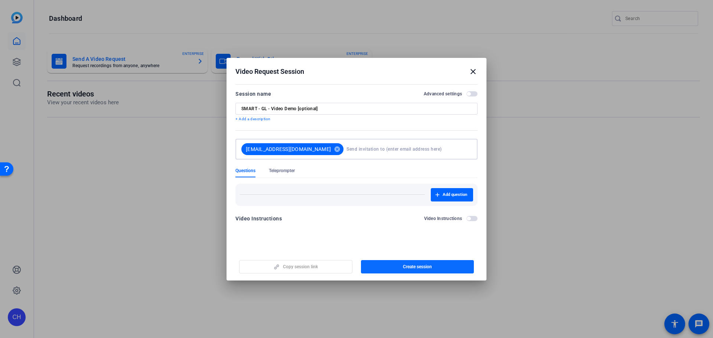
click at [419, 272] on span "button" at bounding box center [417, 267] width 113 height 18
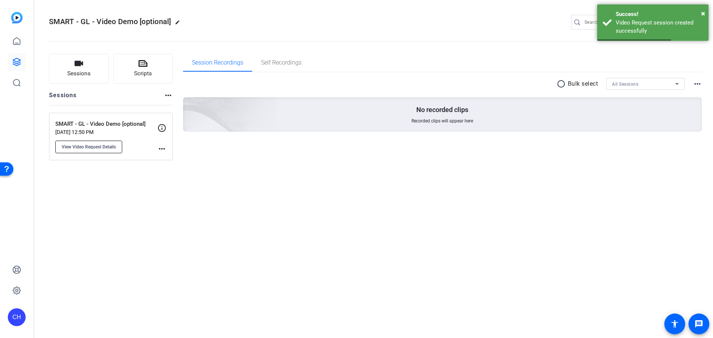
click at [112, 148] on span "View Video Request Details" at bounding box center [89, 147] width 54 height 6
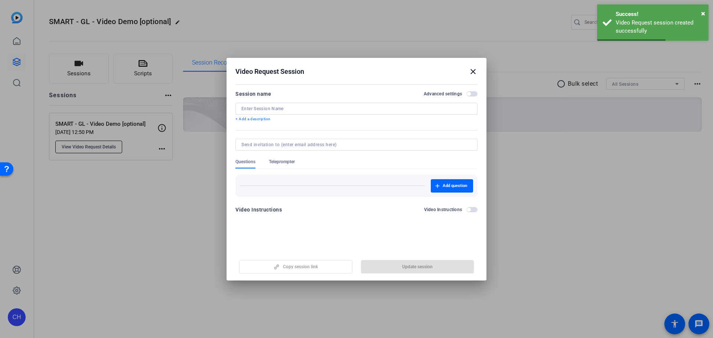
type input "SMART - GL - Video Demo [optional]"
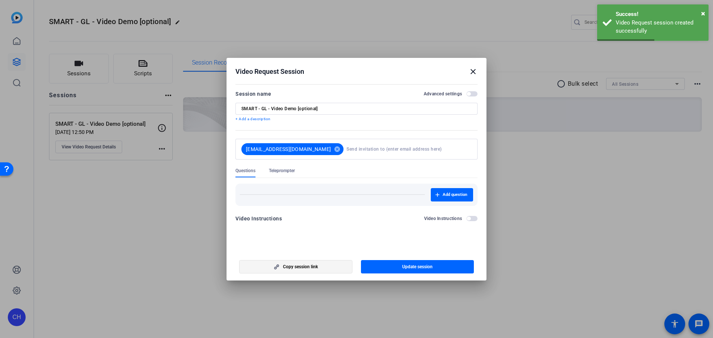
click at [322, 262] on span "button" at bounding box center [296, 267] width 113 height 18
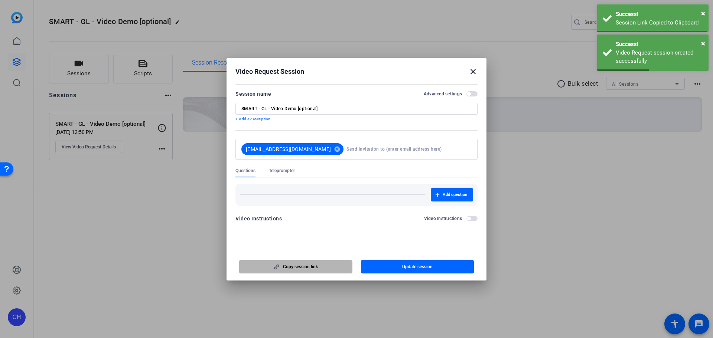
click at [322, 262] on span "button" at bounding box center [296, 267] width 113 height 18
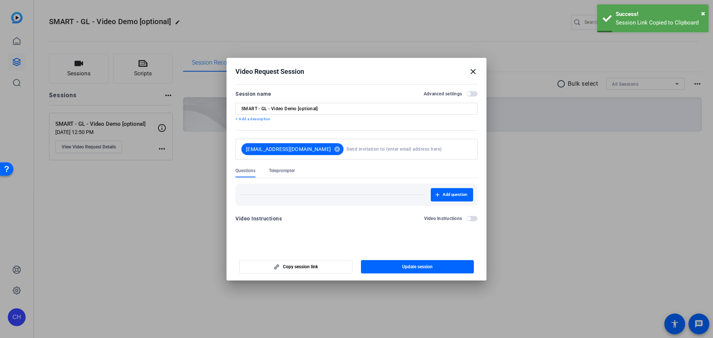
click at [472, 70] on mat-icon "close" at bounding box center [473, 71] width 9 height 9
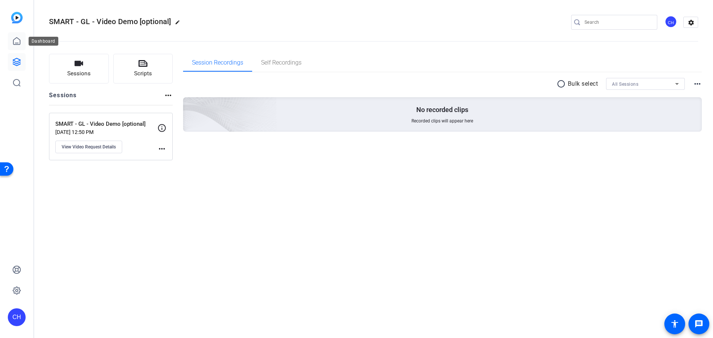
click at [16, 39] on icon at bounding box center [16, 41] width 9 height 9
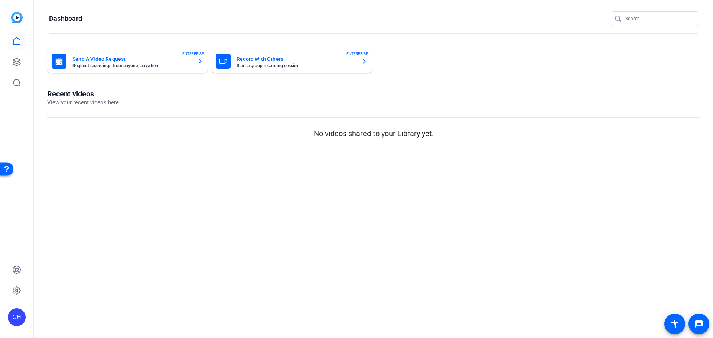
click at [88, 62] on mat-card-title "Send A Video Request" at bounding box center [131, 59] width 119 height 9
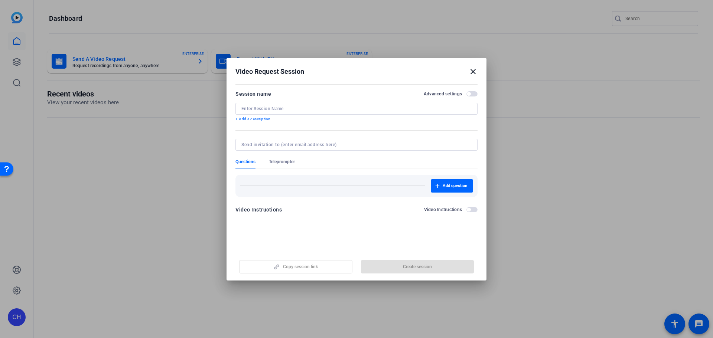
click at [333, 113] on div at bounding box center [356, 109] width 230 height 12
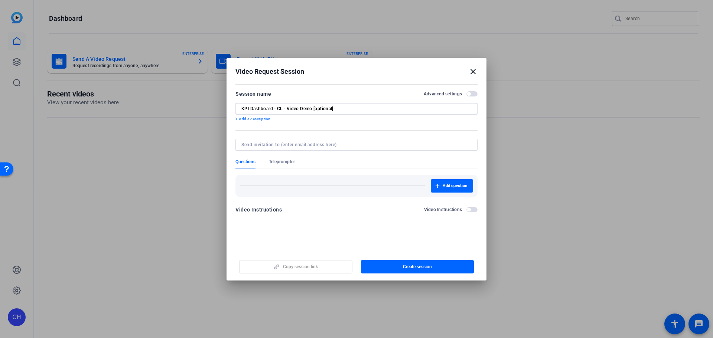
type input "KPI Dashboard - GL - Video Demo [optional]"
type input "[EMAIL_ADDRESS][DOMAIN_NAME]"
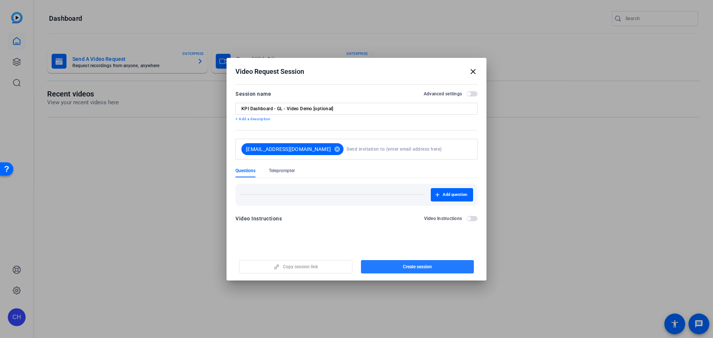
click at [418, 273] on span "button" at bounding box center [417, 267] width 113 height 18
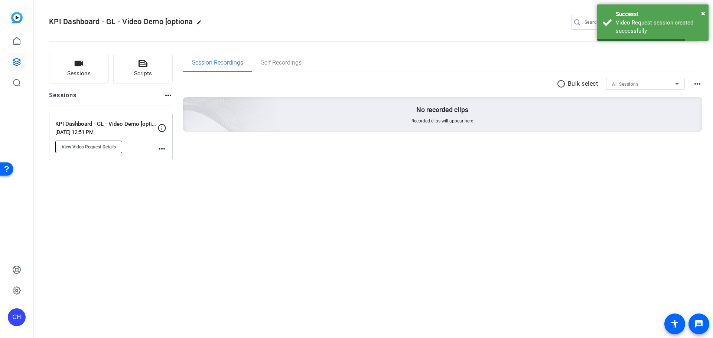
click at [105, 148] on span "View Video Request Details" at bounding box center [89, 147] width 54 height 6
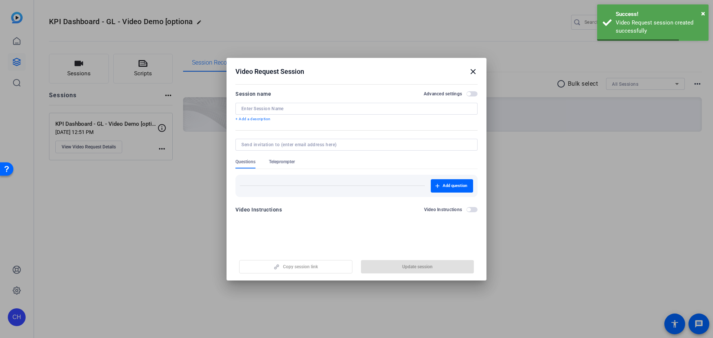
type input "KPI Dashboard - GL - Video Demo [optional]"
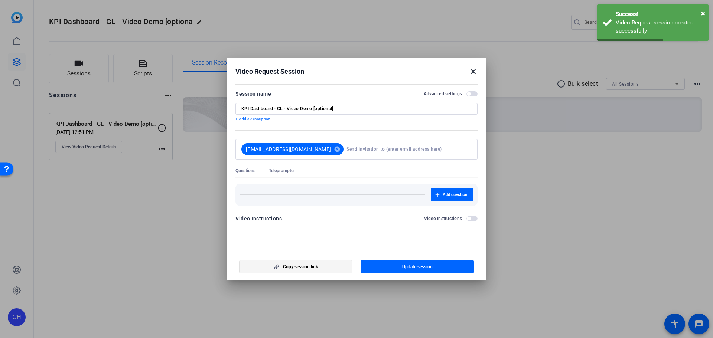
click at [301, 266] on span "Copy session link" at bounding box center [300, 267] width 35 height 6
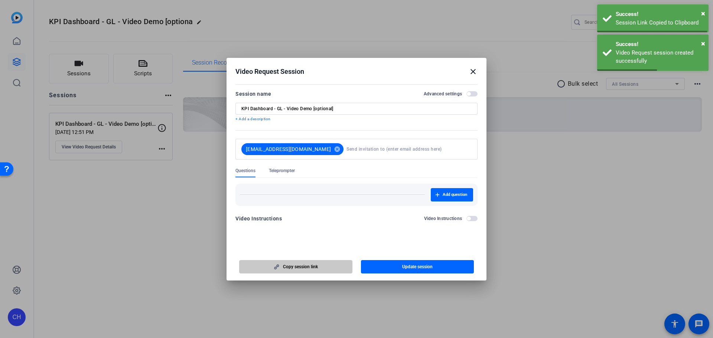
drag, startPoint x: 301, startPoint y: 266, endPoint x: 231, endPoint y: 270, distance: 70.7
click at [301, 266] on span "Copy session link" at bounding box center [300, 267] width 35 height 6
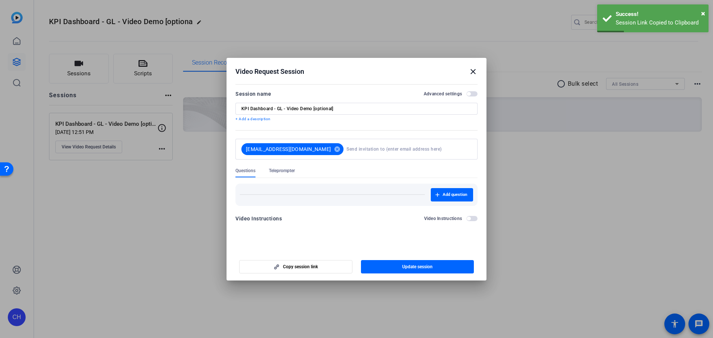
drag, startPoint x: 612, startPoint y: 211, endPoint x: 462, endPoint y: 181, distance: 153.4
click at [612, 211] on div at bounding box center [356, 169] width 713 height 338
click at [474, 72] on mat-icon "close" at bounding box center [473, 71] width 9 height 9
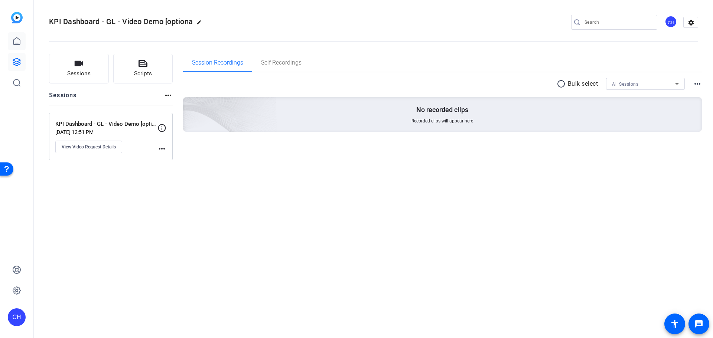
click at [17, 46] on link at bounding box center [17, 41] width 18 height 18
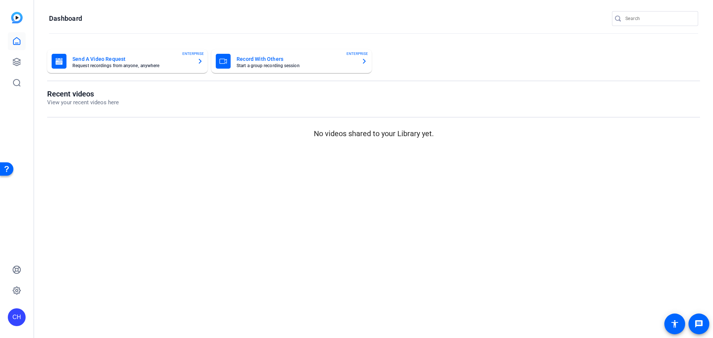
click at [90, 65] on mat-card-subtitle "Request recordings from anyone, anywhere" at bounding box center [131, 66] width 119 height 4
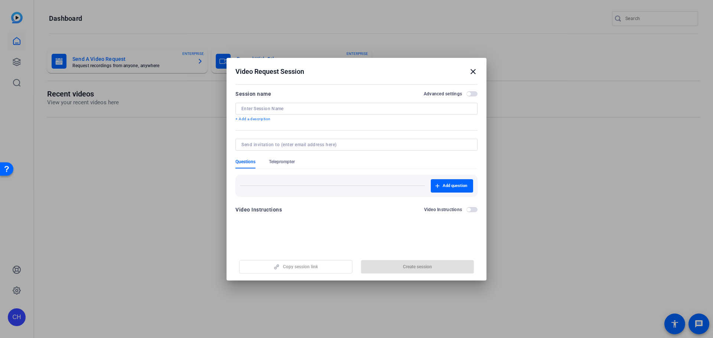
click at [270, 104] on div at bounding box center [356, 109] width 230 height 12
click at [270, 109] on input at bounding box center [356, 109] width 230 height 6
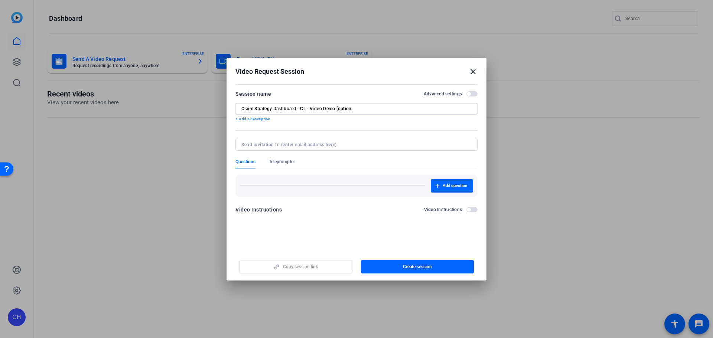
type input "Claim Strategy Dashboard - GL - Video Demo [option"
type input "[PERSON_NAME][EMAIL_ADDRESS][DOMAIN_NAME]"
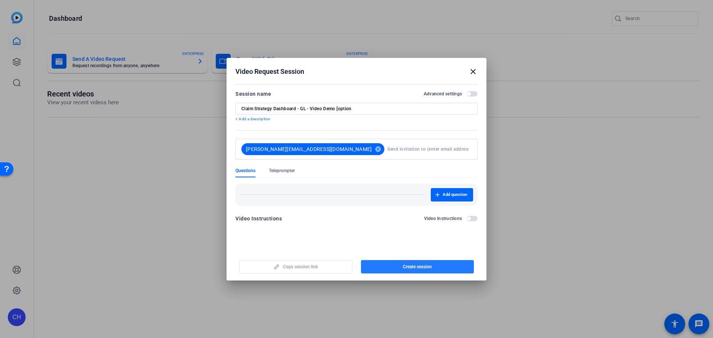
click at [428, 265] on span "Create session" at bounding box center [417, 267] width 29 height 6
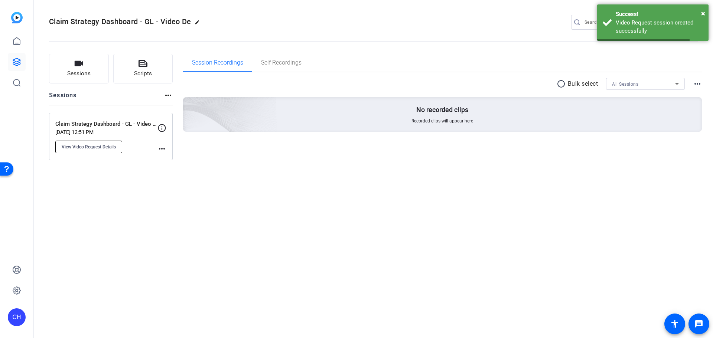
click at [89, 147] on span "View Video Request Details" at bounding box center [89, 147] width 54 height 6
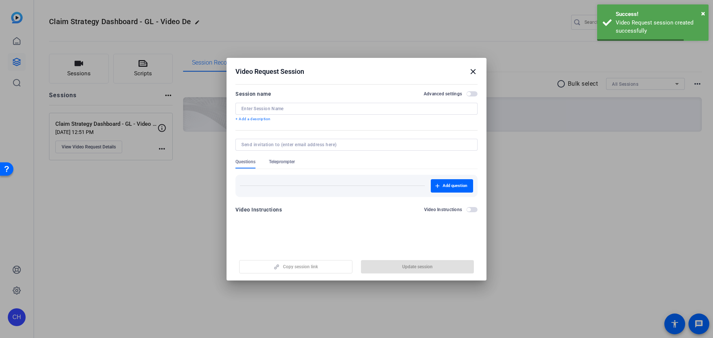
type input "Claim Strategy Dashboard - GL - Video Demo [option"
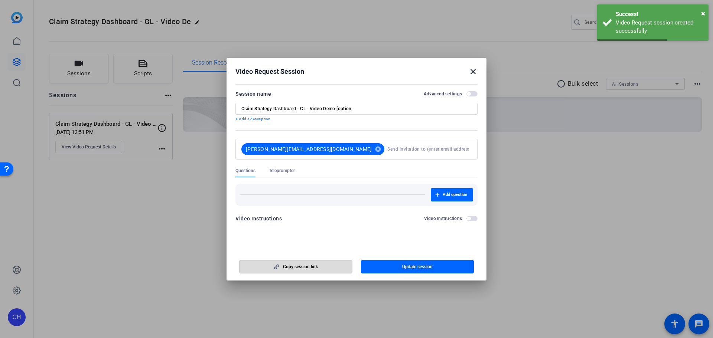
click at [308, 266] on span "Copy session link" at bounding box center [300, 267] width 35 height 6
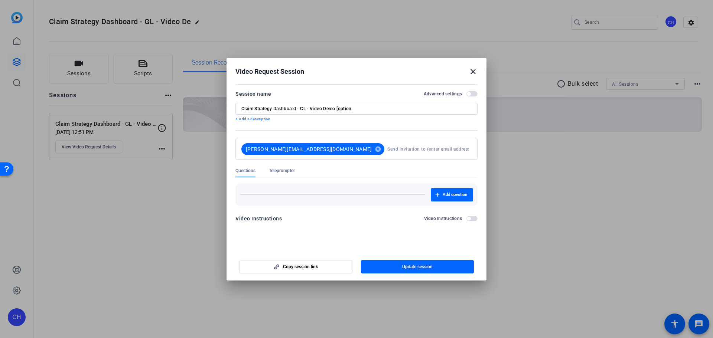
click at [562, 177] on div at bounding box center [356, 169] width 713 height 338
click at [470, 71] on mat-icon "close" at bounding box center [473, 71] width 9 height 9
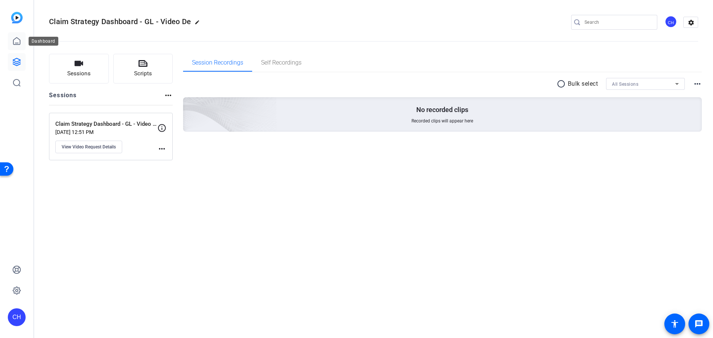
click at [15, 42] on icon at bounding box center [16, 41] width 9 height 9
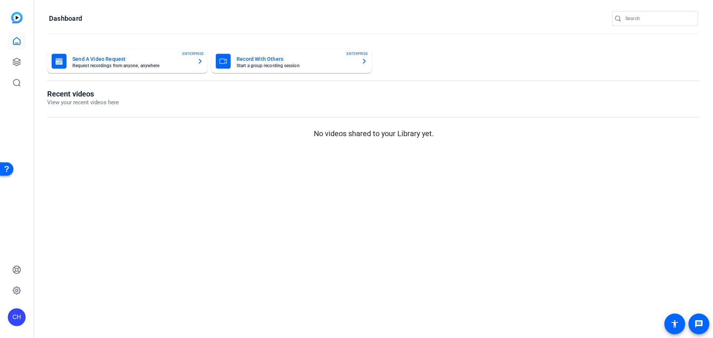
click at [121, 68] on div "Send A Video Request Request recordings from anyone, anywhere ENTERPRISE" at bounding box center [128, 61] width 152 height 15
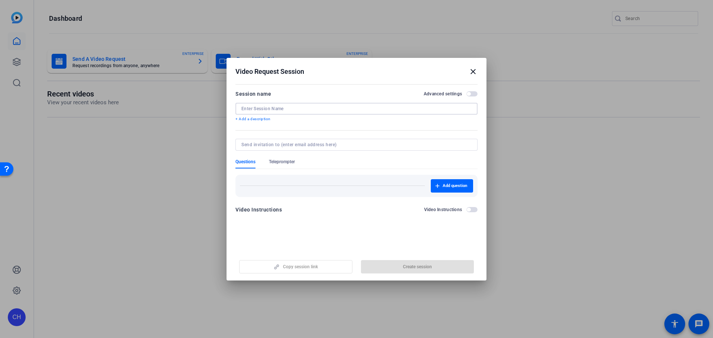
click at [260, 108] on input at bounding box center [356, 109] width 230 height 6
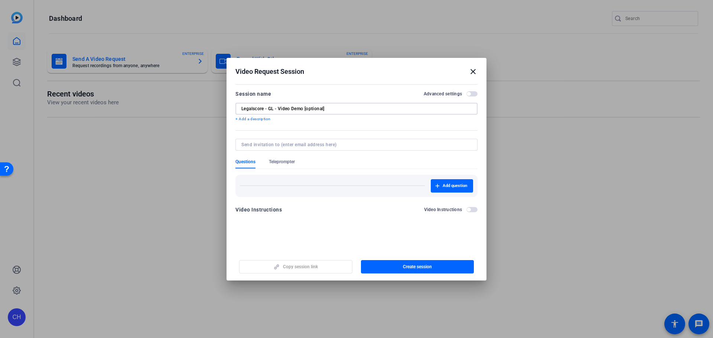
type input "Legalscore - GL - Video Demo [optional]"
type input "[PERSON_NAME][EMAIL_ADDRESS][DOMAIN_NAME]"
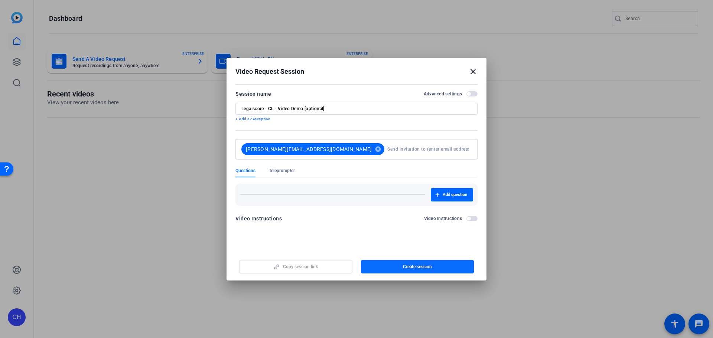
click at [436, 268] on span "button" at bounding box center [417, 267] width 113 height 18
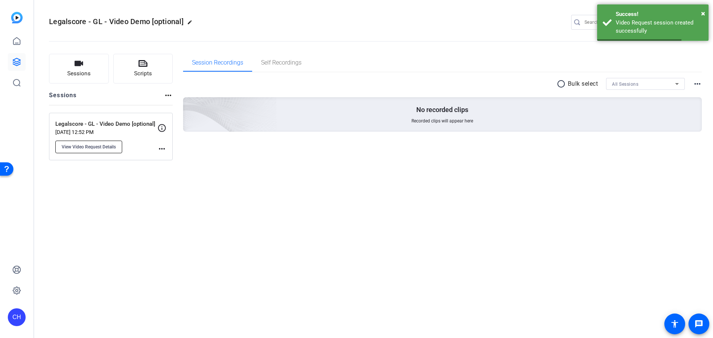
click at [99, 146] on span "View Video Request Details" at bounding box center [89, 147] width 54 height 6
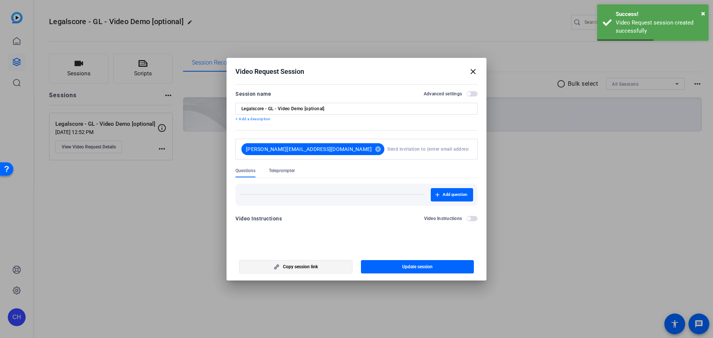
click at [298, 269] on span "Copy session link" at bounding box center [300, 267] width 35 height 6
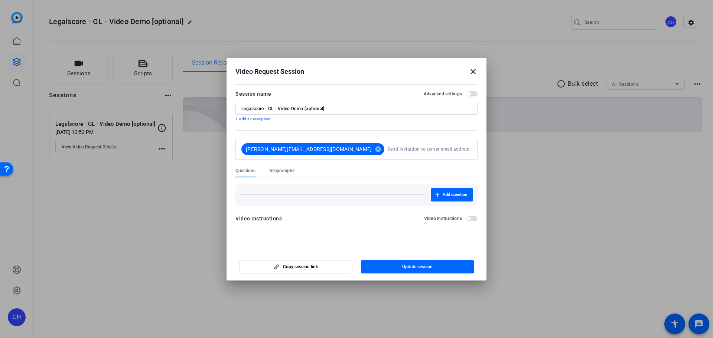
click at [473, 74] on mat-icon "close" at bounding box center [473, 71] width 9 height 9
